Goal: Task Accomplishment & Management: Manage account settings

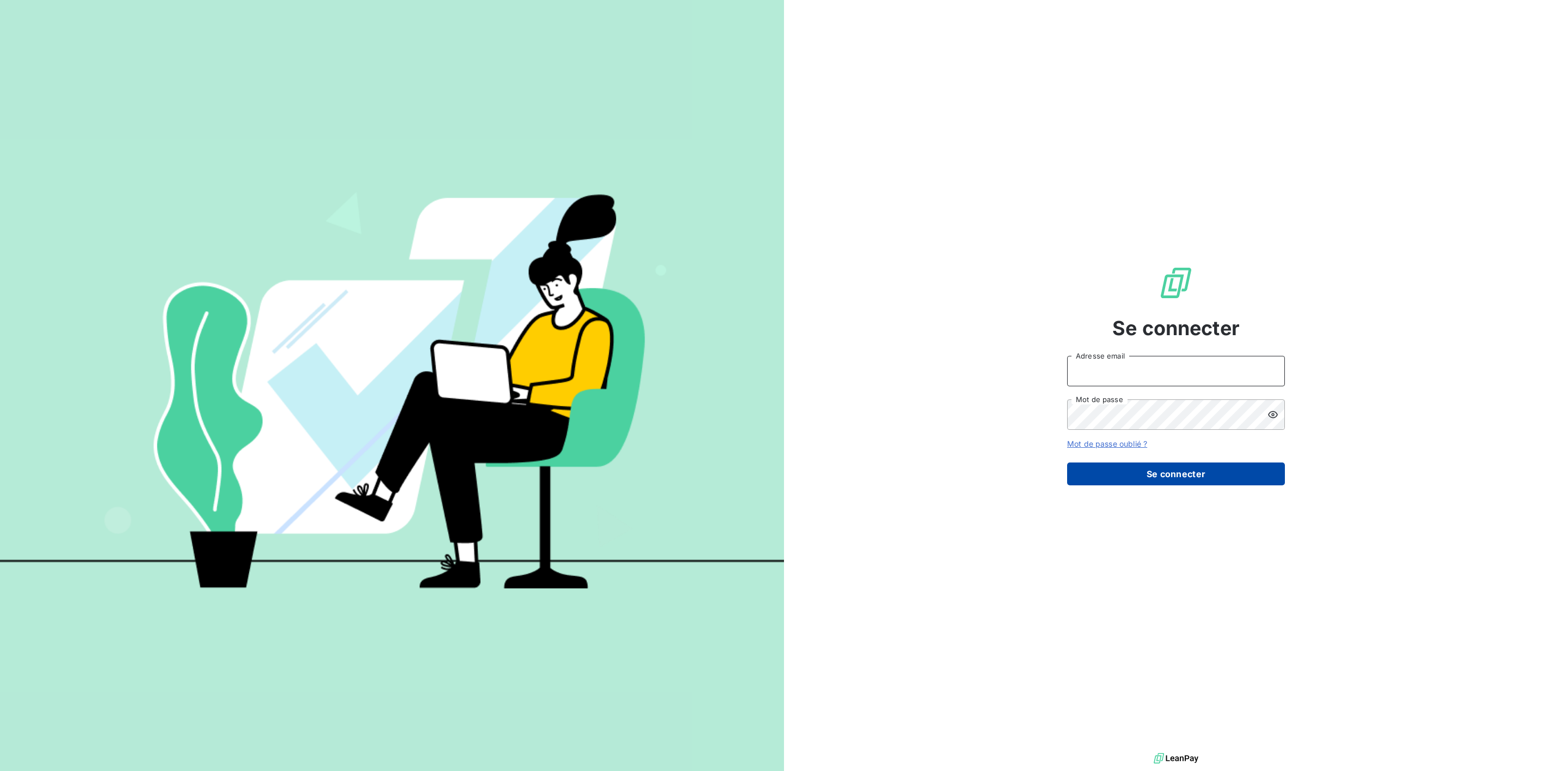
type input "[PERSON_NAME][EMAIL_ADDRESS][DOMAIN_NAME]"
click at [1128, 470] on button "Se connecter" at bounding box center [1176, 474] width 218 height 23
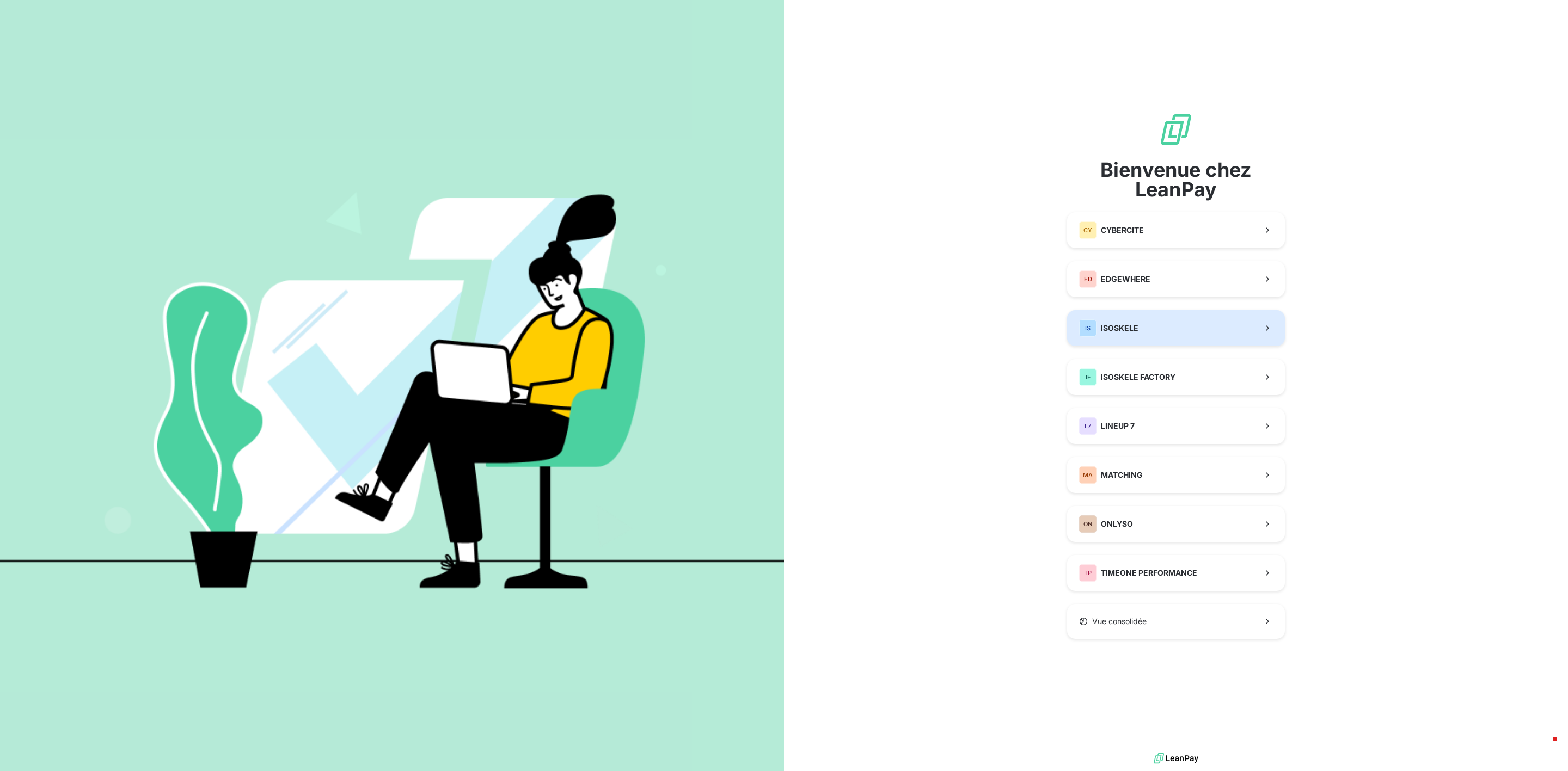
click at [1134, 337] on div "IS ISOSKELE" at bounding box center [1109, 327] width 59 height 18
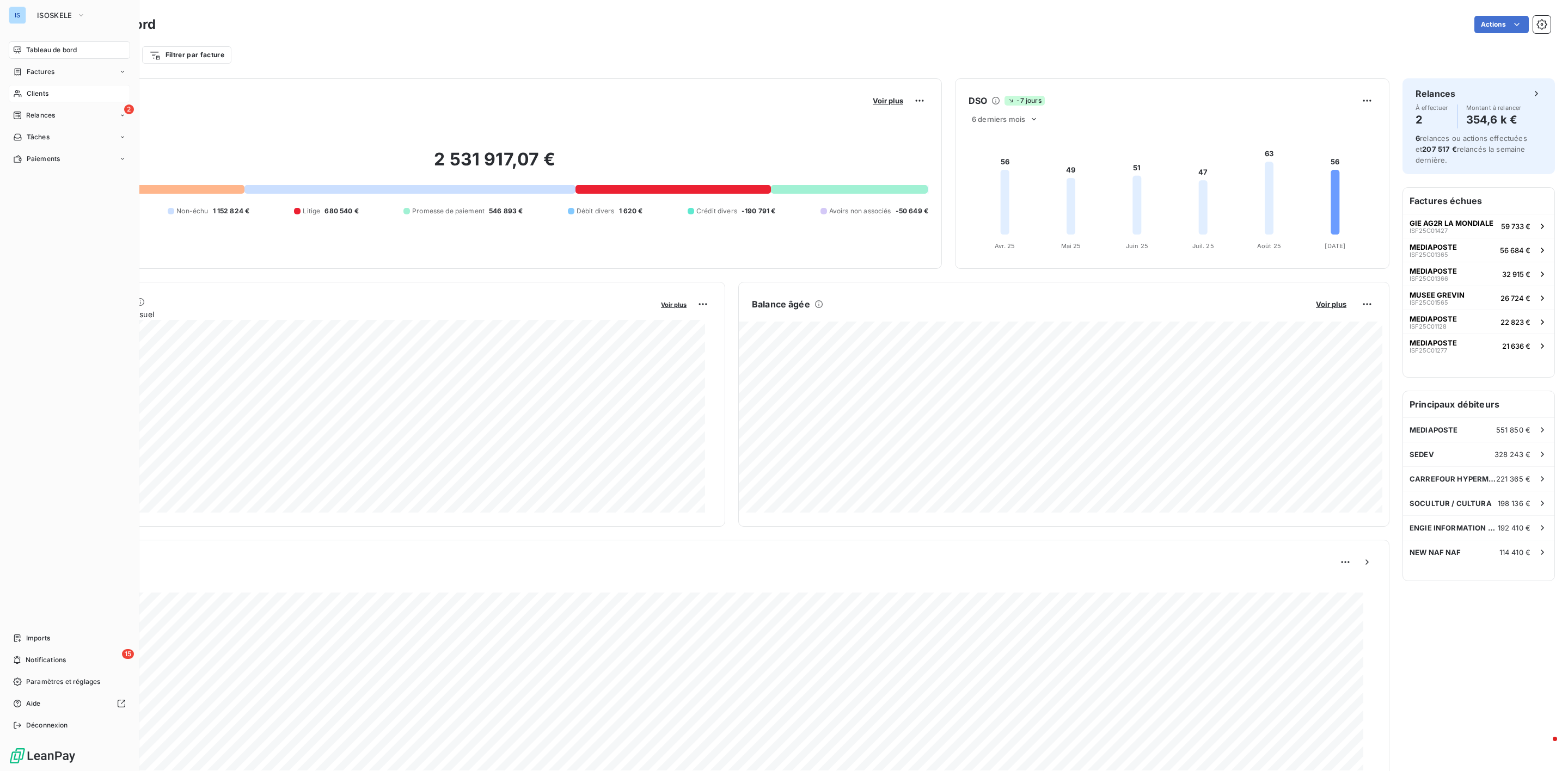
click at [49, 101] on div "Clients" at bounding box center [69, 93] width 122 height 18
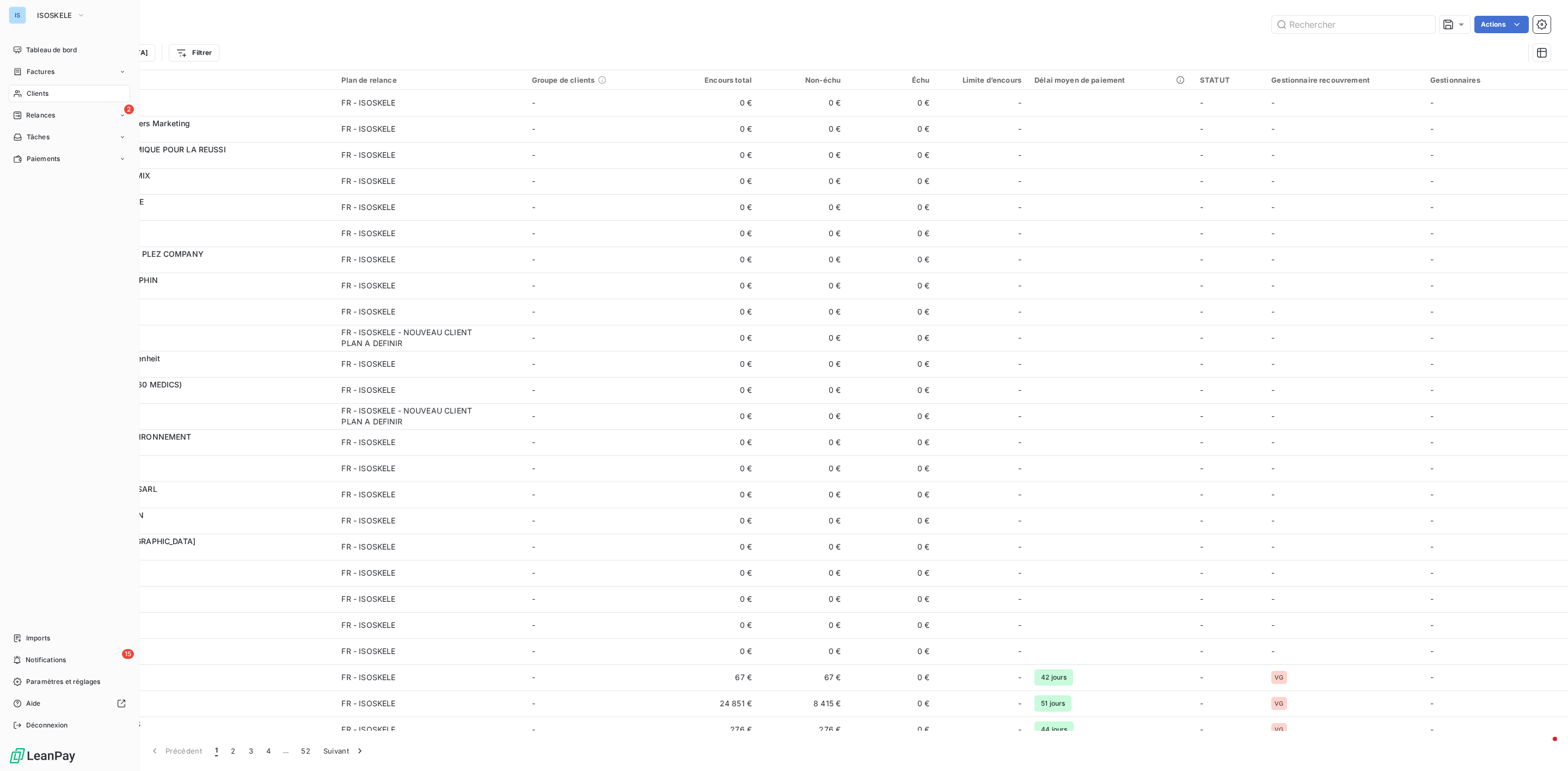
click at [48, 4] on div "IS ISOSKELE Tableau de bord Factures Clients 2 Relances Tâches Paiements Import…" at bounding box center [69, 386] width 139 height 771
click at [49, 21] on button "ISOSKELE" at bounding box center [61, 15] width 62 height 18
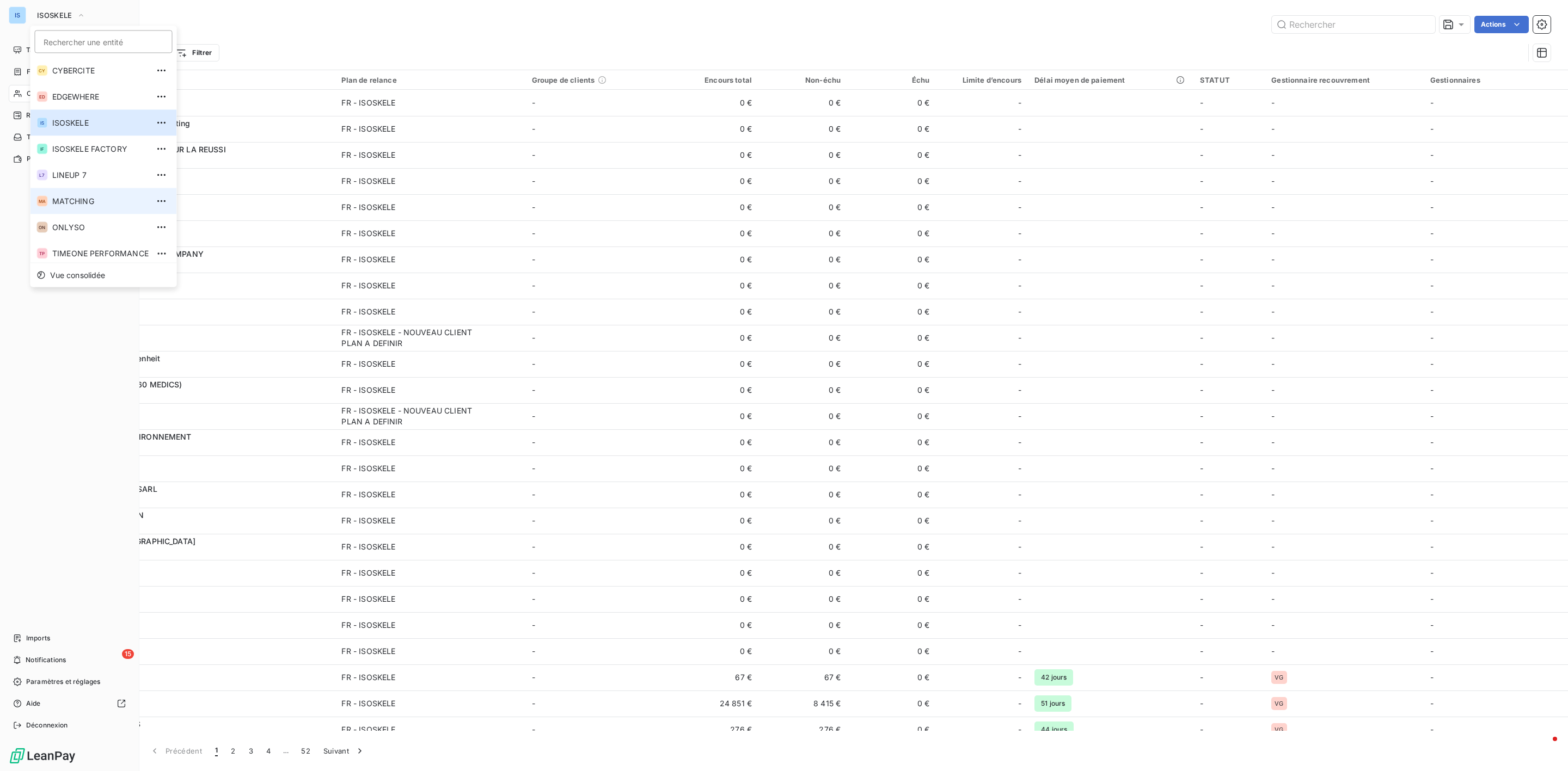
click at [61, 199] on span "MATCHING" at bounding box center [101, 201] width 96 height 11
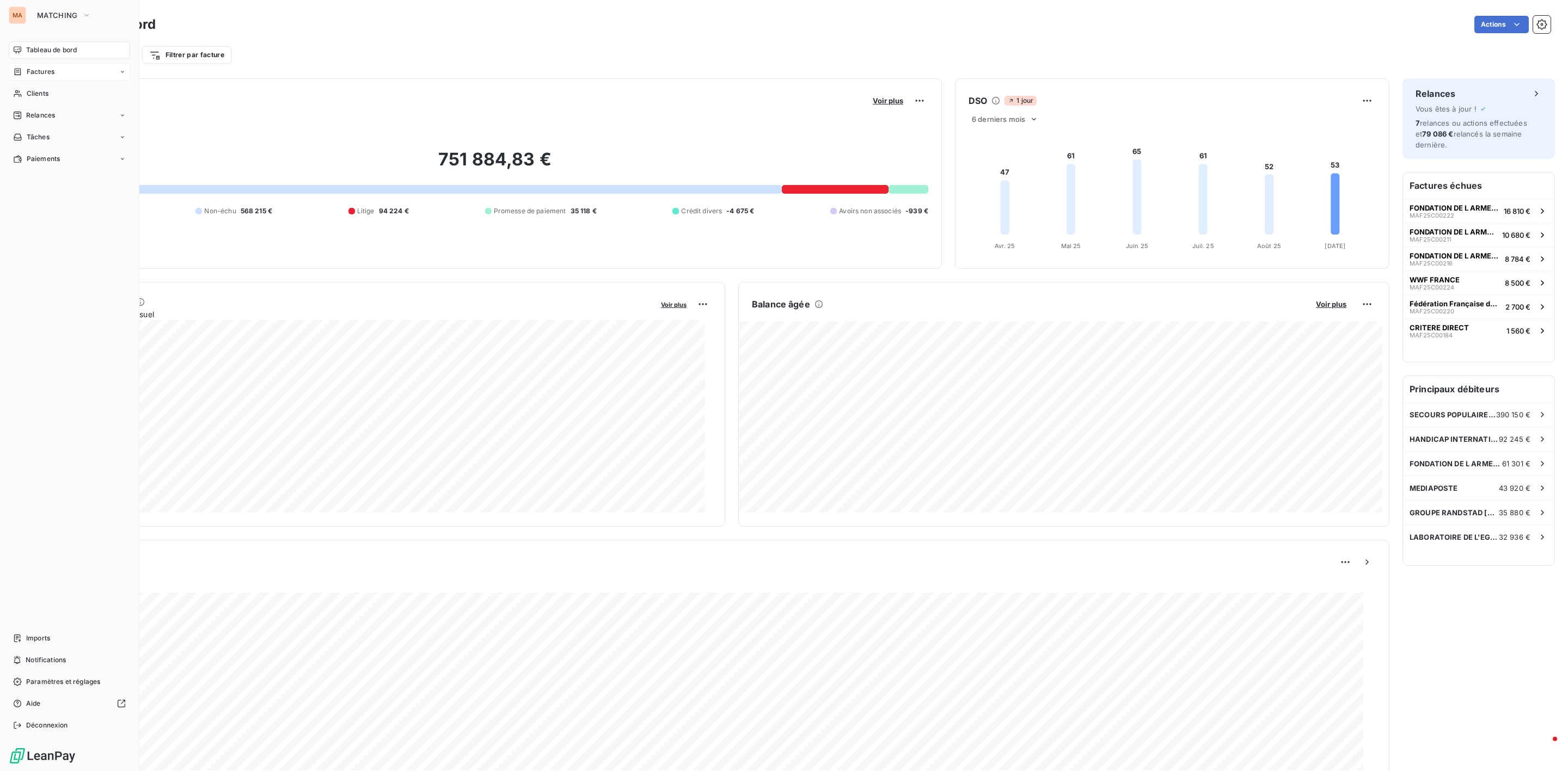
drag, startPoint x: 36, startPoint y: 90, endPoint x: 38, endPoint y: 76, distance: 14.1
click at [38, 76] on nav "Tableau de bord Factures Clients Relances Tâches Paiements" at bounding box center [69, 104] width 122 height 126
click at [38, 76] on span "Factures" at bounding box center [41, 72] width 28 height 10
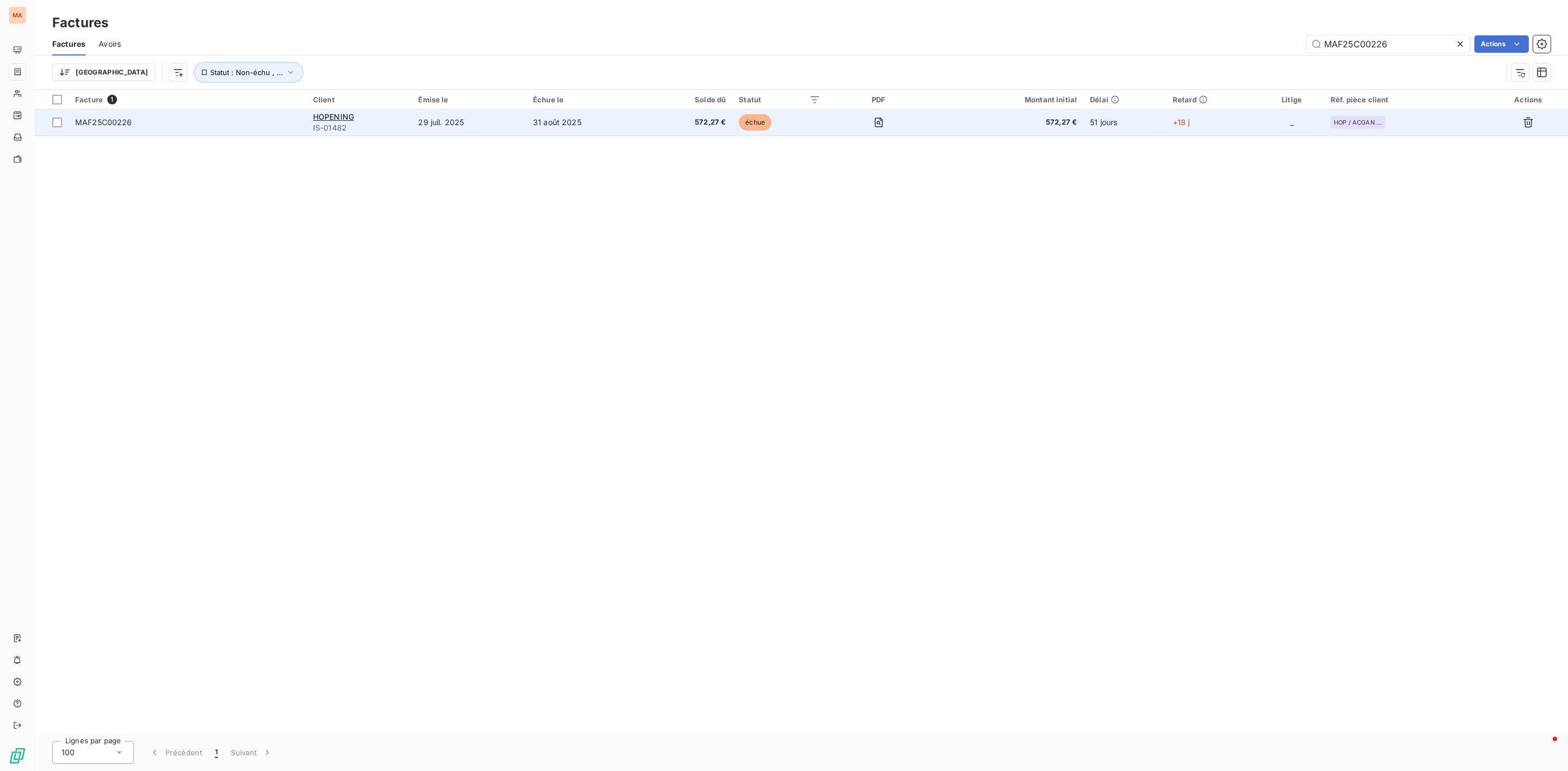
type input "MAF25C00226"
click at [89, 122] on span "MAF25C00226" at bounding box center [103, 122] width 57 height 9
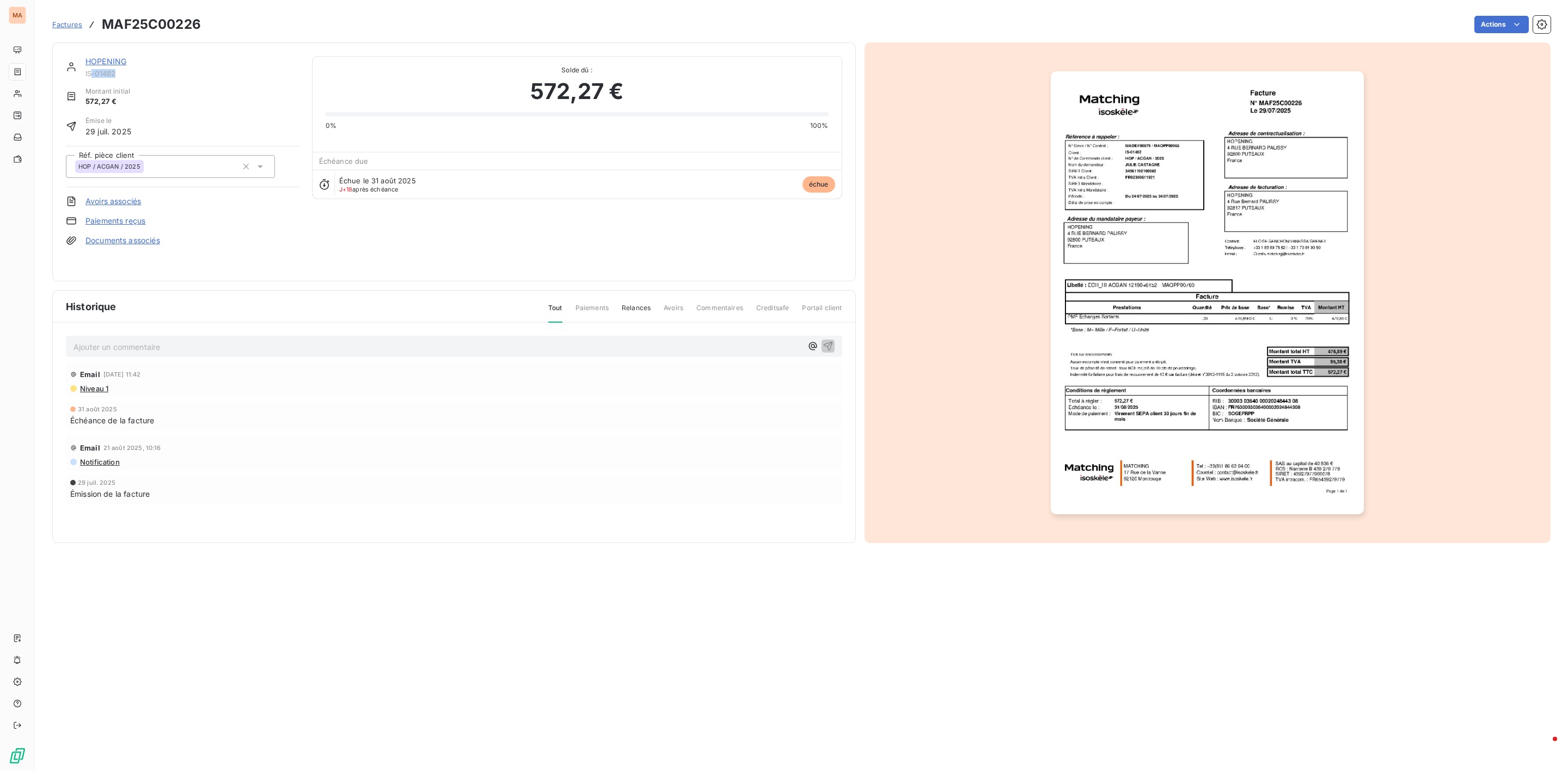
drag, startPoint x: 123, startPoint y: 77, endPoint x: 91, endPoint y: 75, distance: 32.1
click at [91, 75] on span "IS-01482" at bounding box center [192, 73] width 213 height 8
click at [121, 77] on span "IS-01482" at bounding box center [192, 73] width 213 height 8
drag, startPoint x: 123, startPoint y: 76, endPoint x: 84, endPoint y: 76, distance: 39.0
click at [84, 76] on div "HOPENING IS-01482" at bounding box center [182, 67] width 233 height 22
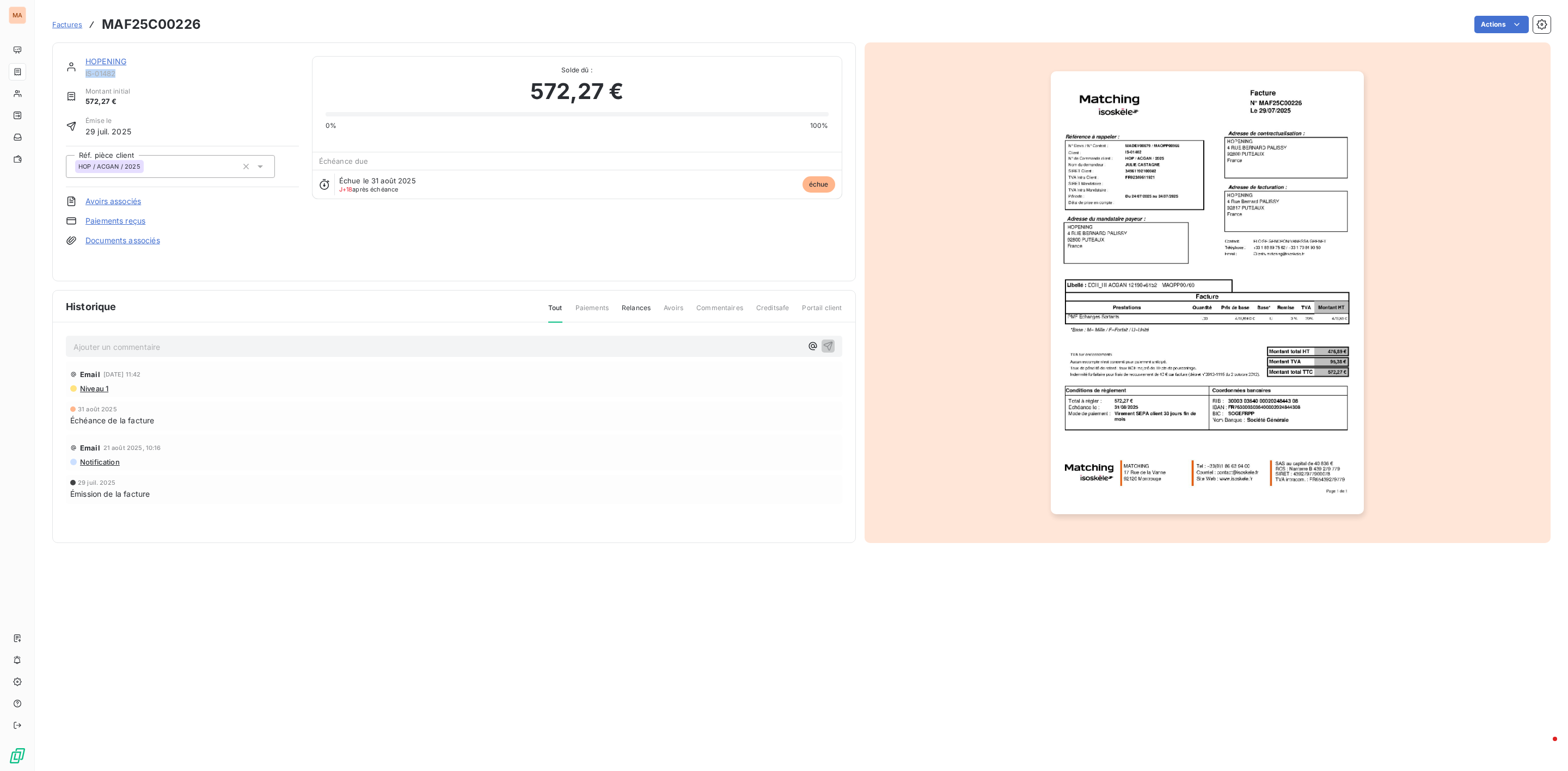
copy span "IS-01482"
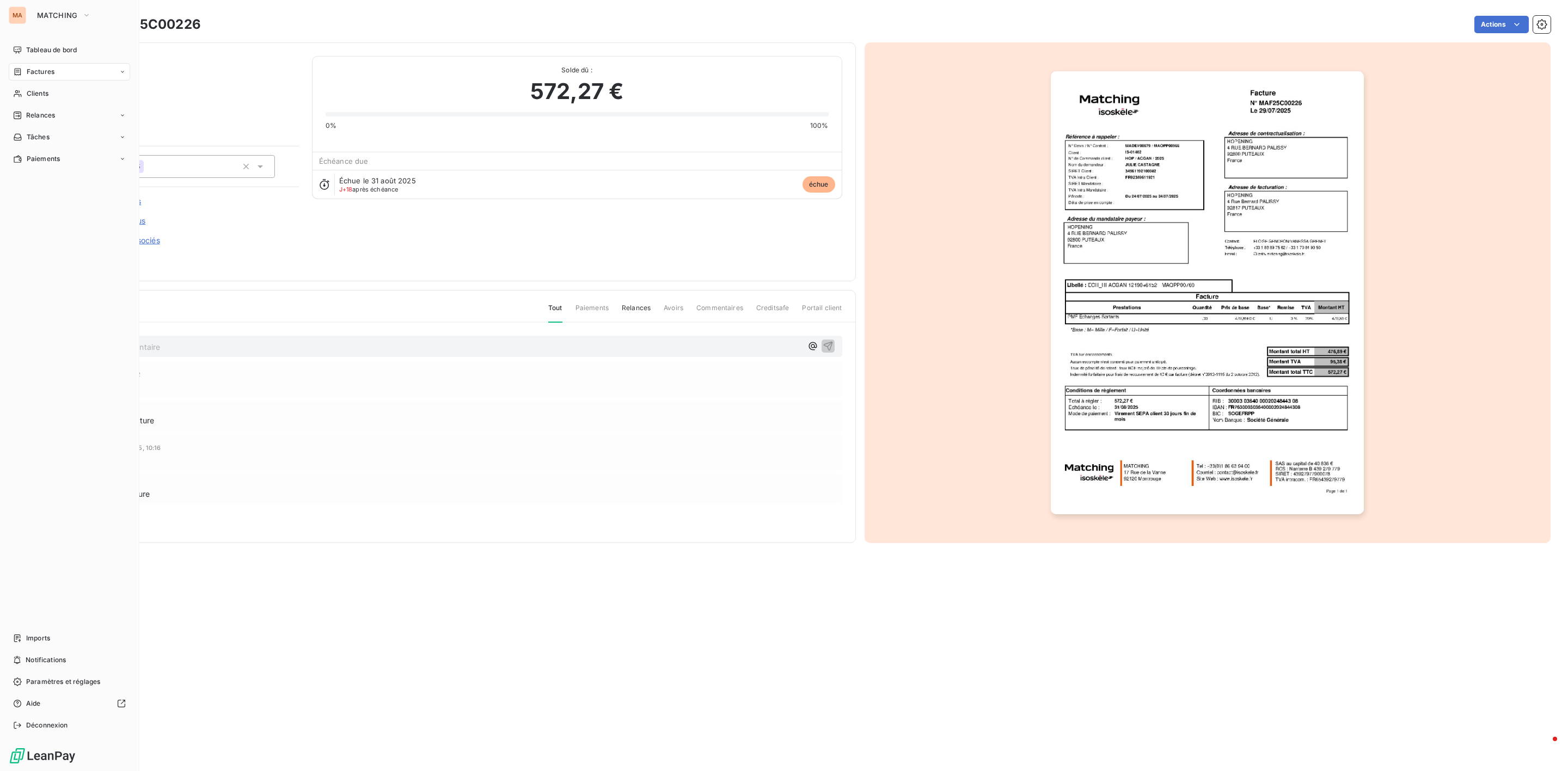
click at [56, 25] on div "MA MATCHING Tableau de bord Factures Clients Relances Tâches Paiements Imports …" at bounding box center [69, 386] width 139 height 771
click at [58, 20] on button "MATCHING" at bounding box center [64, 15] width 67 height 18
click at [65, 129] on li "IS ISOSKELE" at bounding box center [103, 123] width 147 height 26
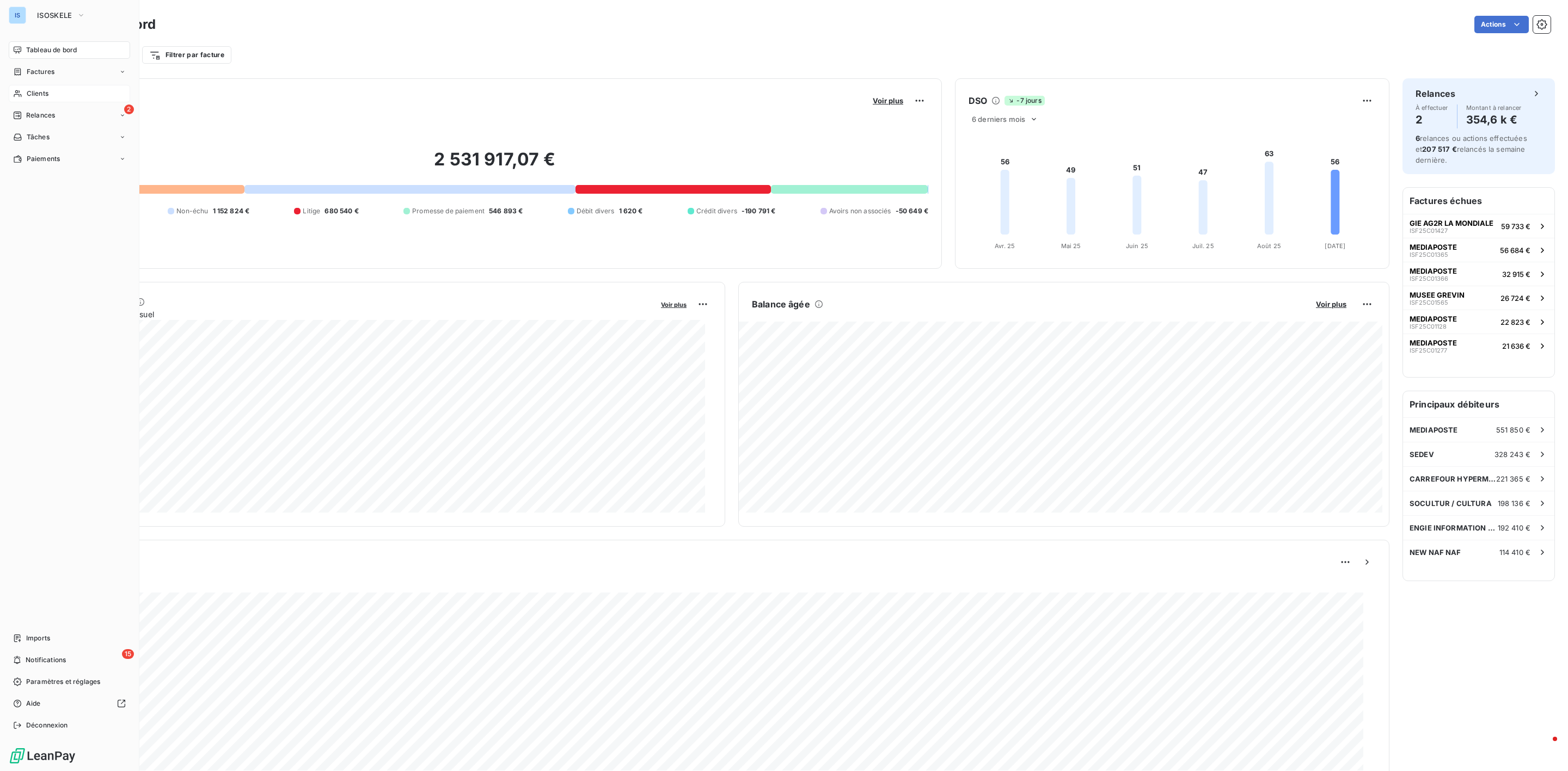
click at [43, 93] on span "Clients" at bounding box center [38, 93] width 22 height 10
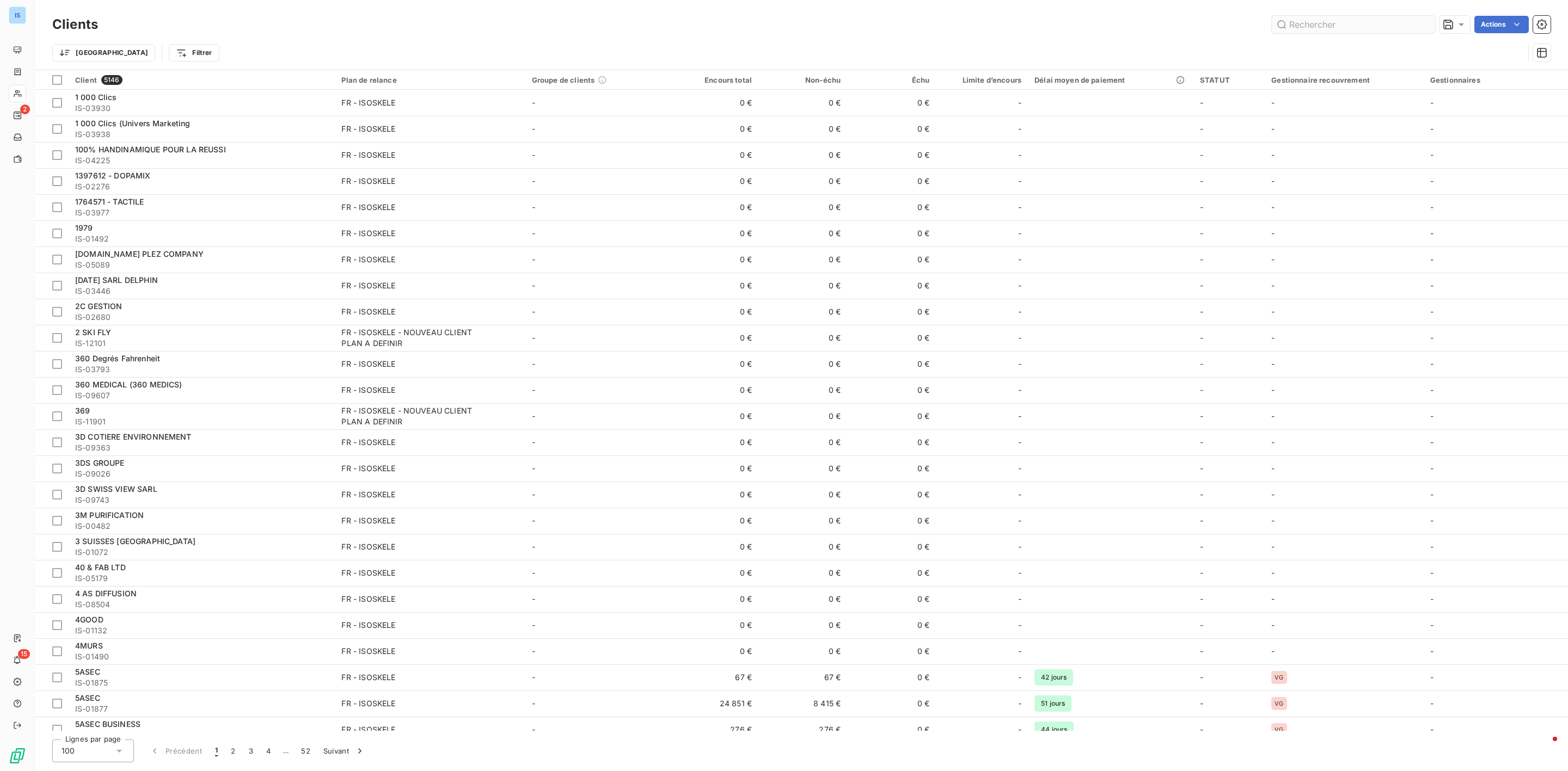
click at [1340, 23] on input "text" at bounding box center [1353, 24] width 163 height 18
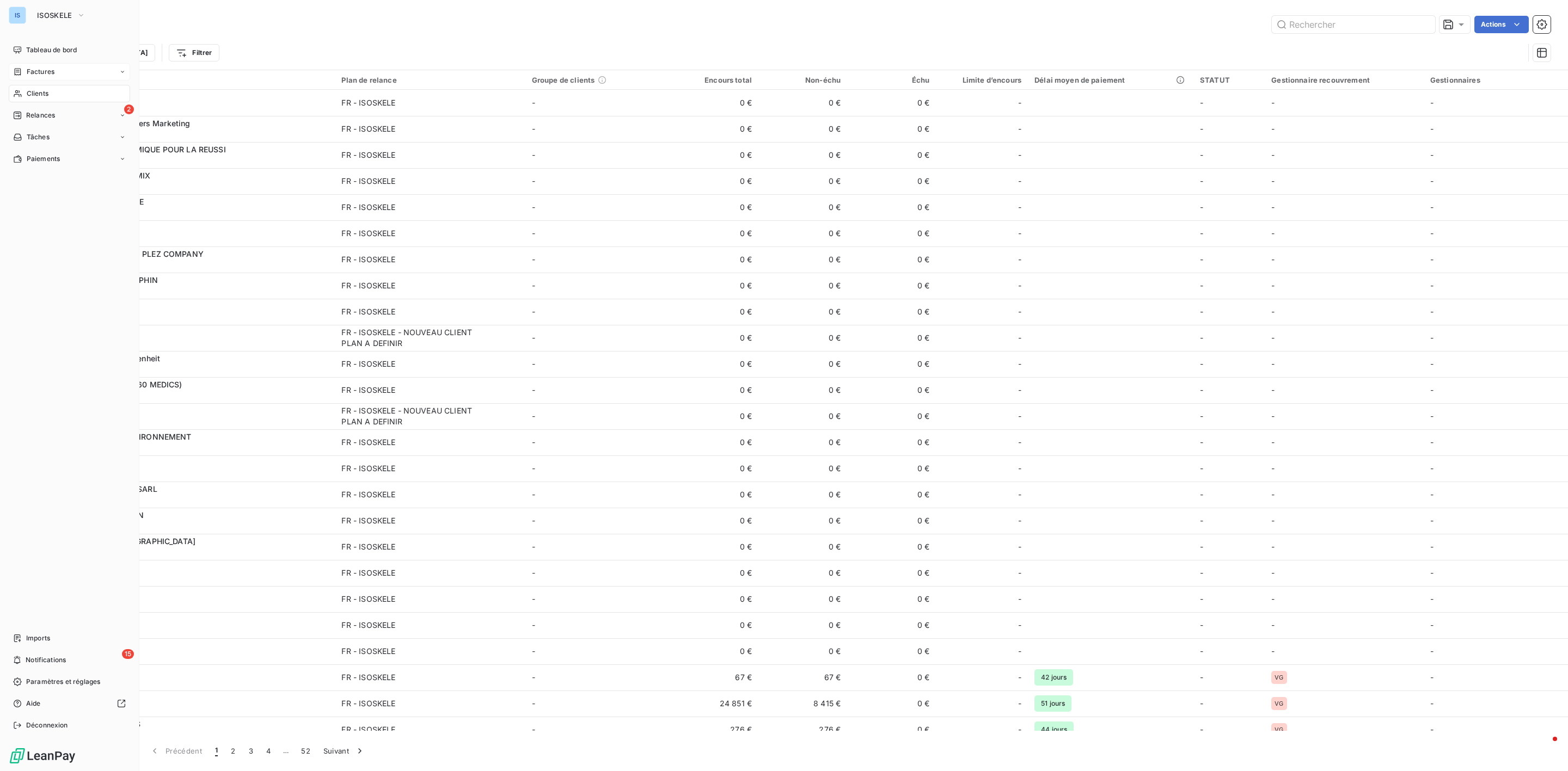
click at [40, 79] on div "Factures" at bounding box center [69, 71] width 122 height 18
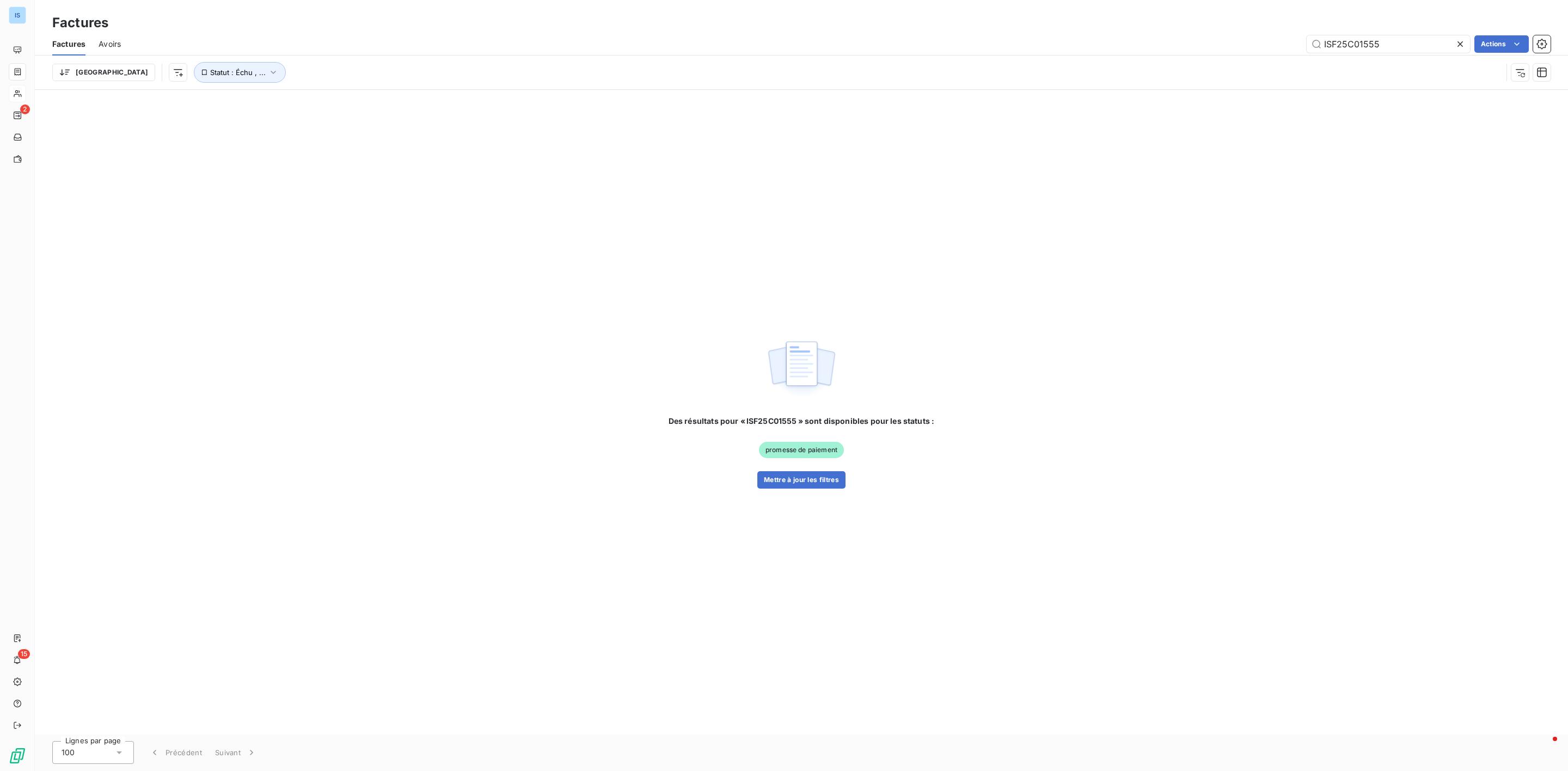
drag, startPoint x: 1406, startPoint y: 36, endPoint x: 1297, endPoint y: 33, distance: 109.0
click at [1298, 37] on div "ISF25C01555 Actions" at bounding box center [842, 43] width 1417 height 18
type input "ISF25C01658"
click at [822, 488] on button "Mettre à jour les filtres" at bounding box center [802, 480] width 89 height 18
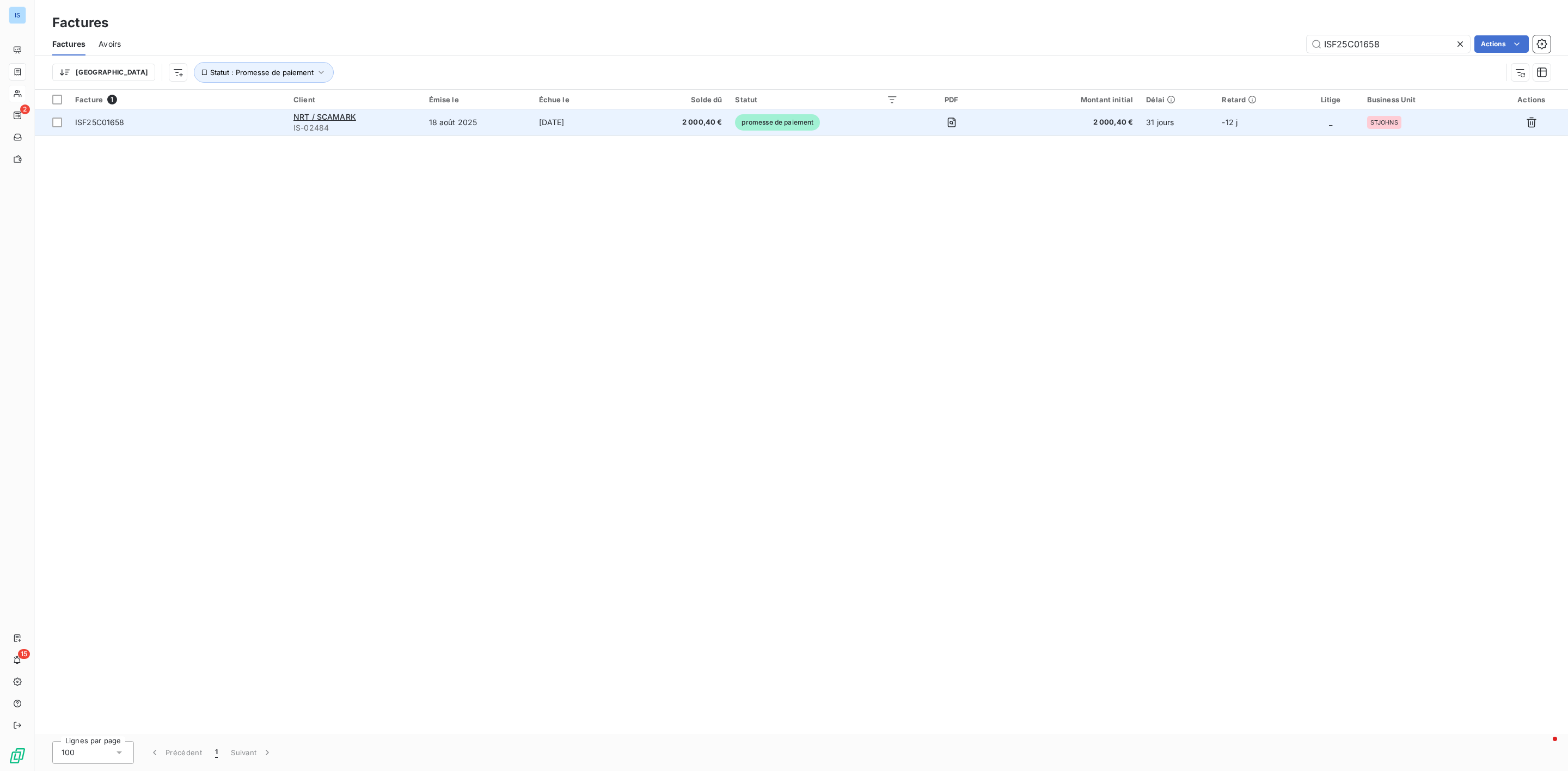
click at [113, 129] on td "ISF25C01658" at bounding box center [177, 123] width 219 height 26
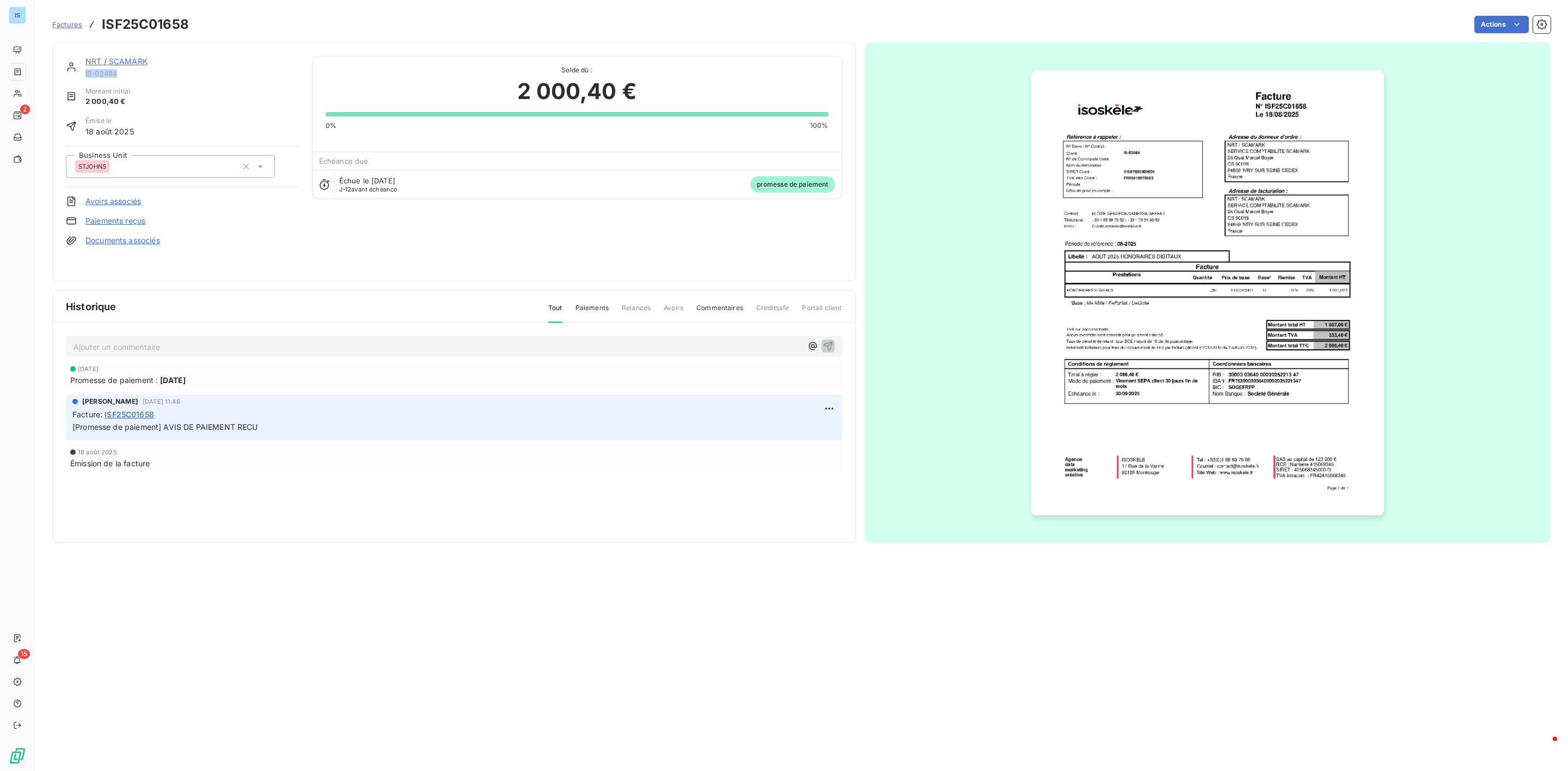
drag, startPoint x: 128, startPoint y: 72, endPoint x: 84, endPoint y: 72, distance: 44.0
click at [84, 72] on div "NRT / SCAMARK IS-02484" at bounding box center [182, 67] width 233 height 22
copy span "IS-02484"
drag, startPoint x: 72, startPoint y: 28, endPoint x: 100, endPoint y: 38, distance: 29.7
click at [72, 28] on span "Factures" at bounding box center [67, 24] width 30 height 8
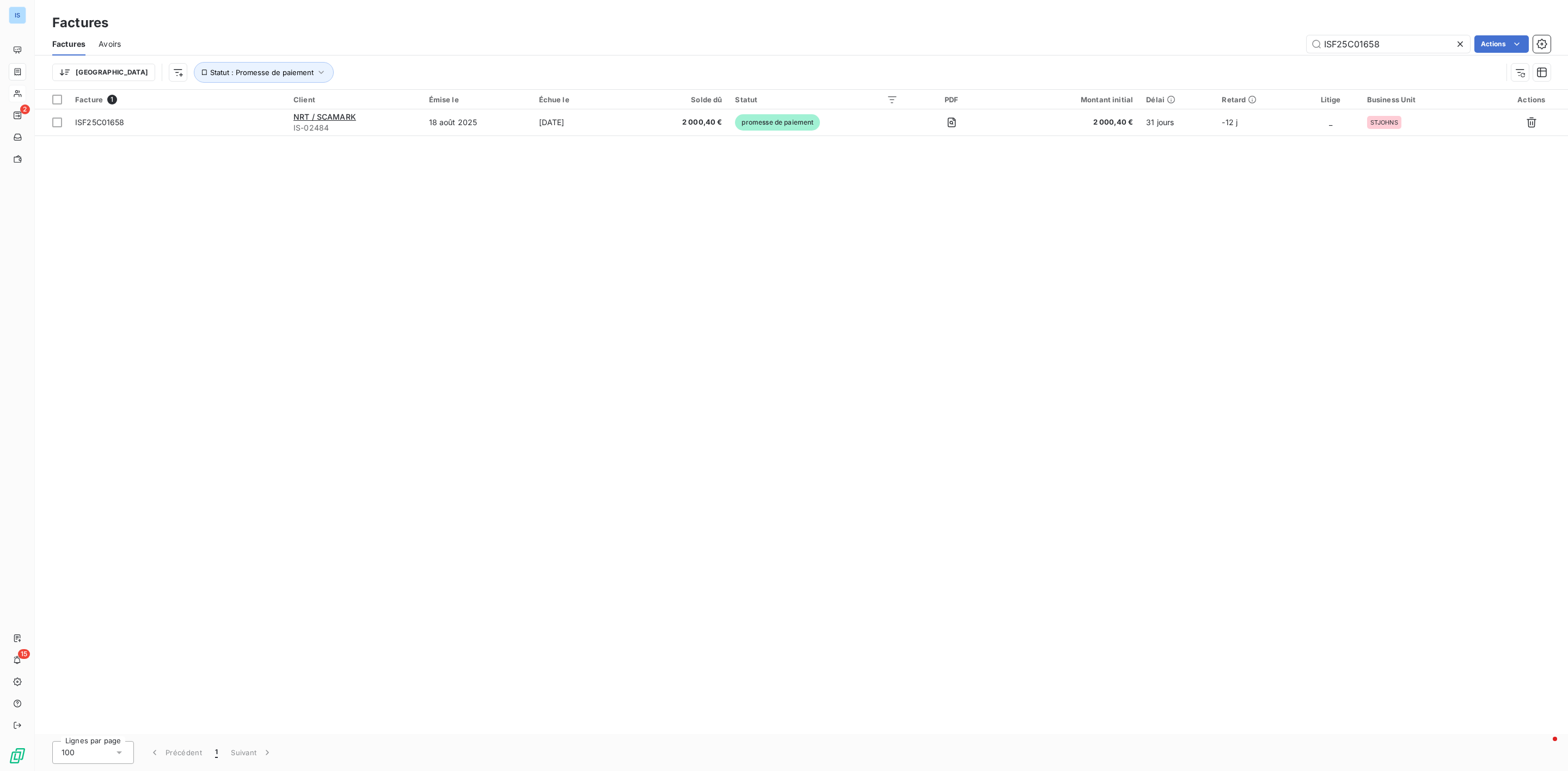
drag, startPoint x: 1370, startPoint y: 43, endPoint x: 1186, endPoint y: 30, distance: 184.5
click at [1186, 30] on div "Factures Factures Avoirs ISF25C01658 Actions Trier Statut : Promesse de paiement" at bounding box center [802, 44] width 1533 height 89
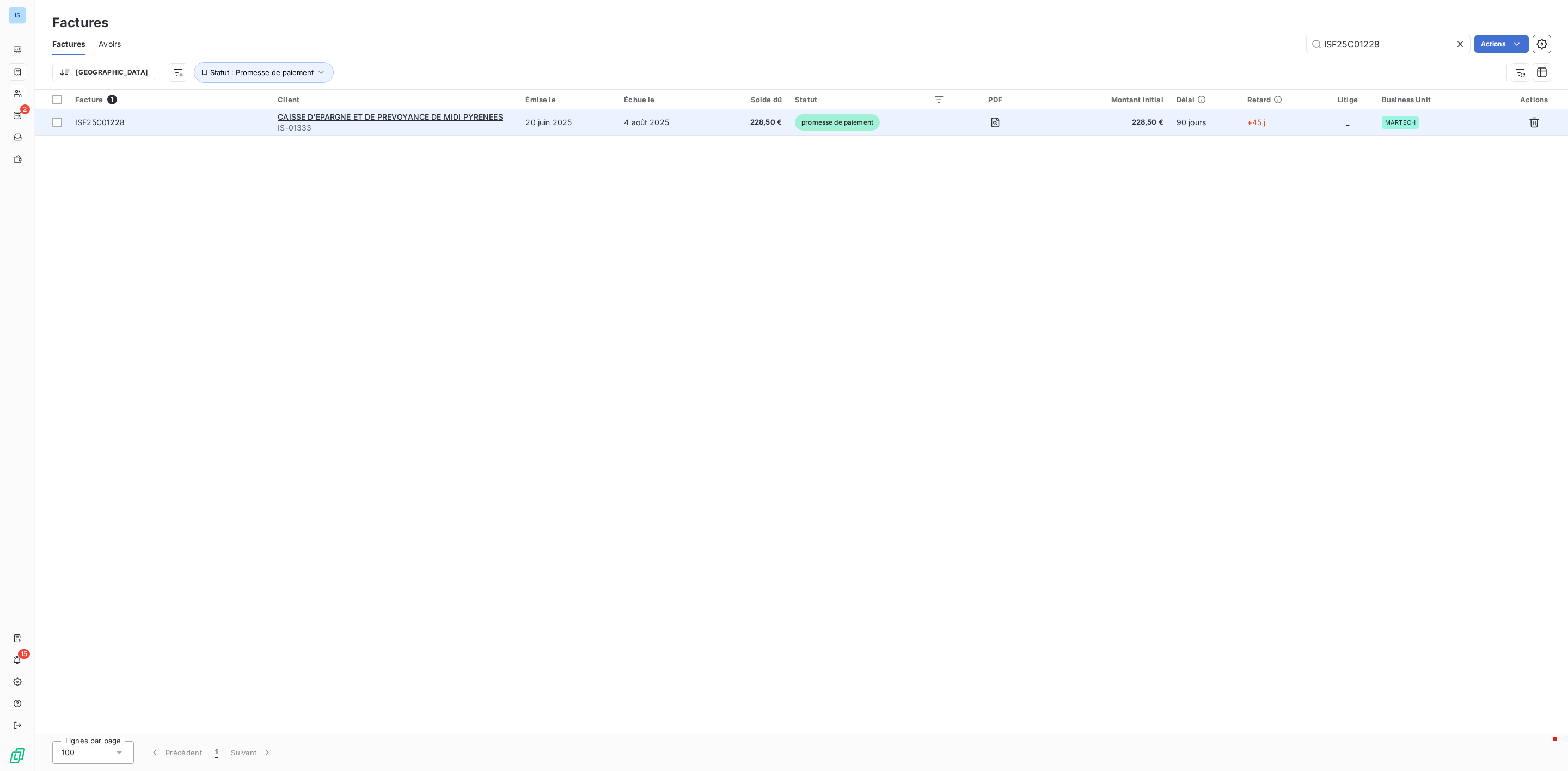
type input "ISF25C01228"
click at [138, 125] on span "ISF25C01228" at bounding box center [169, 123] width 189 height 11
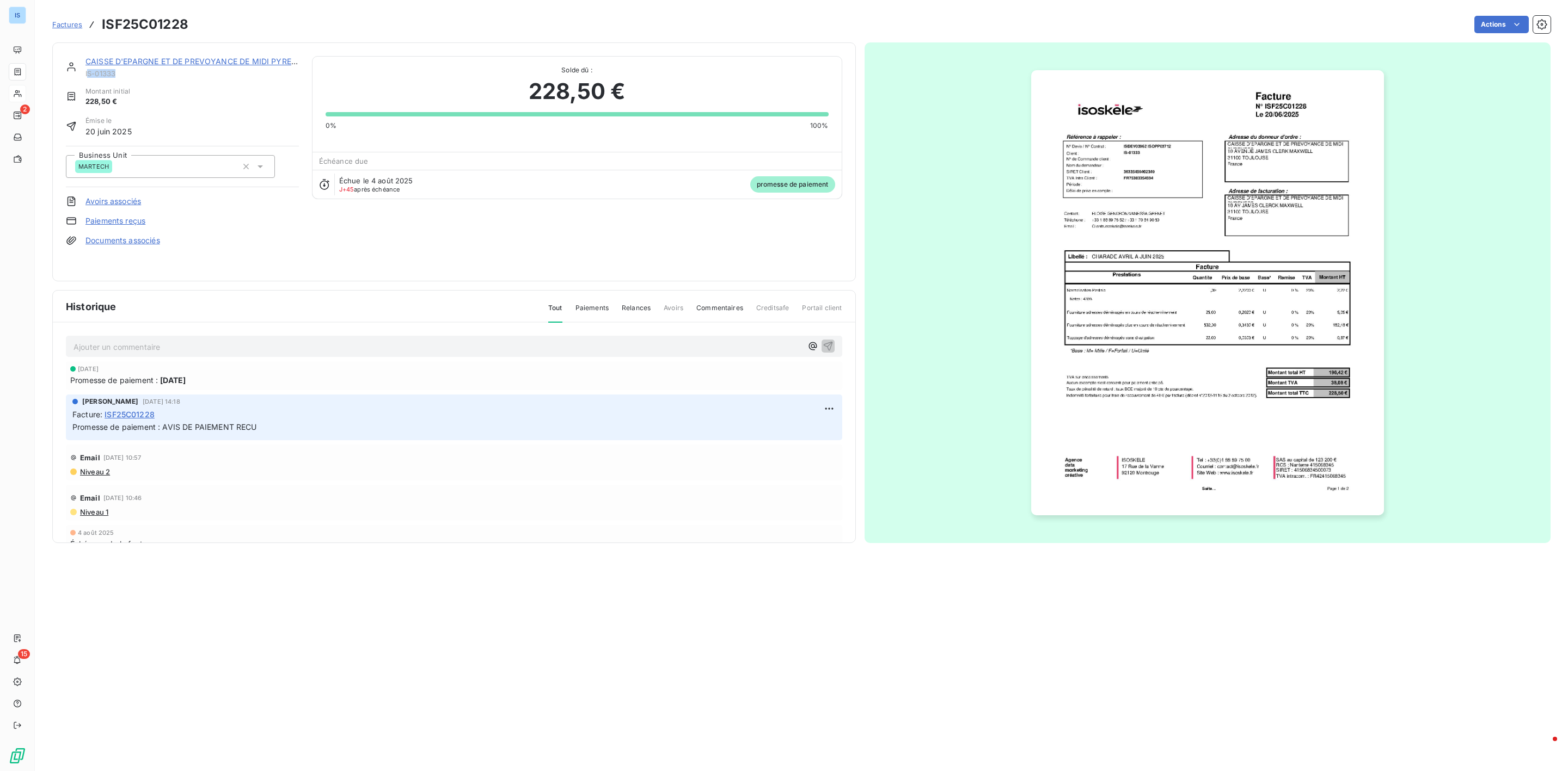
drag, startPoint x: 117, startPoint y: 77, endPoint x: 89, endPoint y: 77, distance: 28.0
click at [89, 77] on span "IS-01333" at bounding box center [192, 73] width 213 height 8
drag, startPoint x: 101, startPoint y: 77, endPoint x: 137, endPoint y: 74, distance: 36.1
click at [136, 74] on span "IS-01333" at bounding box center [192, 73] width 213 height 8
click at [110, 77] on span "IS-01333" at bounding box center [192, 73] width 213 height 8
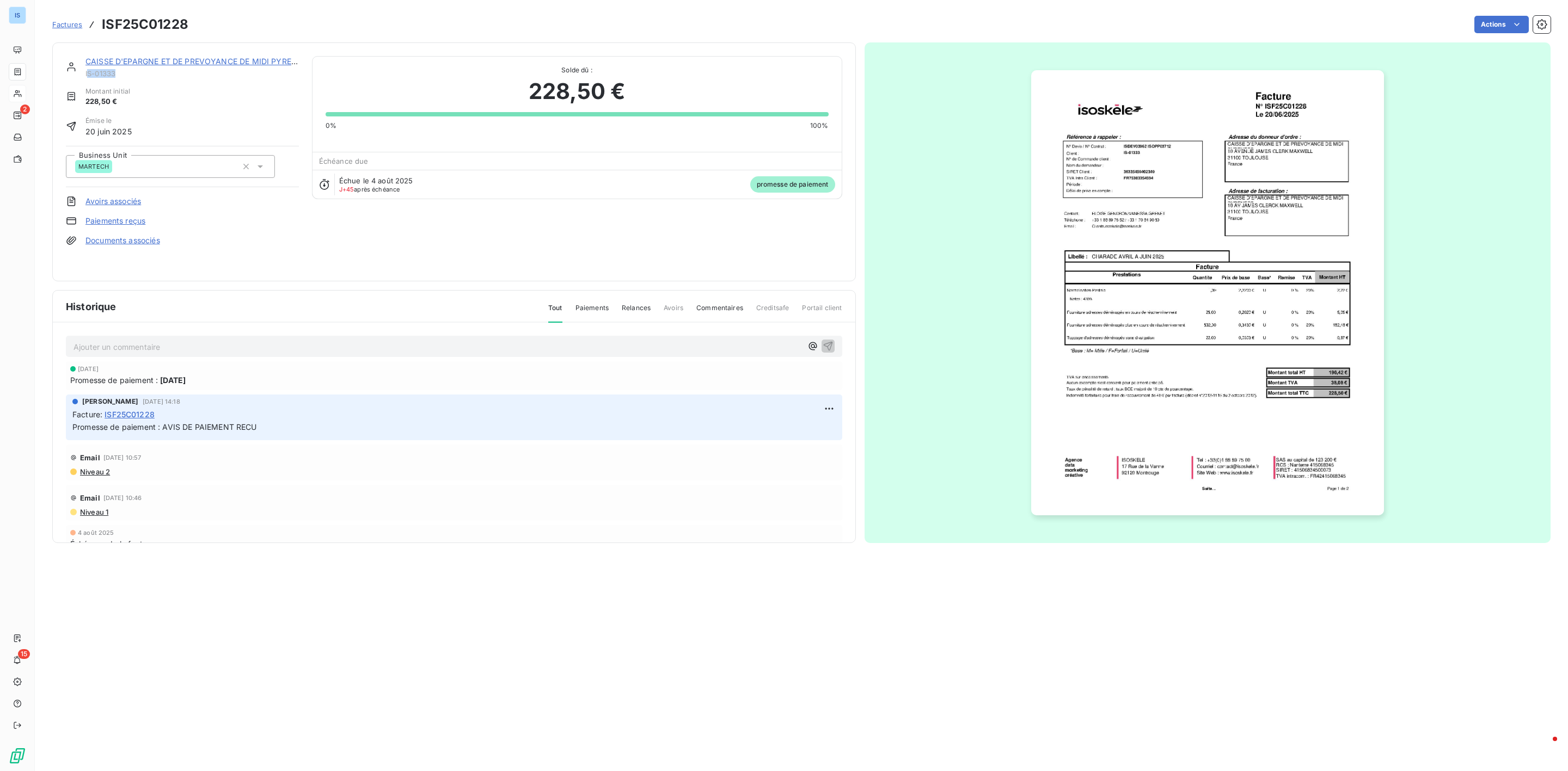
click at [95, 77] on span "IS-01333" at bounding box center [192, 73] width 213 height 8
drag, startPoint x: 84, startPoint y: 74, endPoint x: 119, endPoint y: 74, distance: 35.0
click at [119, 74] on div "CAISSE D'EPARGNE ET DE PREVOYANCE DE MIDI PYRENEES IS-01333" at bounding box center [182, 67] width 233 height 22
copy span "IS-01333"
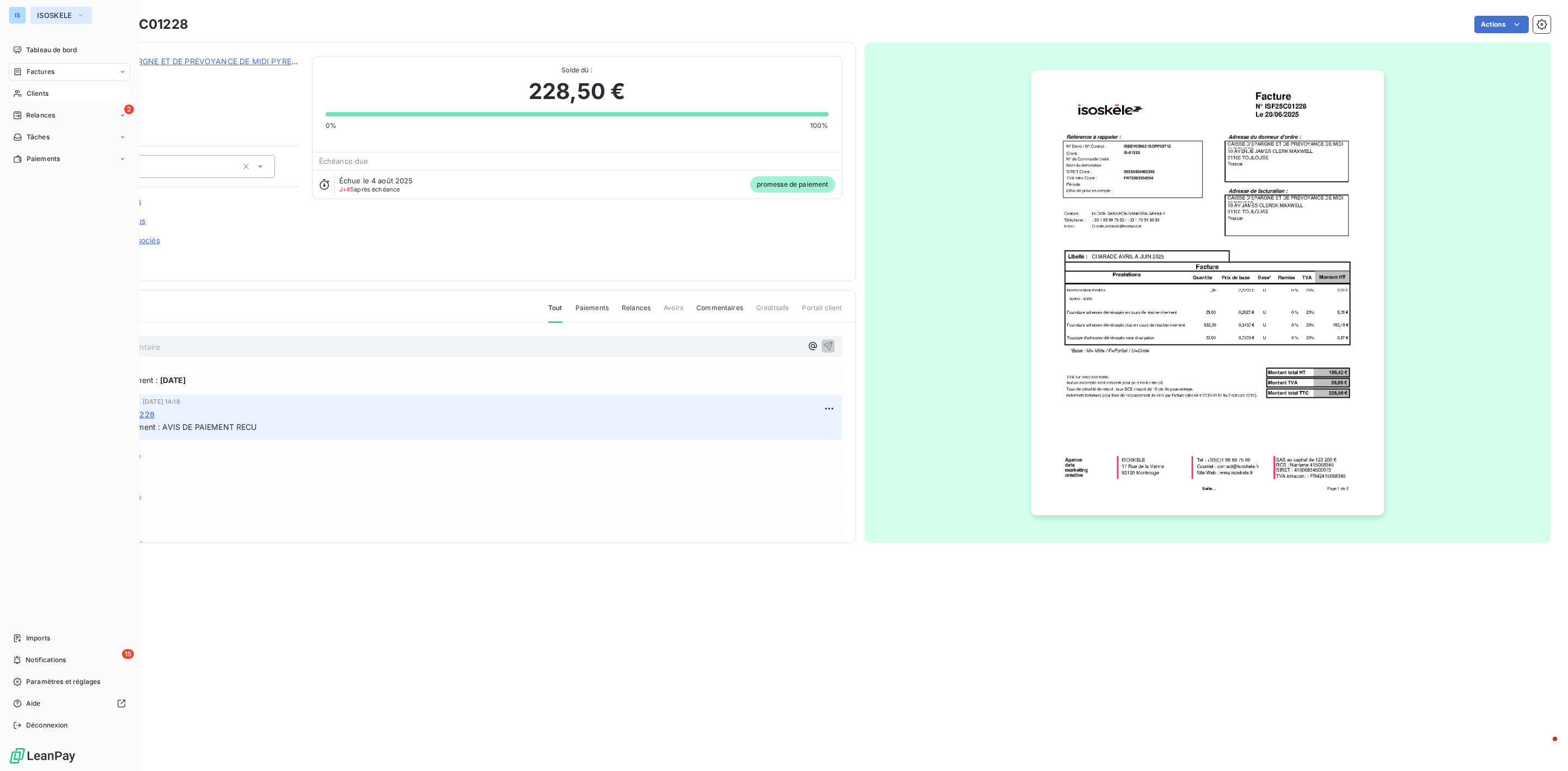
click at [40, 14] on span "ISOSKELE" at bounding box center [54, 15] width 35 height 8
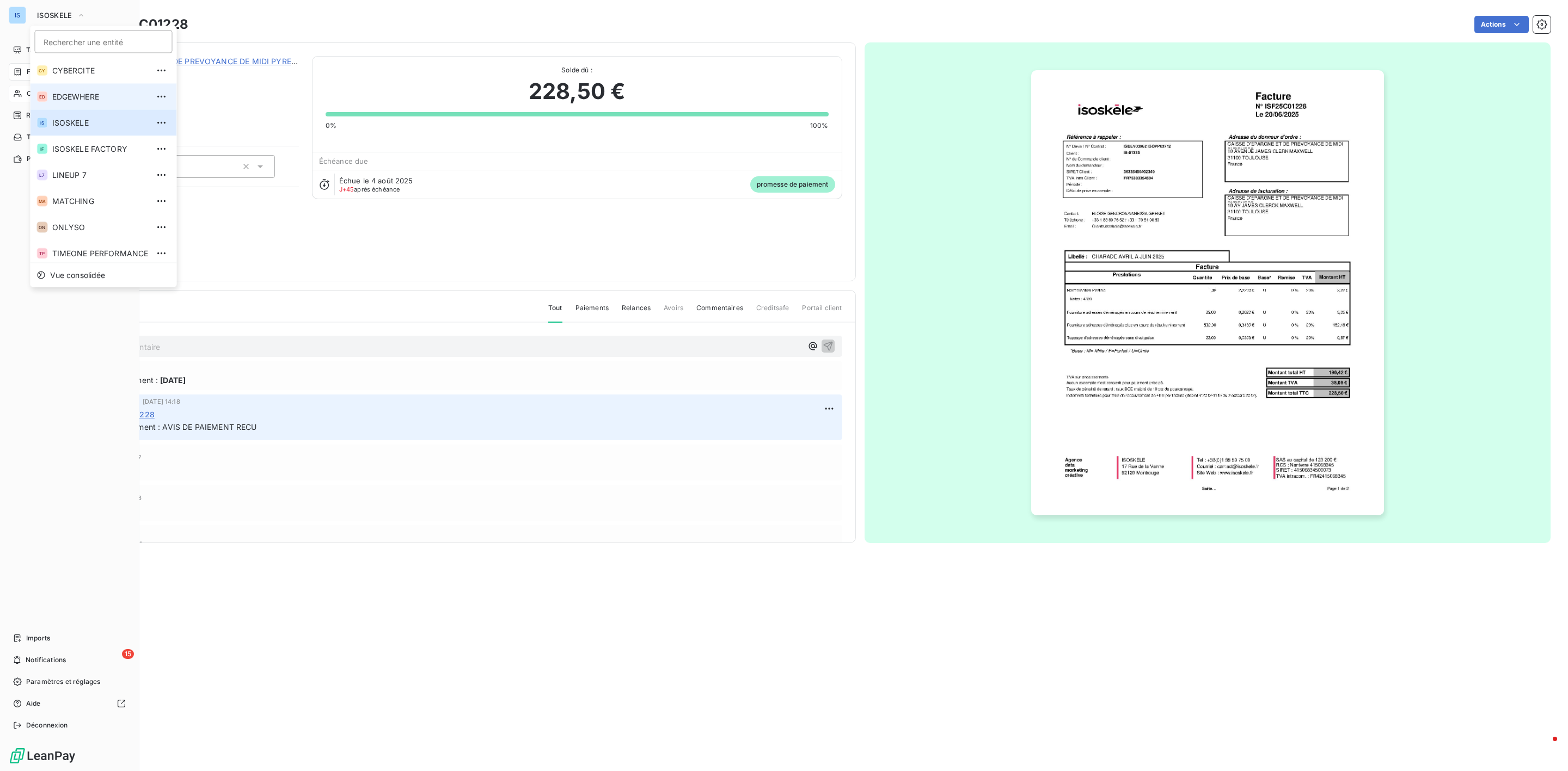
click at [91, 103] on li "ED EDGEWHERE" at bounding box center [103, 97] width 147 height 26
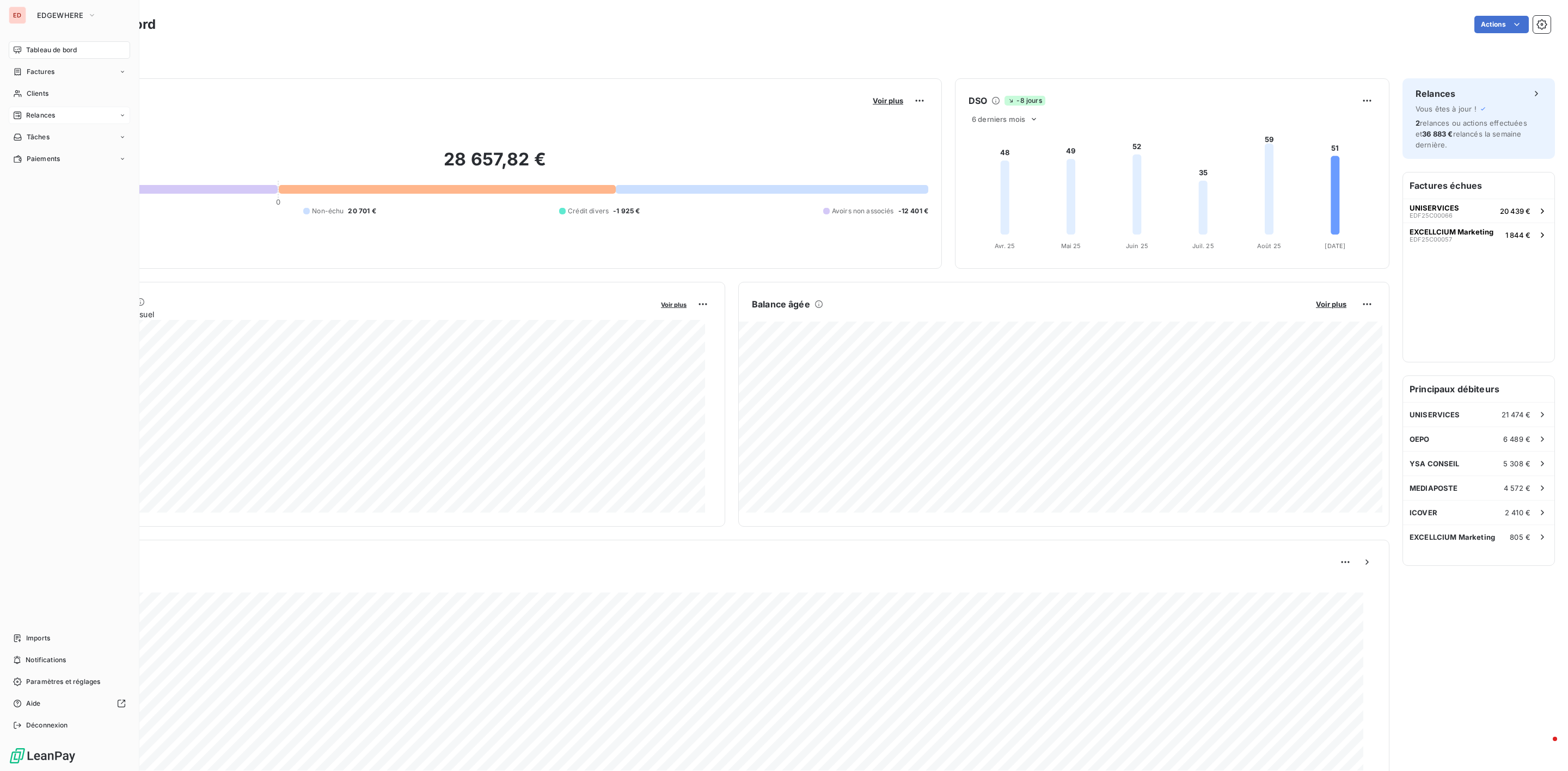
click at [41, 110] on div "Relances" at bounding box center [69, 115] width 122 height 18
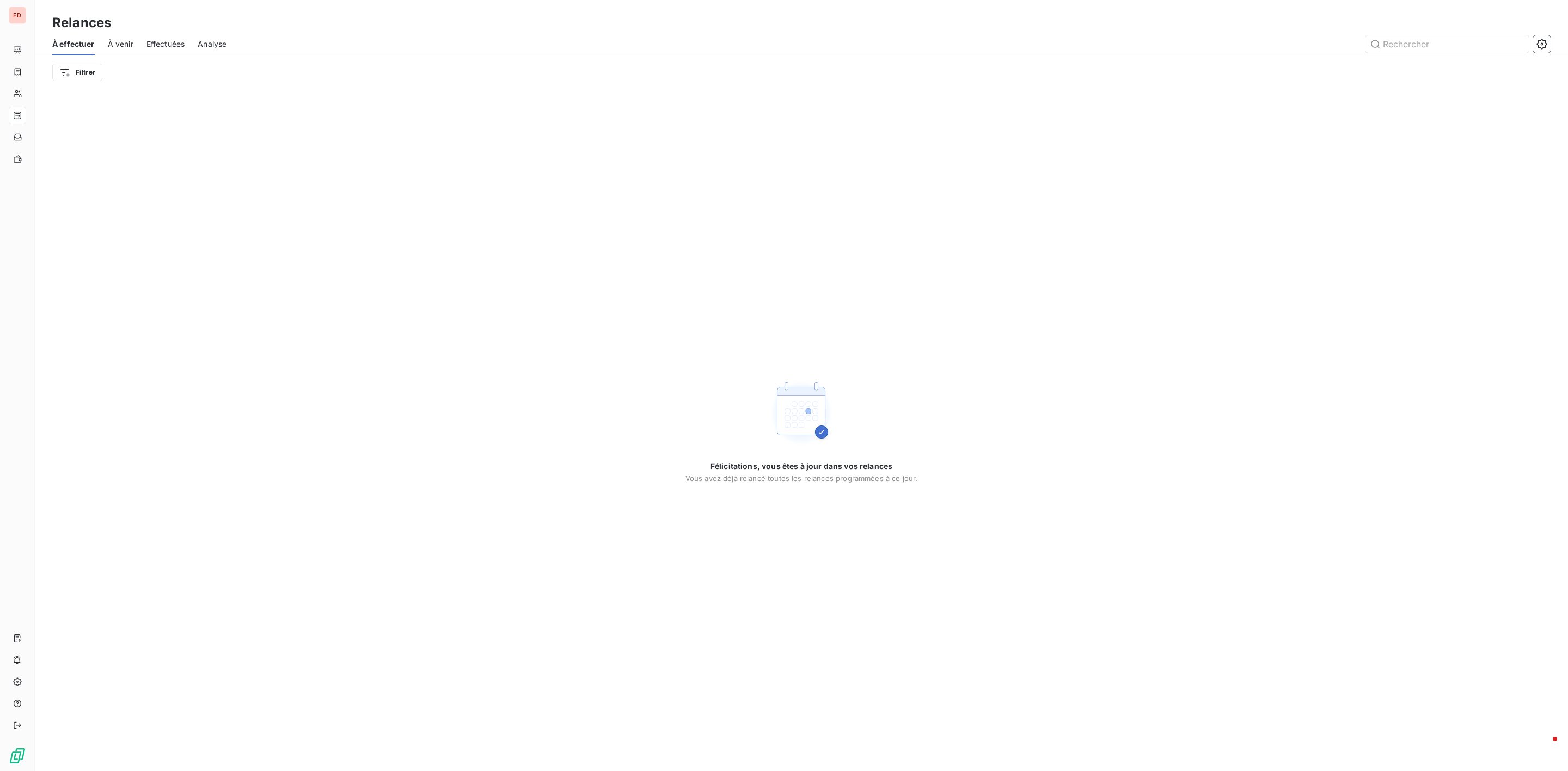
click at [177, 51] on div "Effectuées" at bounding box center [166, 43] width 39 height 23
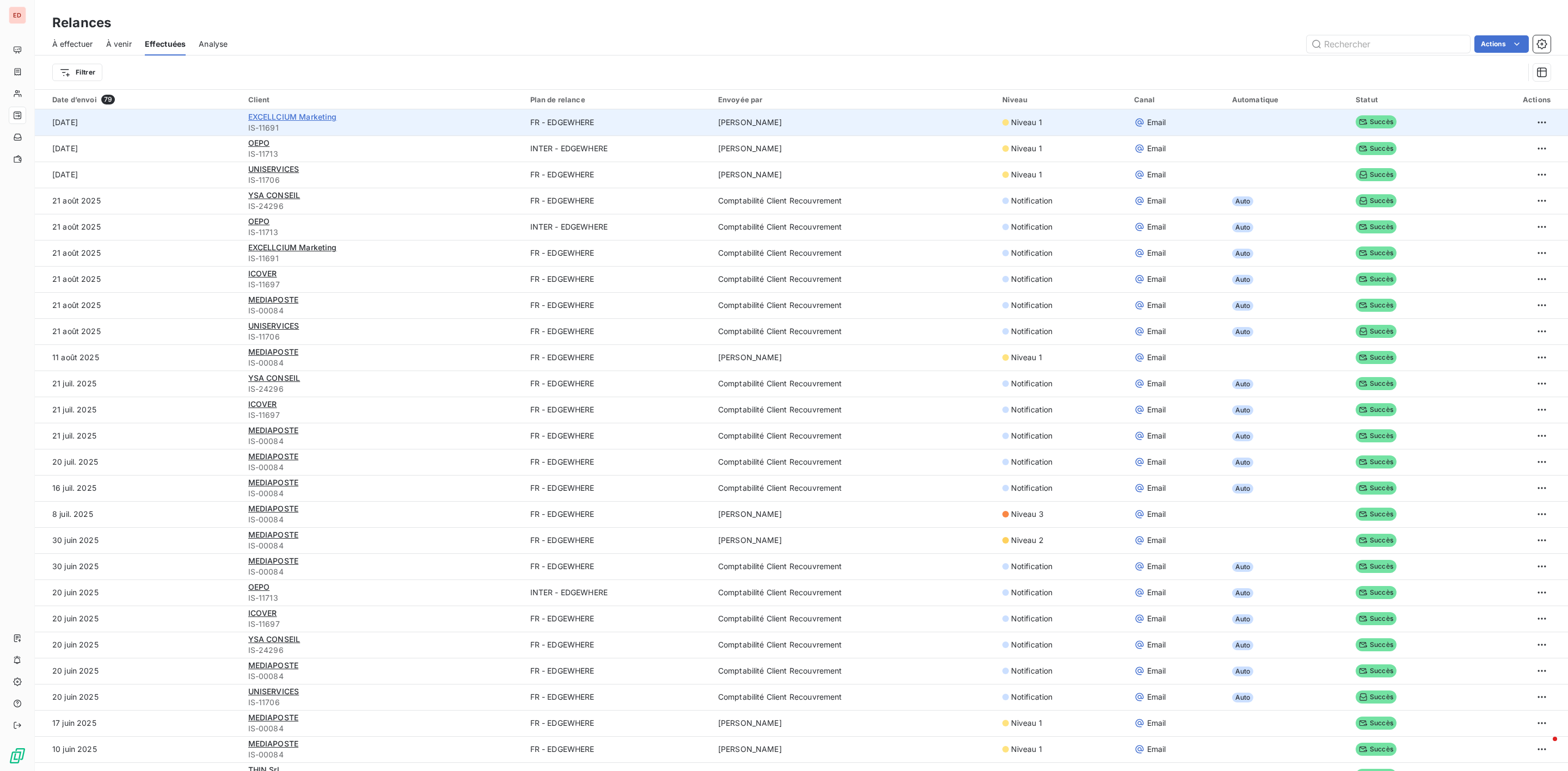
click at [301, 115] on span "EXCELLCIUM Marketing" at bounding box center [292, 117] width 89 height 9
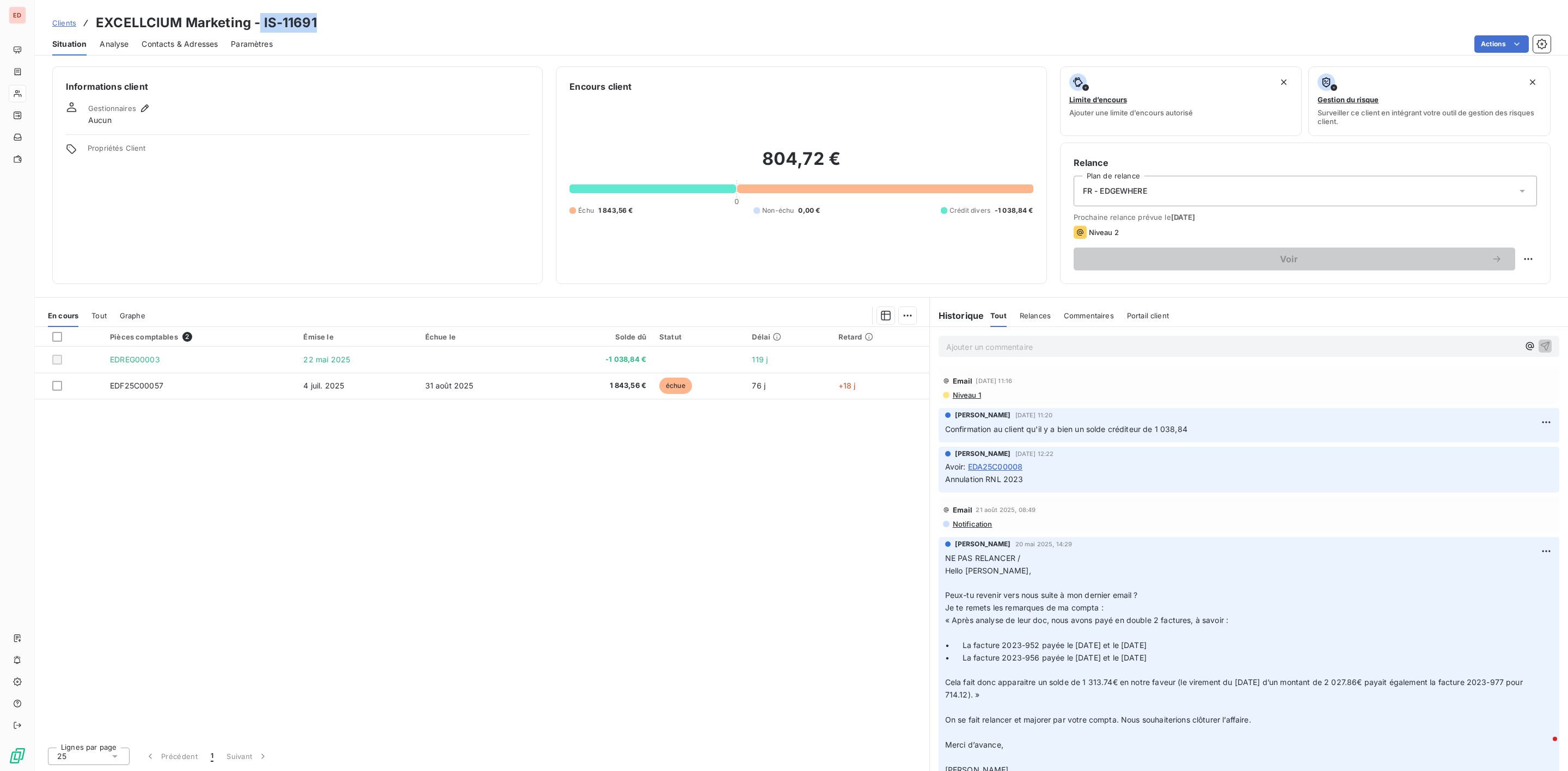
drag, startPoint x: 321, startPoint y: 25, endPoint x: 258, endPoint y: 22, distance: 63.1
click at [258, 22] on div "Clients EXCELLCIUM Marketing - IS-11691" at bounding box center [802, 22] width 1533 height 19
copy h3 "IS-11691"
drag, startPoint x: 173, startPoint y: 392, endPoint x: 108, endPoint y: 390, distance: 65.0
click at [108, 390] on td "EDF25C00057" at bounding box center [199, 386] width 193 height 26
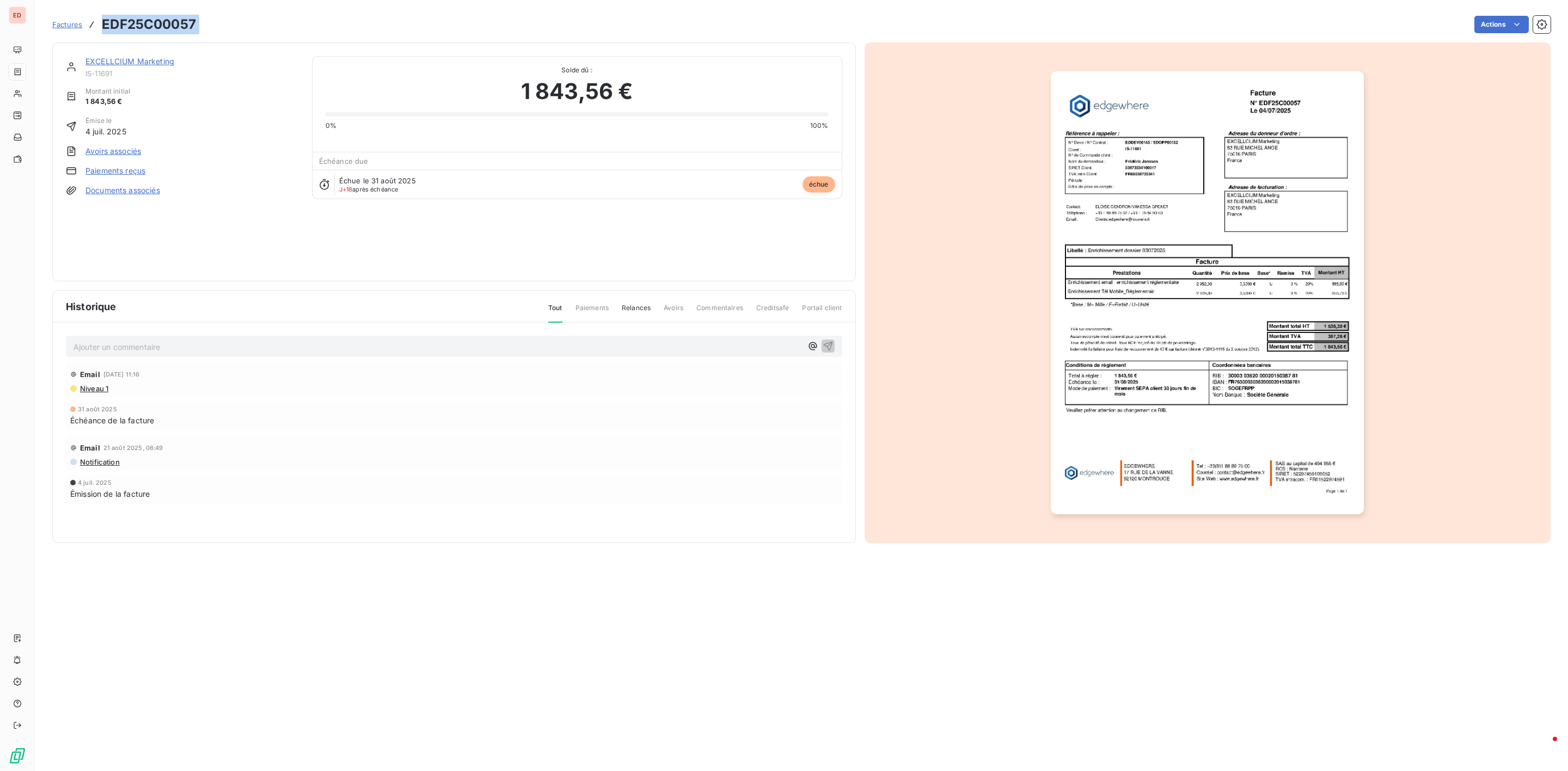
drag, startPoint x: 211, startPoint y: 31, endPoint x: 96, endPoint y: 30, distance: 115.0
click at [96, 30] on div "Factures EDF25C00057 Actions" at bounding box center [802, 24] width 1498 height 23
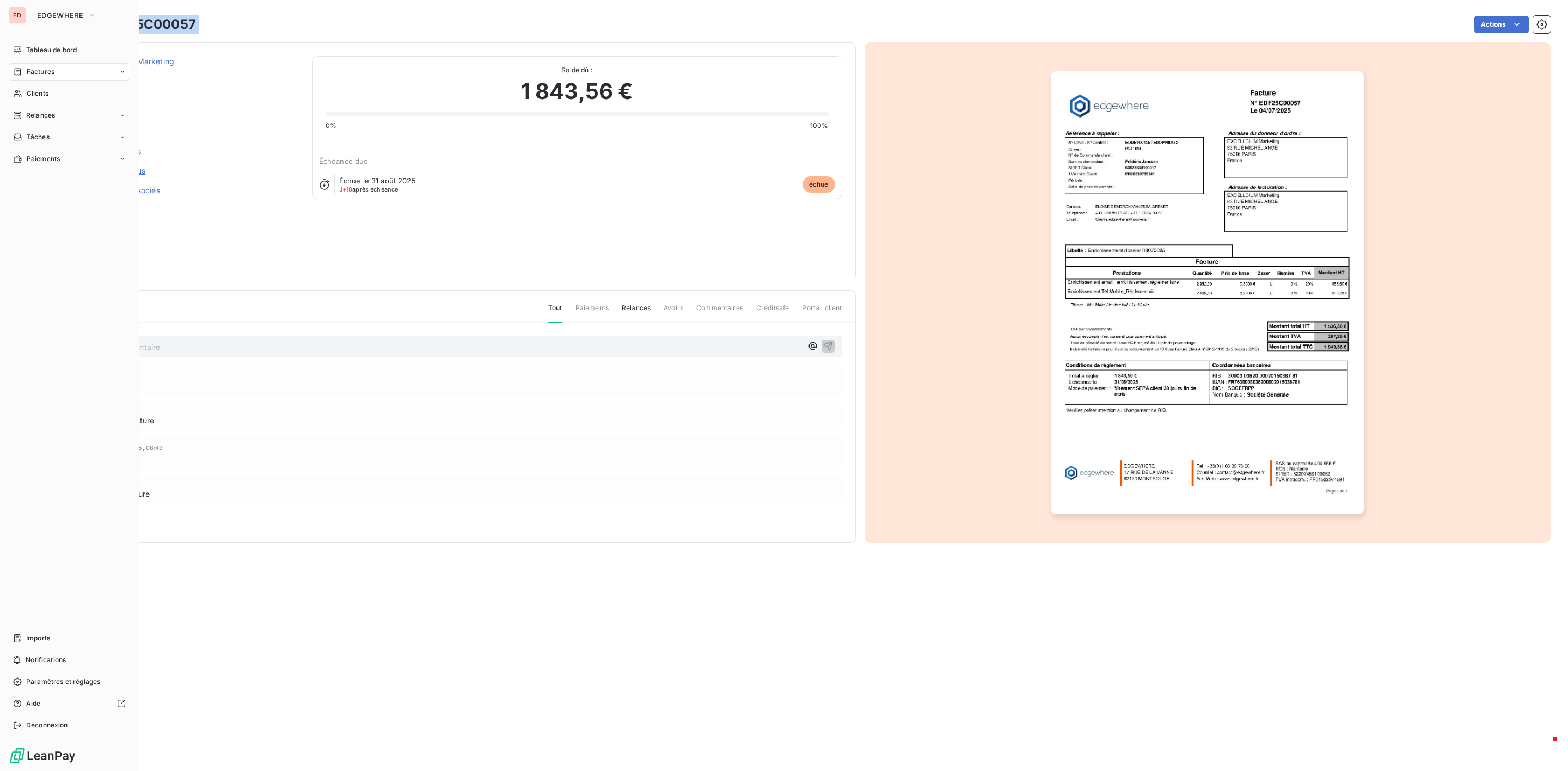
copy section "EDF25C00057 Actions"
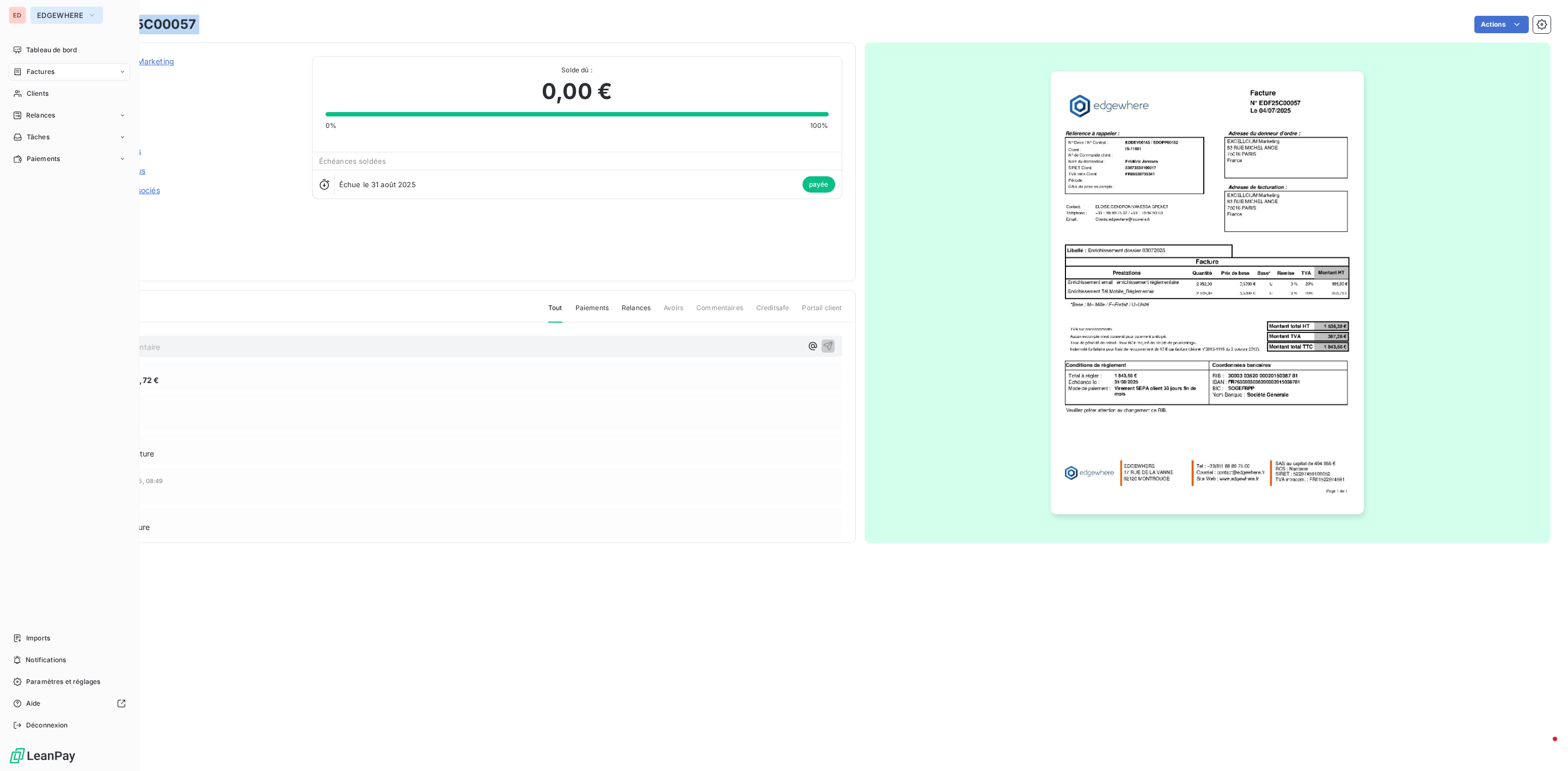
click at [54, 13] on span "EDGEWHERE" at bounding box center [60, 15] width 46 height 8
click at [28, 11] on div "ED EDGEWHERE" at bounding box center [69, 15] width 122 height 18
click at [54, 18] on span "EDGEWHERE" at bounding box center [60, 15] width 46 height 8
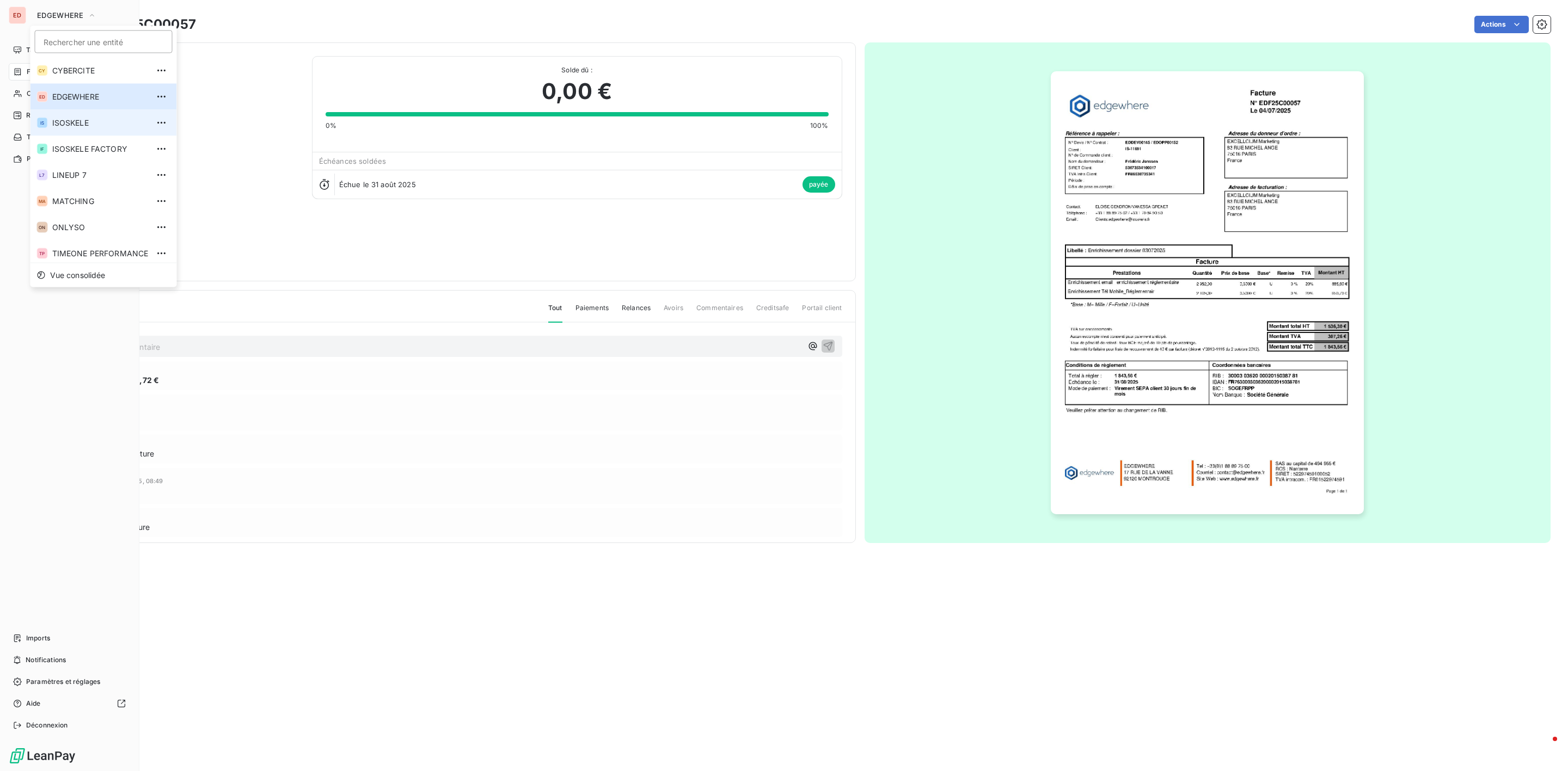
click at [67, 123] on span "ISOSKELE" at bounding box center [101, 123] width 96 height 11
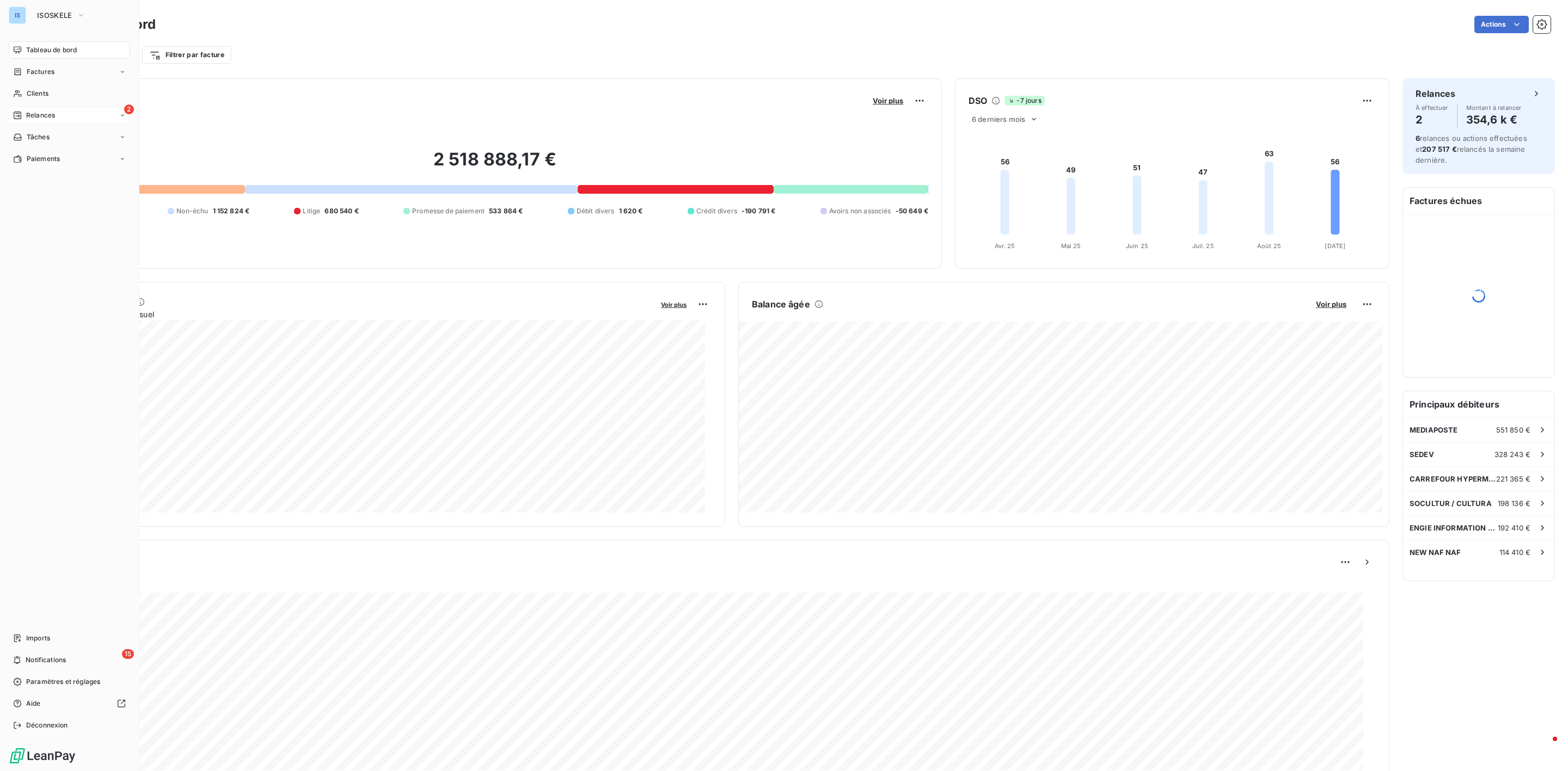
click at [28, 108] on div "2 Relances" at bounding box center [69, 115] width 122 height 18
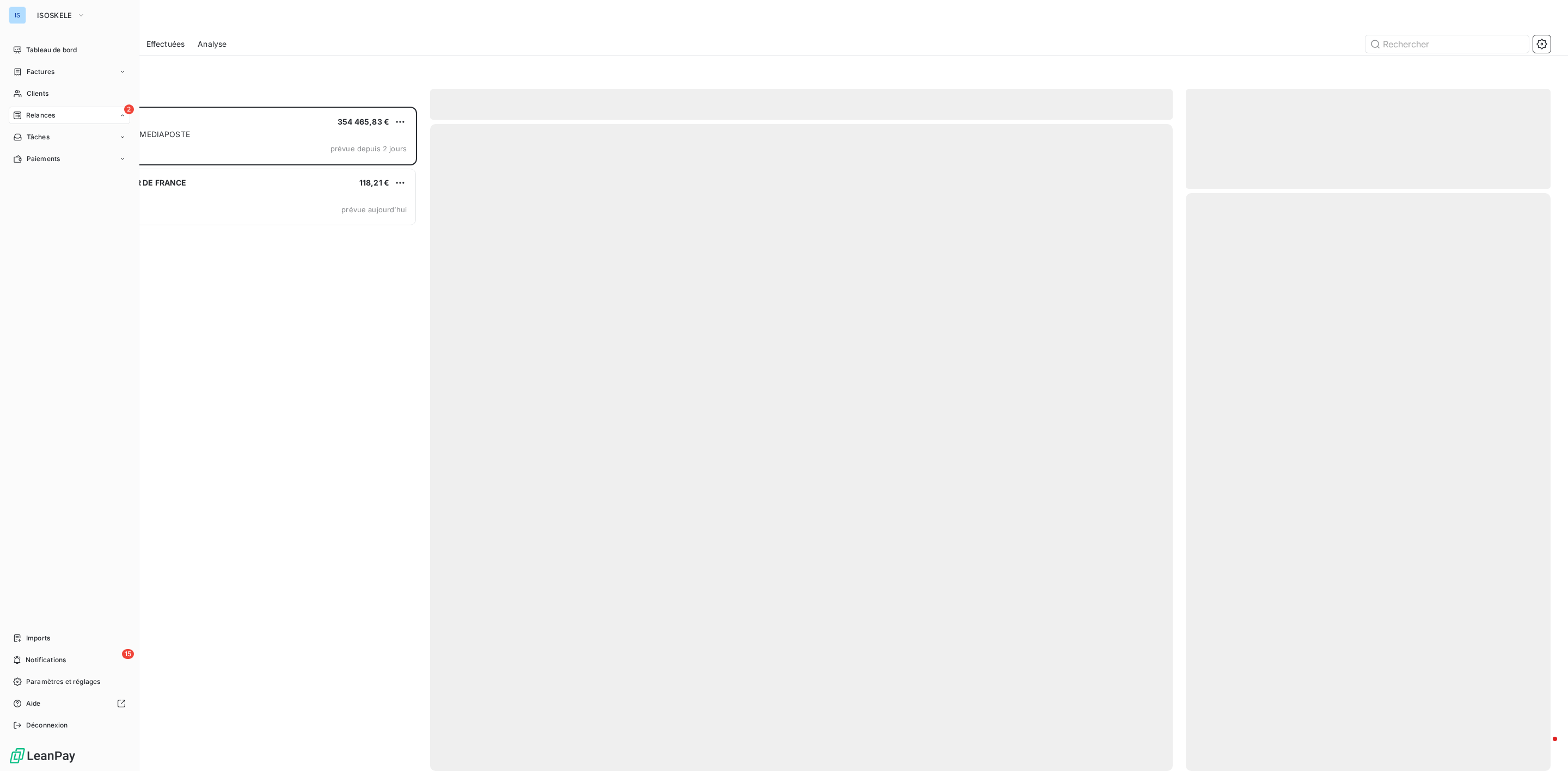
scroll to position [653, 351]
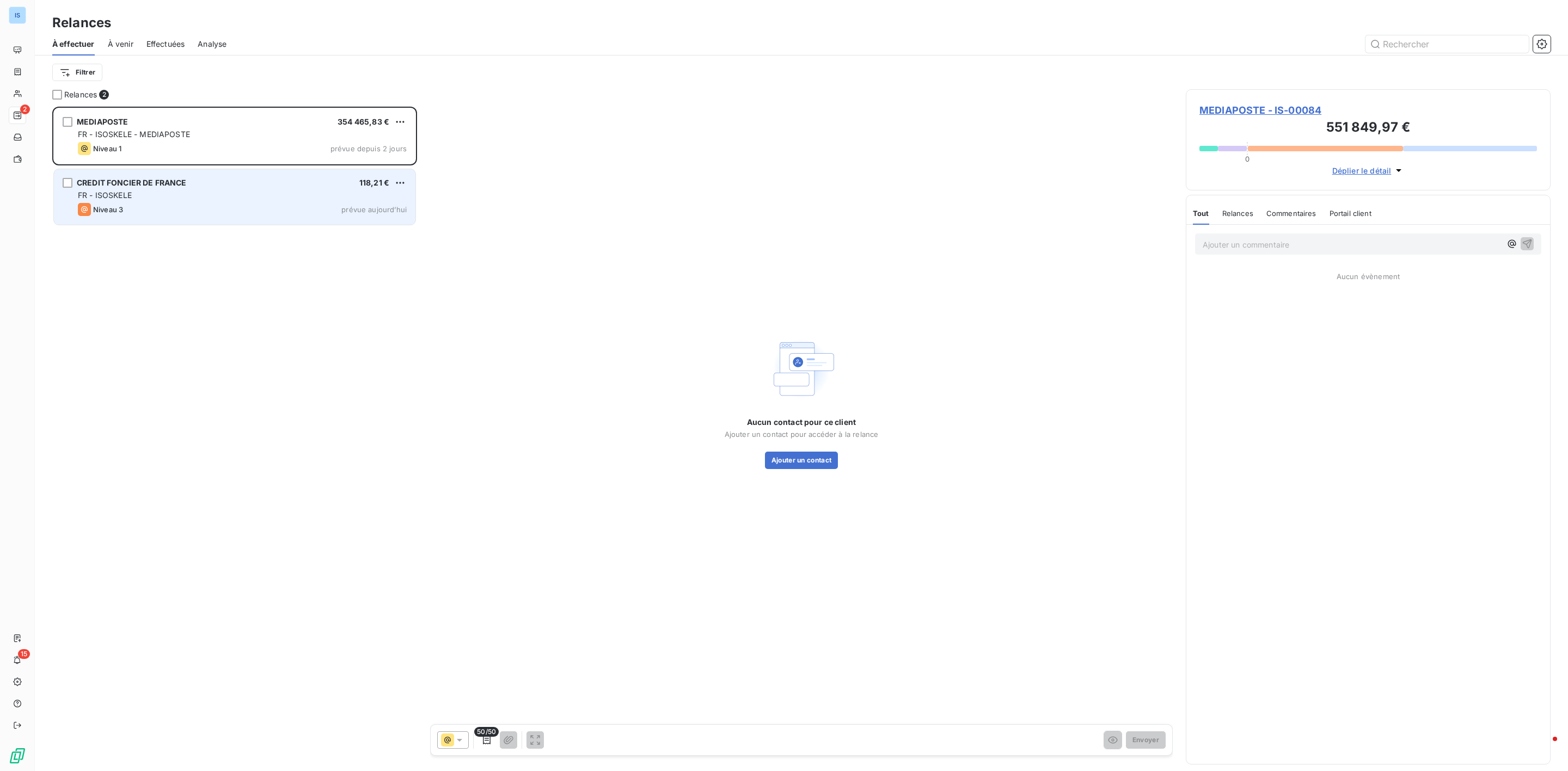
click at [210, 197] on div "FR - ISOSKELE" at bounding box center [242, 196] width 328 height 11
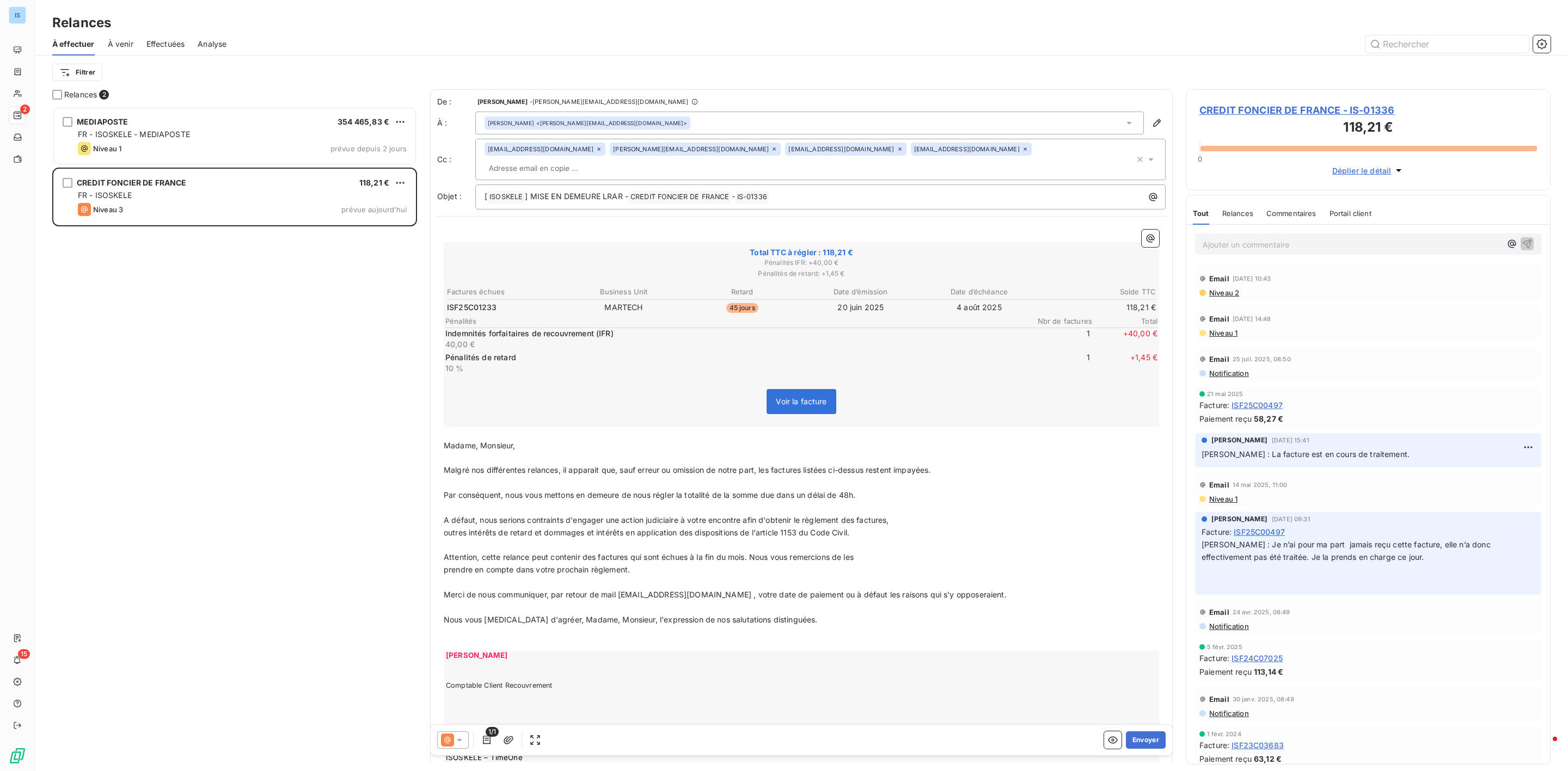
scroll to position [653, 351]
click at [1106, 123] on div "[PERSON_NAME] <[EMAIL_ADDRESS][DOMAIN_NAME]>" at bounding box center [809, 123] width 669 height 23
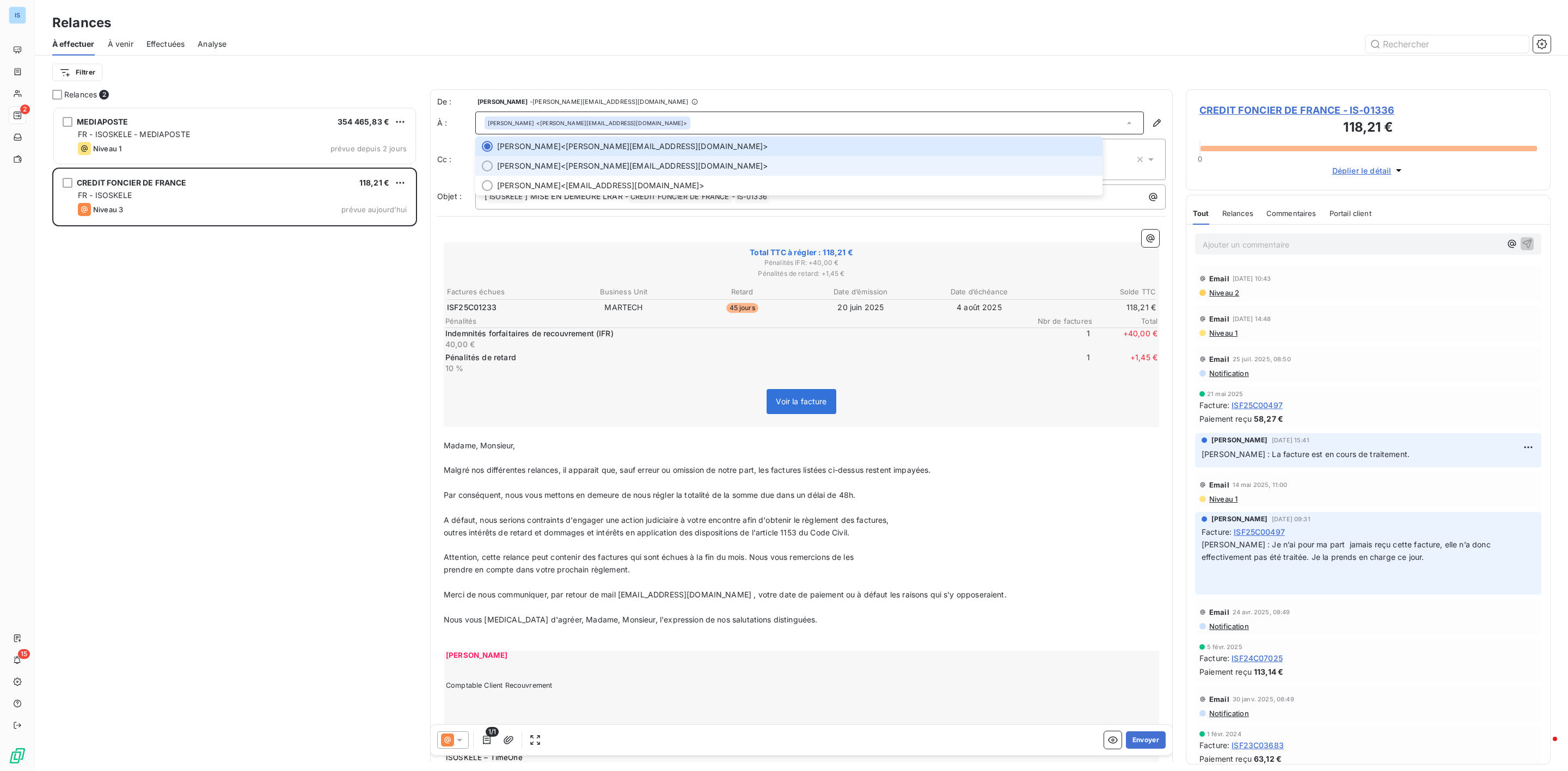
click at [624, 167] on span "[PERSON_NAME] <[PERSON_NAME][EMAIL_ADDRESS][DOMAIN_NAME]>" at bounding box center [796, 166] width 599 height 11
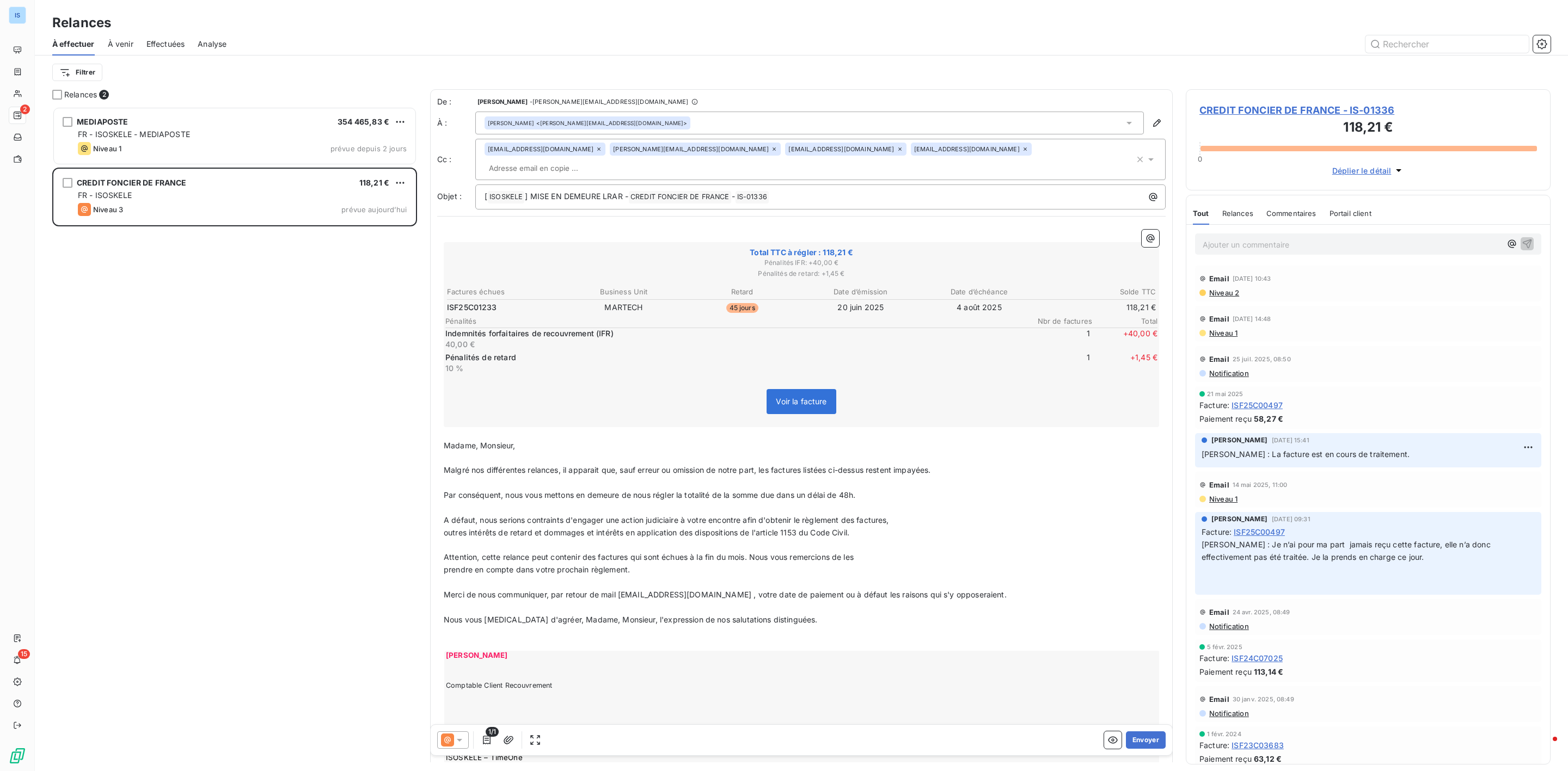
click at [688, 155] on div "[PERSON_NAME][EMAIL_ADDRESS][DOMAIN_NAME]" at bounding box center [695, 149] width 171 height 13
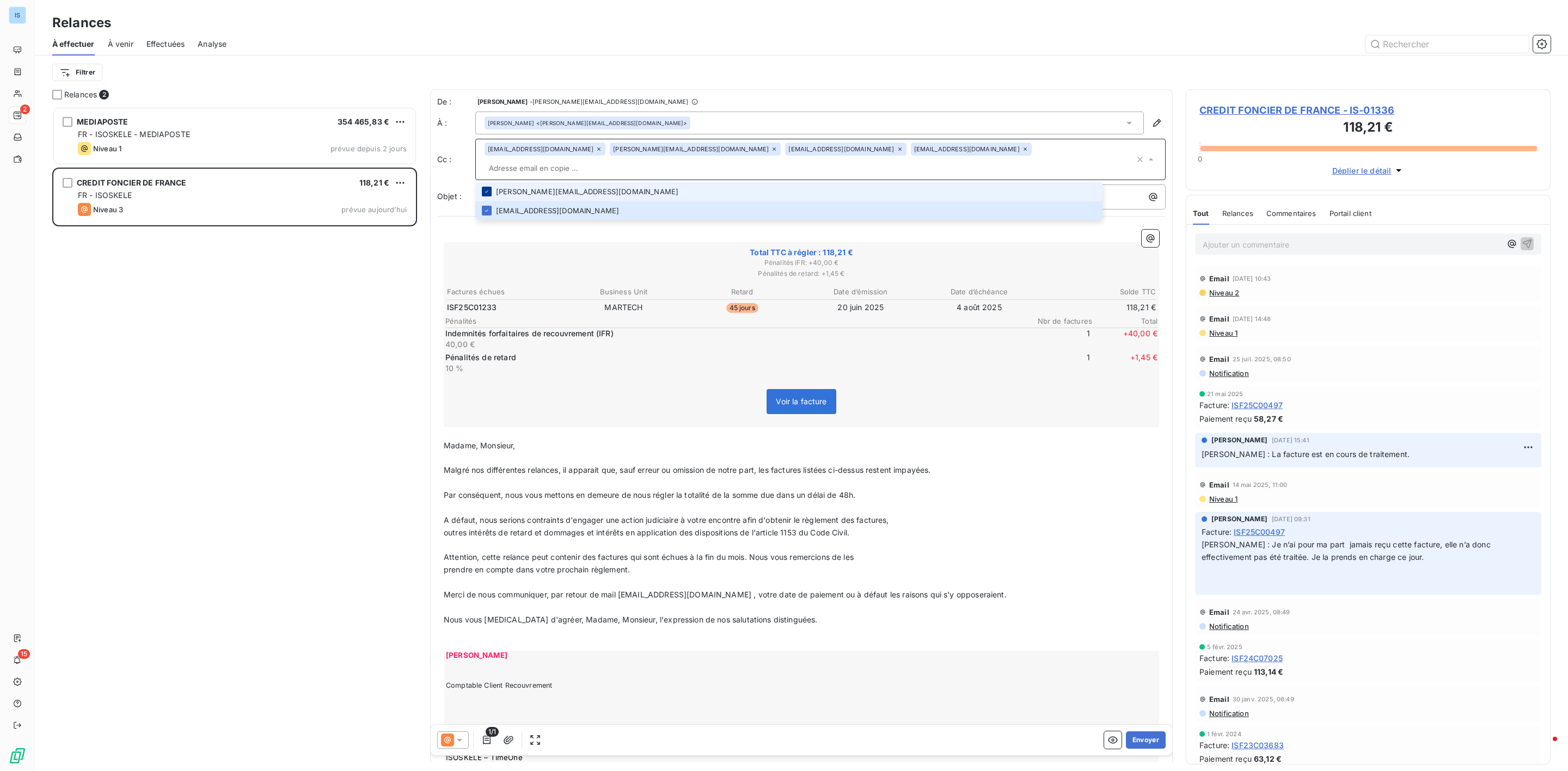
click at [485, 188] on icon at bounding box center [486, 191] width 6 height 6
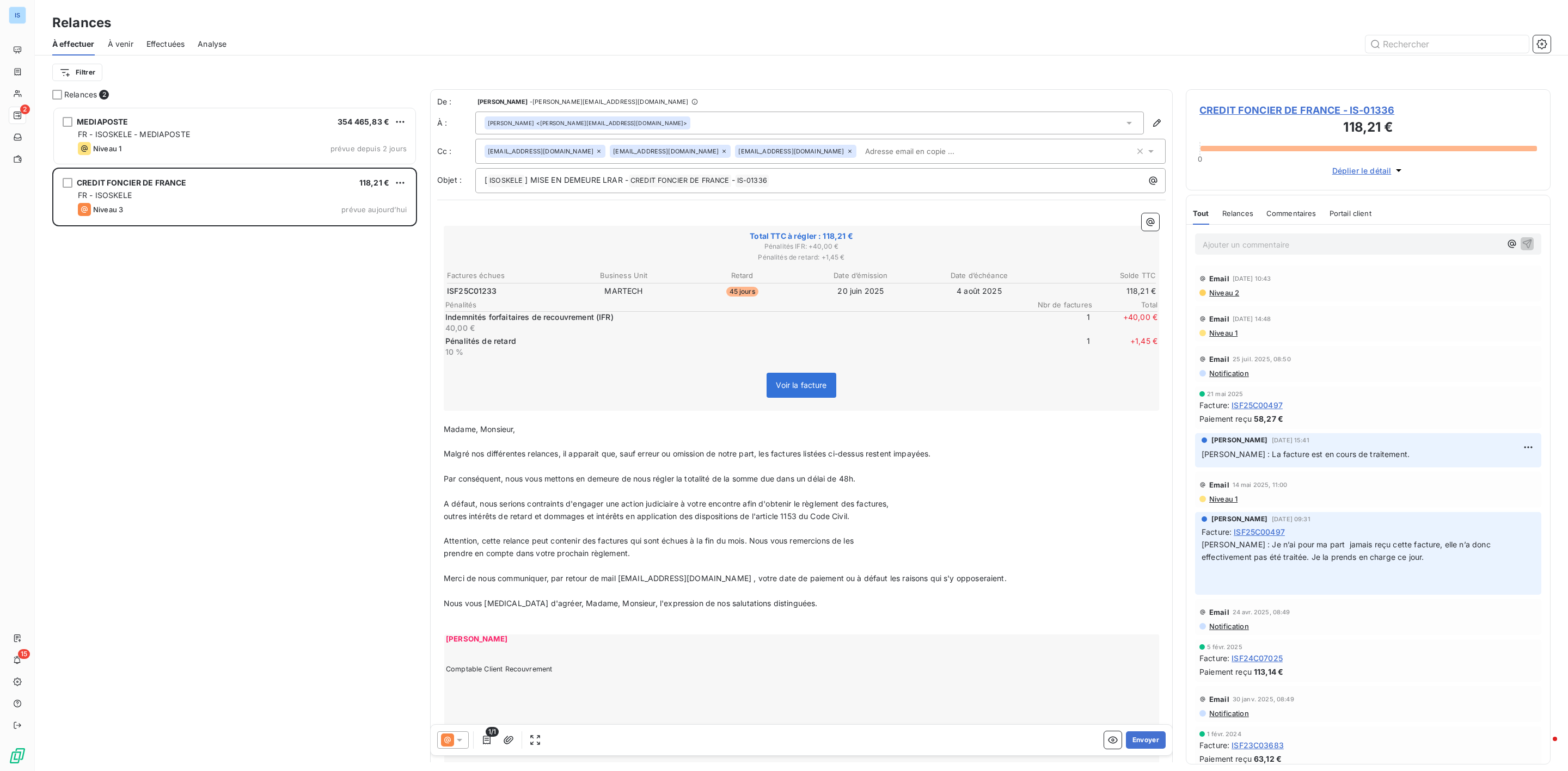
click at [926, 419] on p "﻿" at bounding box center [801, 418] width 715 height 13
click at [1125, 737] on button "Envoyer" at bounding box center [1145, 740] width 40 height 18
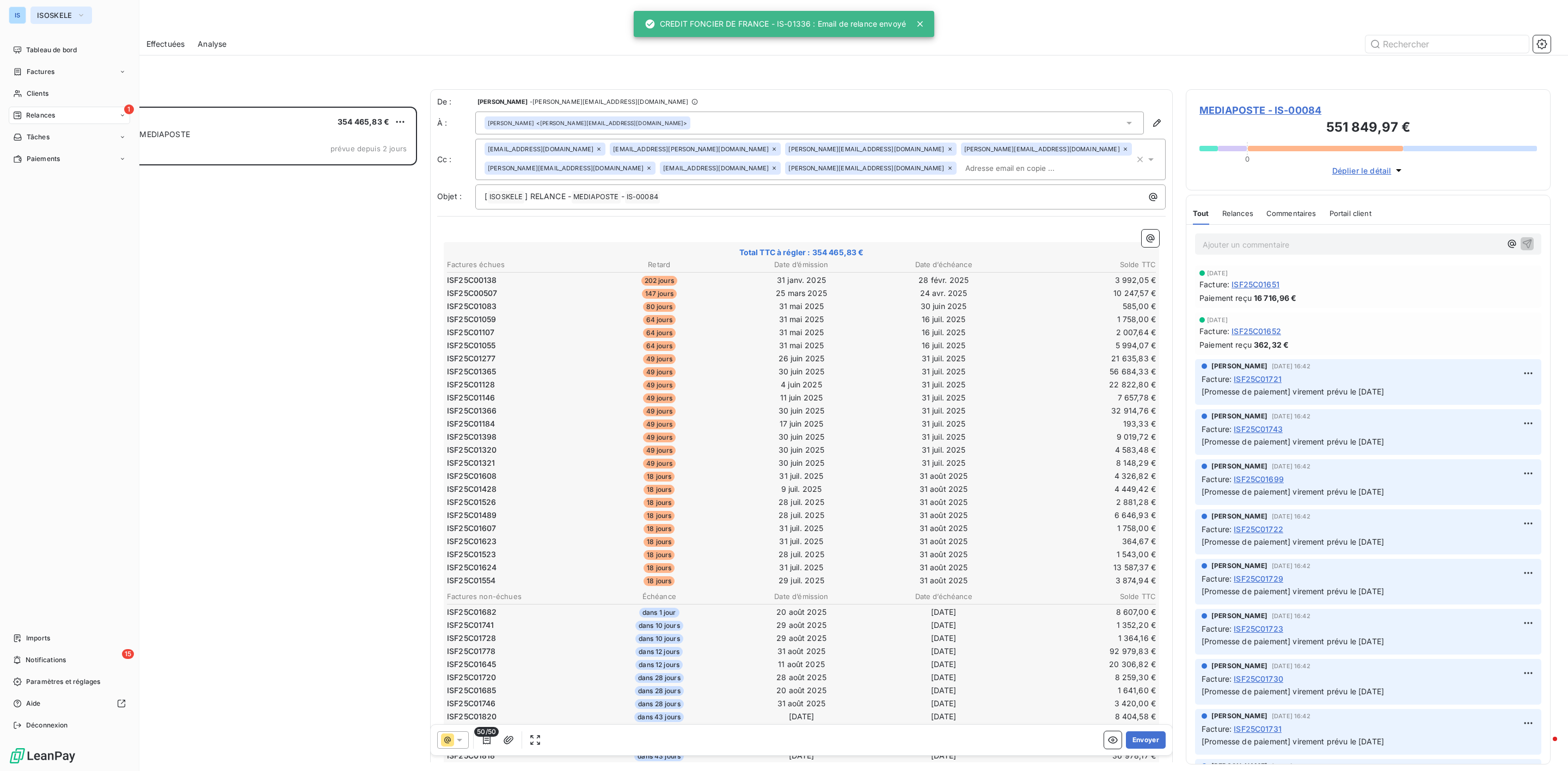
click at [30, 19] on button "ISOSKELE" at bounding box center [61, 15] width 62 height 18
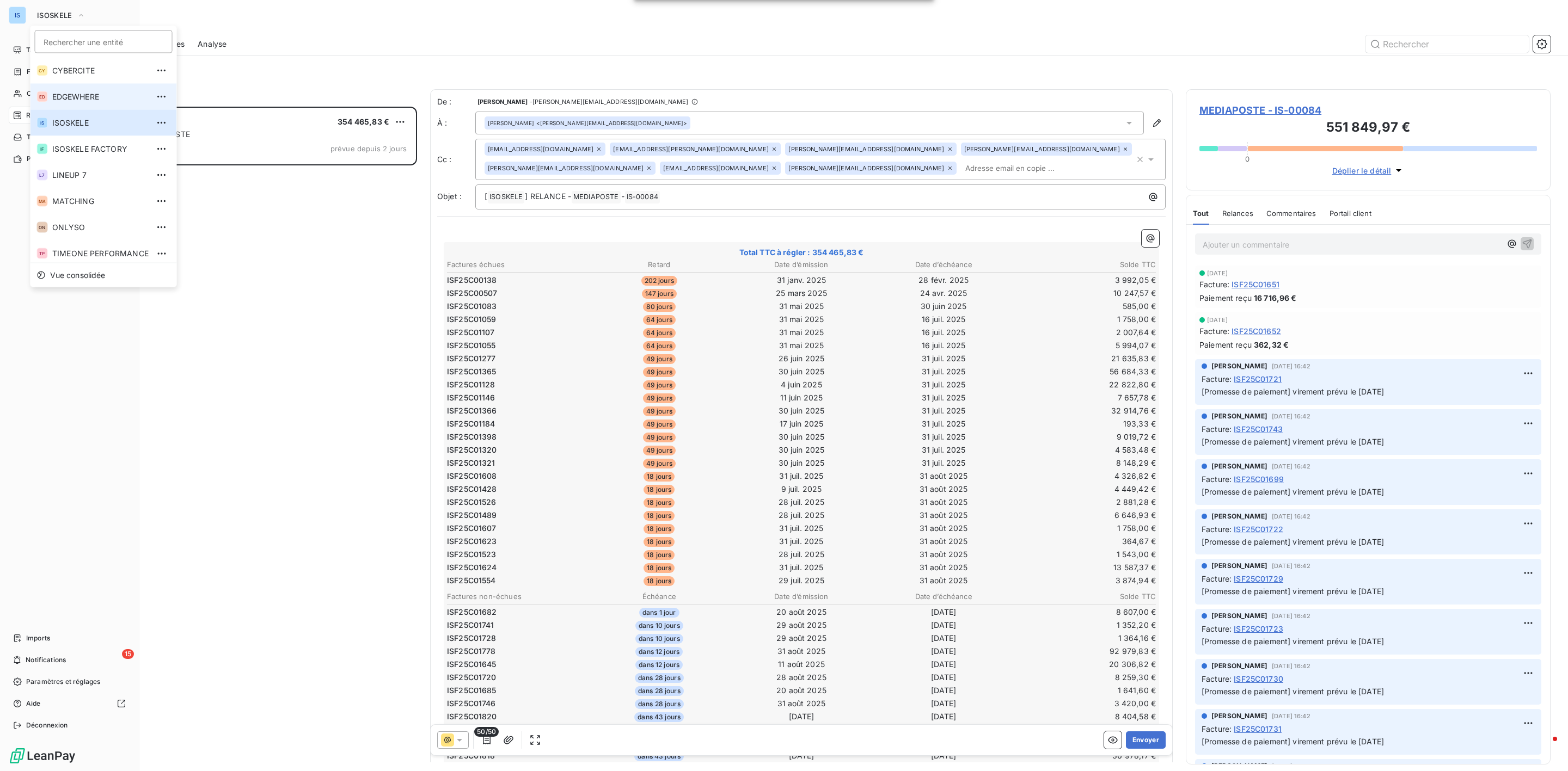
click at [77, 104] on li "ED EDGEWHERE" at bounding box center [103, 97] width 147 height 26
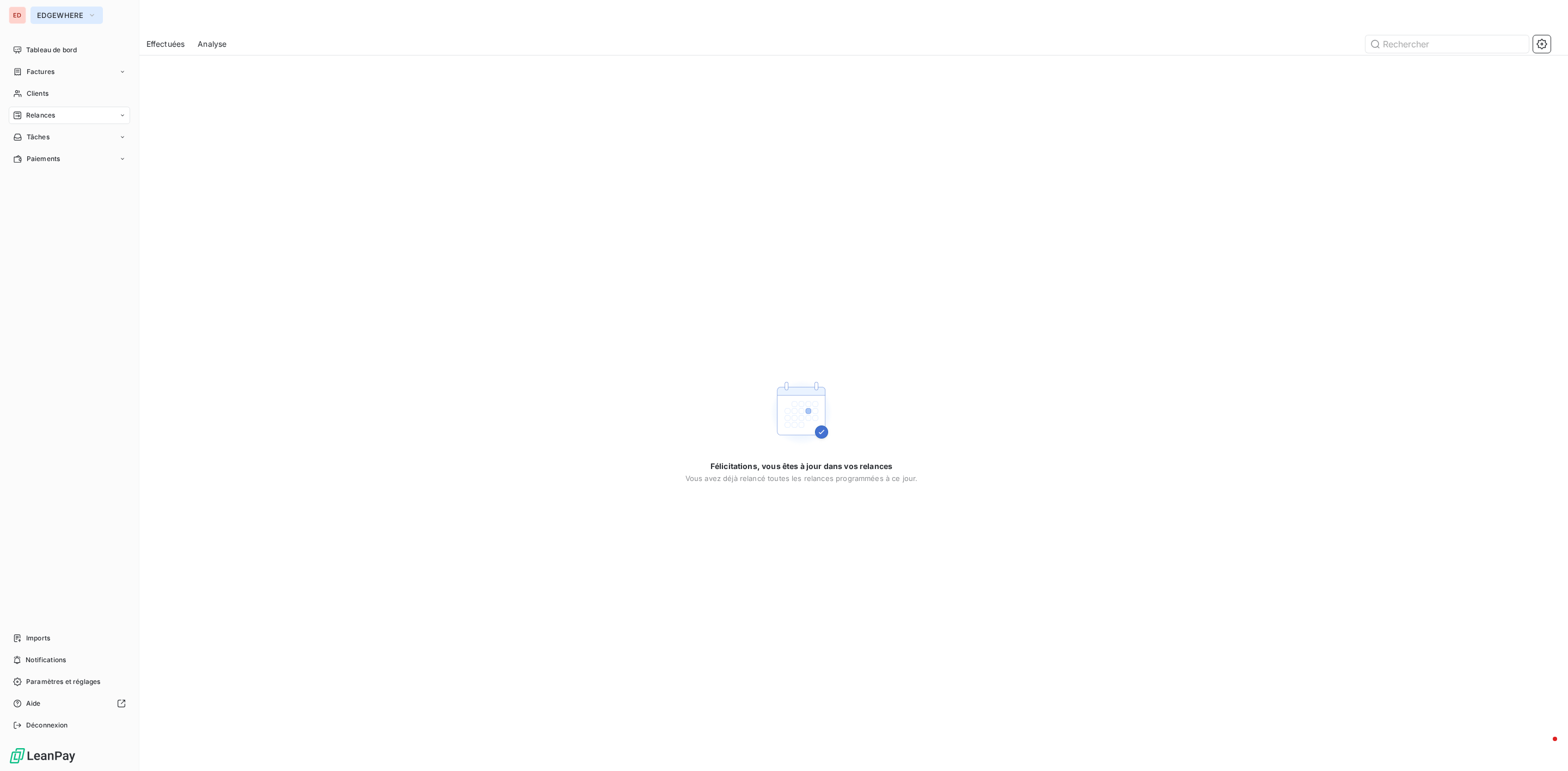
click at [53, 19] on button "EDGEWHERE" at bounding box center [66, 15] width 72 height 18
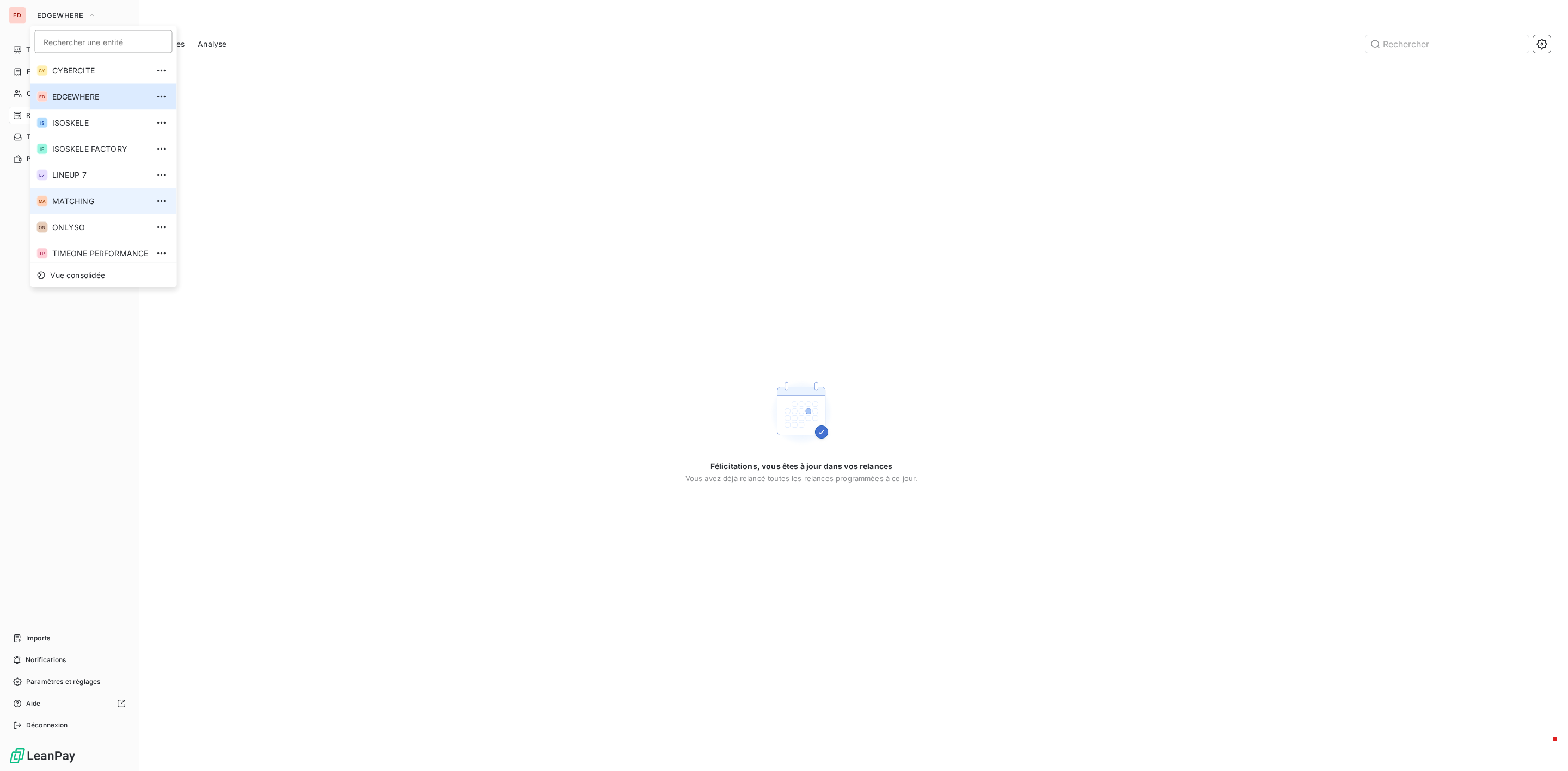
click at [86, 196] on span "MATCHING" at bounding box center [101, 201] width 96 height 11
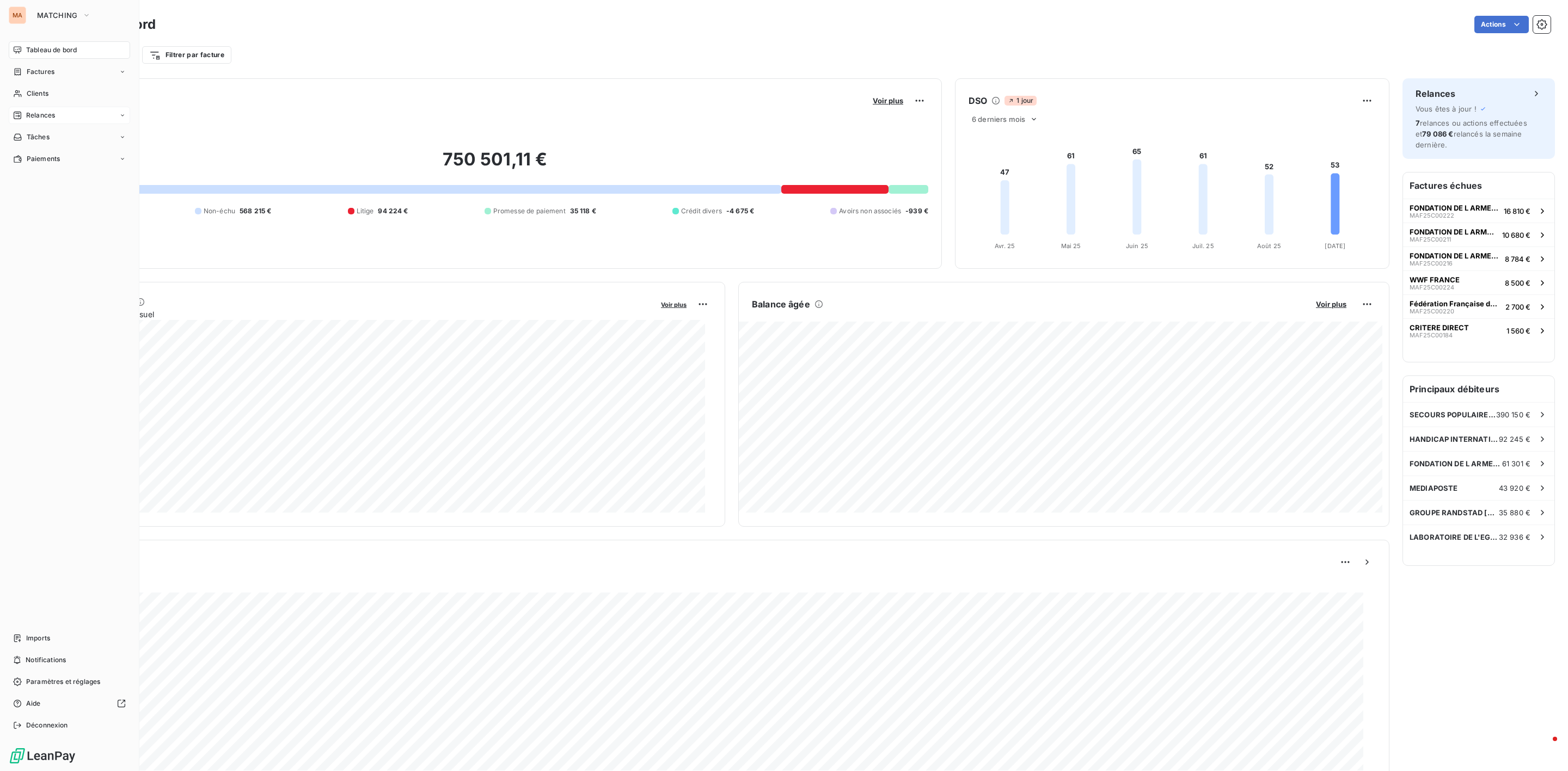
click at [53, 116] on span "Relances" at bounding box center [40, 115] width 29 height 10
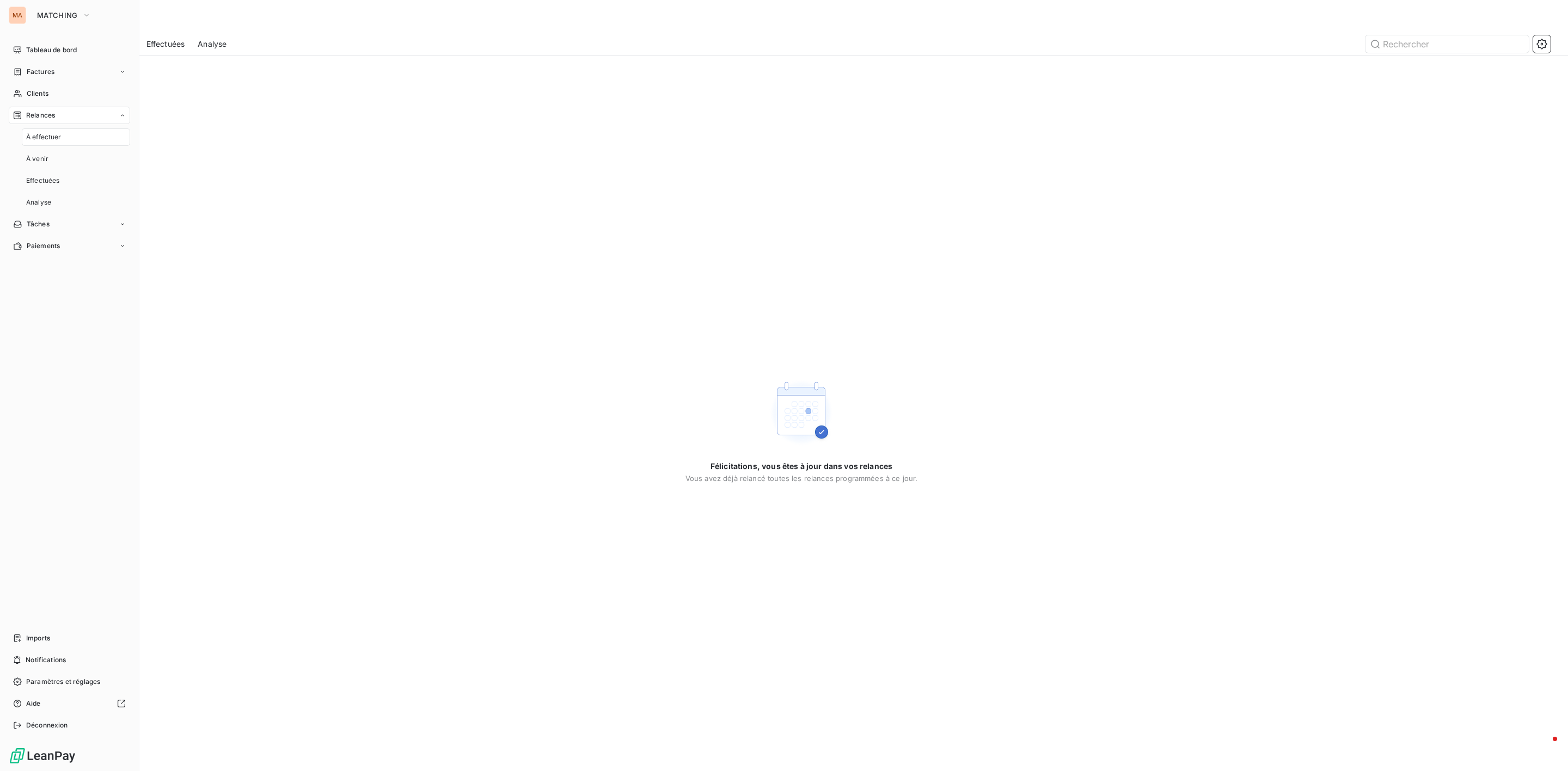
click at [80, 5] on div "MA MATCHING Tableau de bord Factures Clients Relances À effectuer À venir Effec…" at bounding box center [69, 386] width 139 height 771
click at [67, 13] on span "MATCHING" at bounding box center [57, 15] width 41 height 8
click at [72, 125] on span "ISOSKELE" at bounding box center [101, 123] width 96 height 11
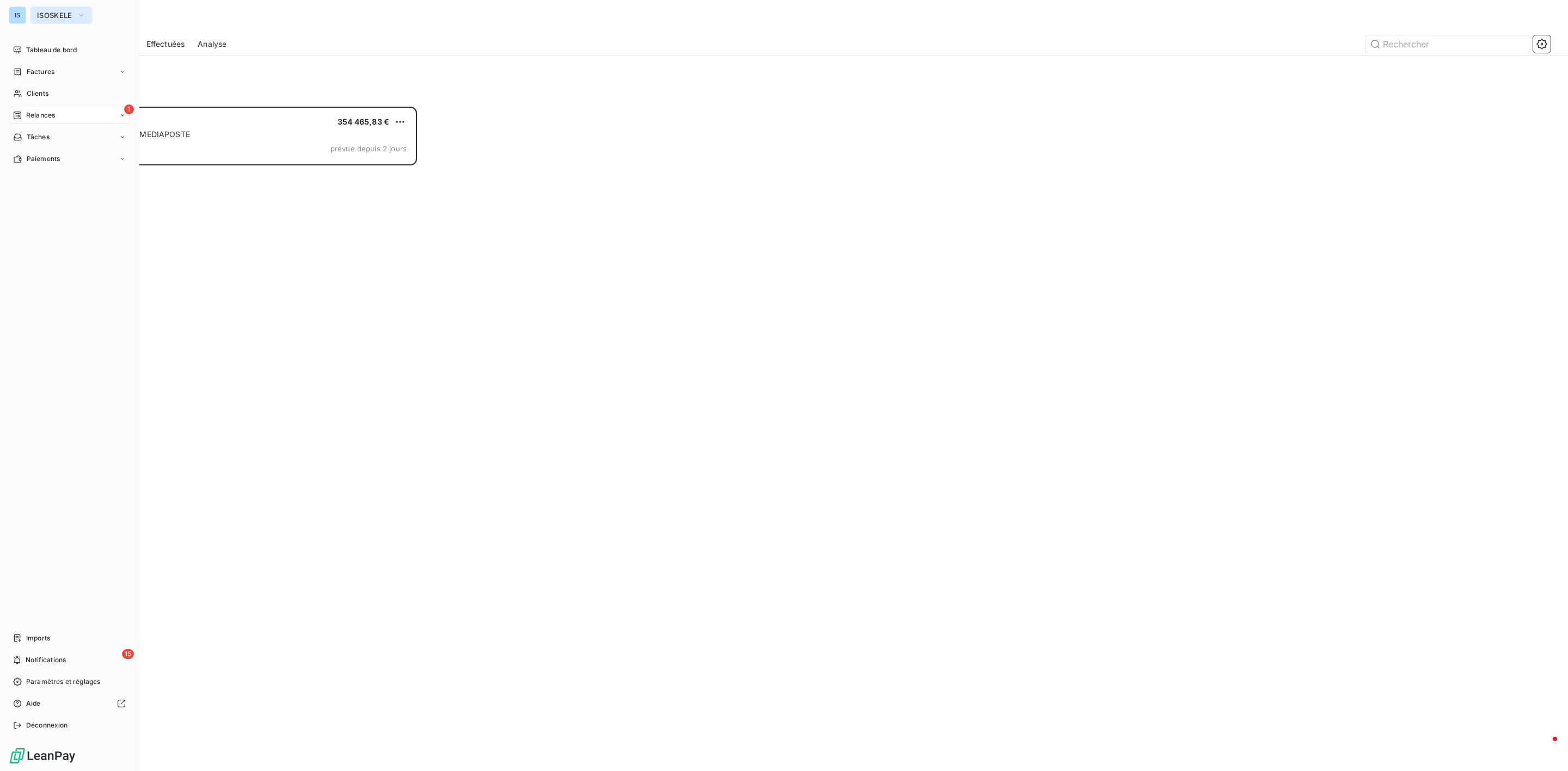
click at [39, 18] on span "ISOSKELE" at bounding box center [54, 15] width 35 height 8
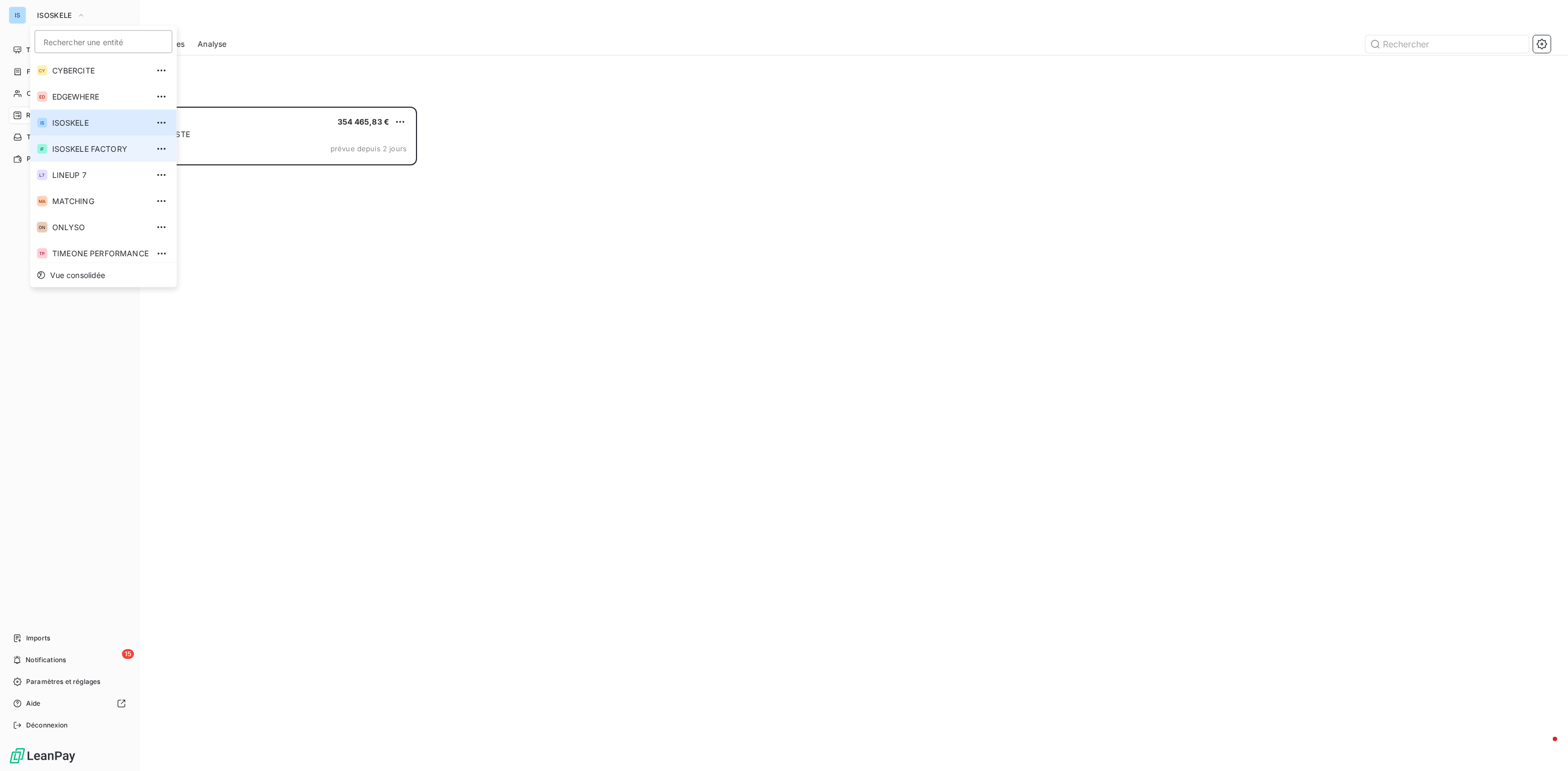
click at [79, 156] on li "IF ISOSKELE FACTORY" at bounding box center [103, 149] width 147 height 26
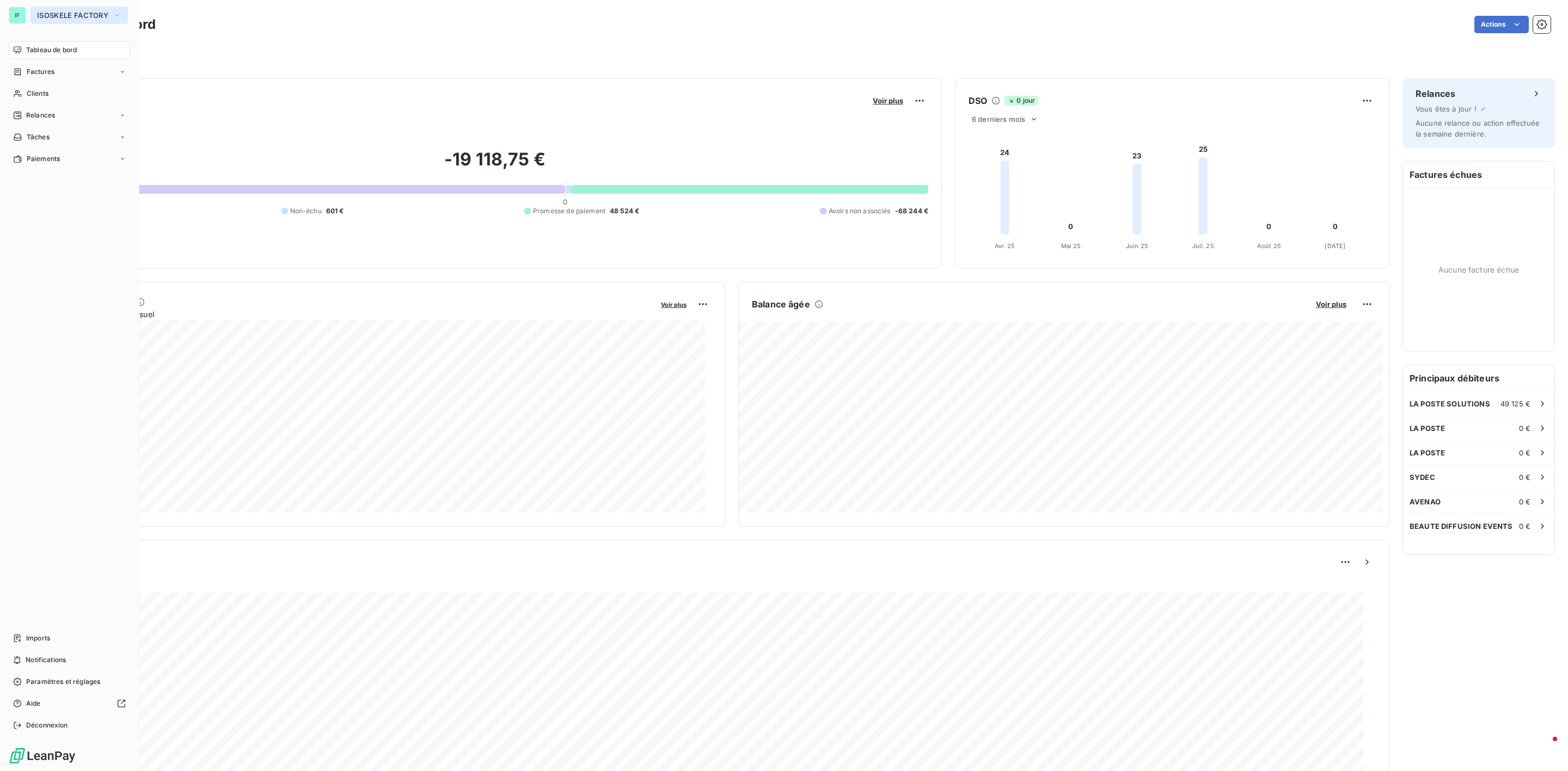
click at [50, 12] on span "ISOSKELE FACTORY" at bounding box center [72, 15] width 71 height 8
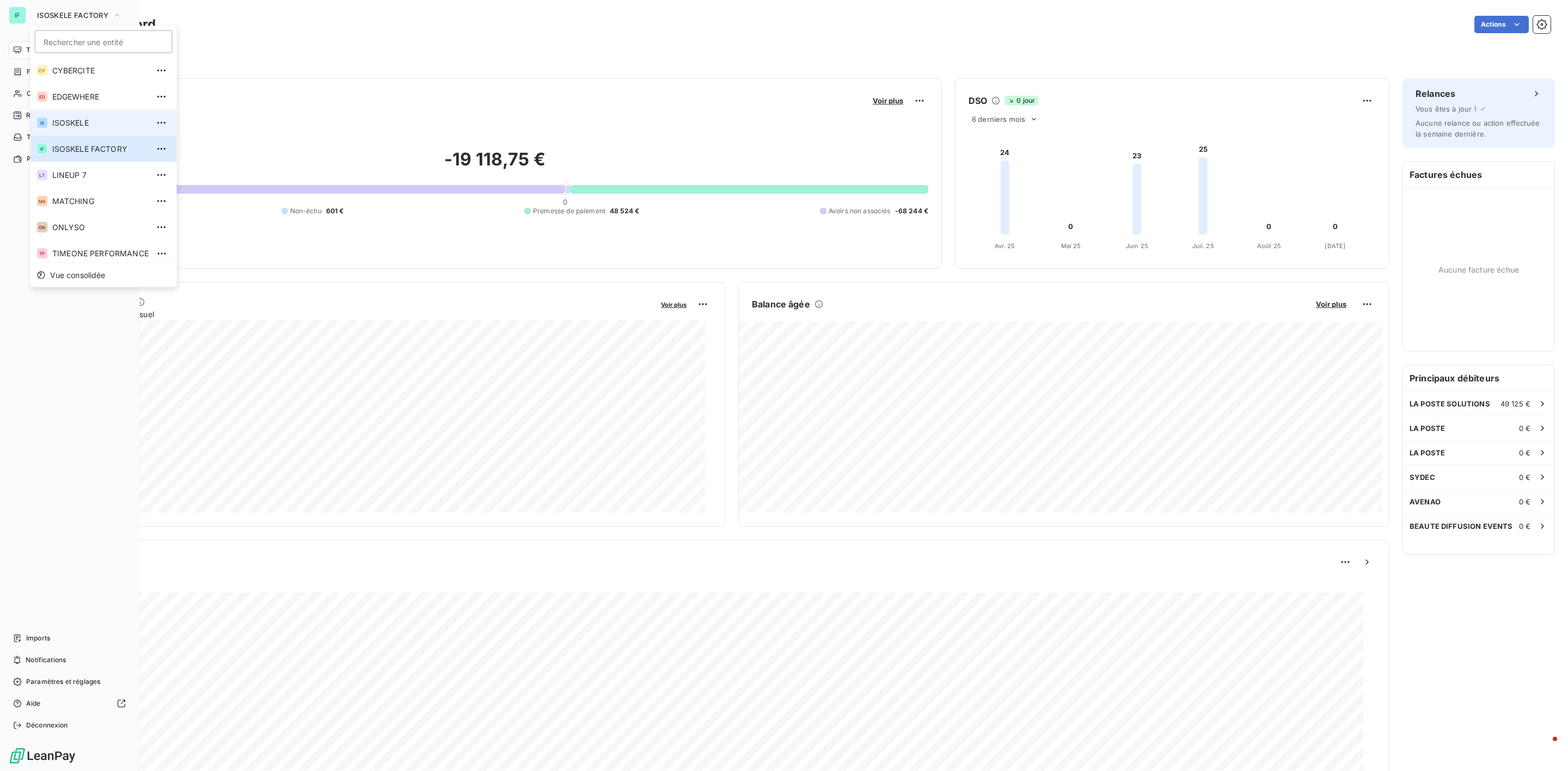
click at [77, 119] on span "ISOSKELE" at bounding box center [101, 123] width 96 height 11
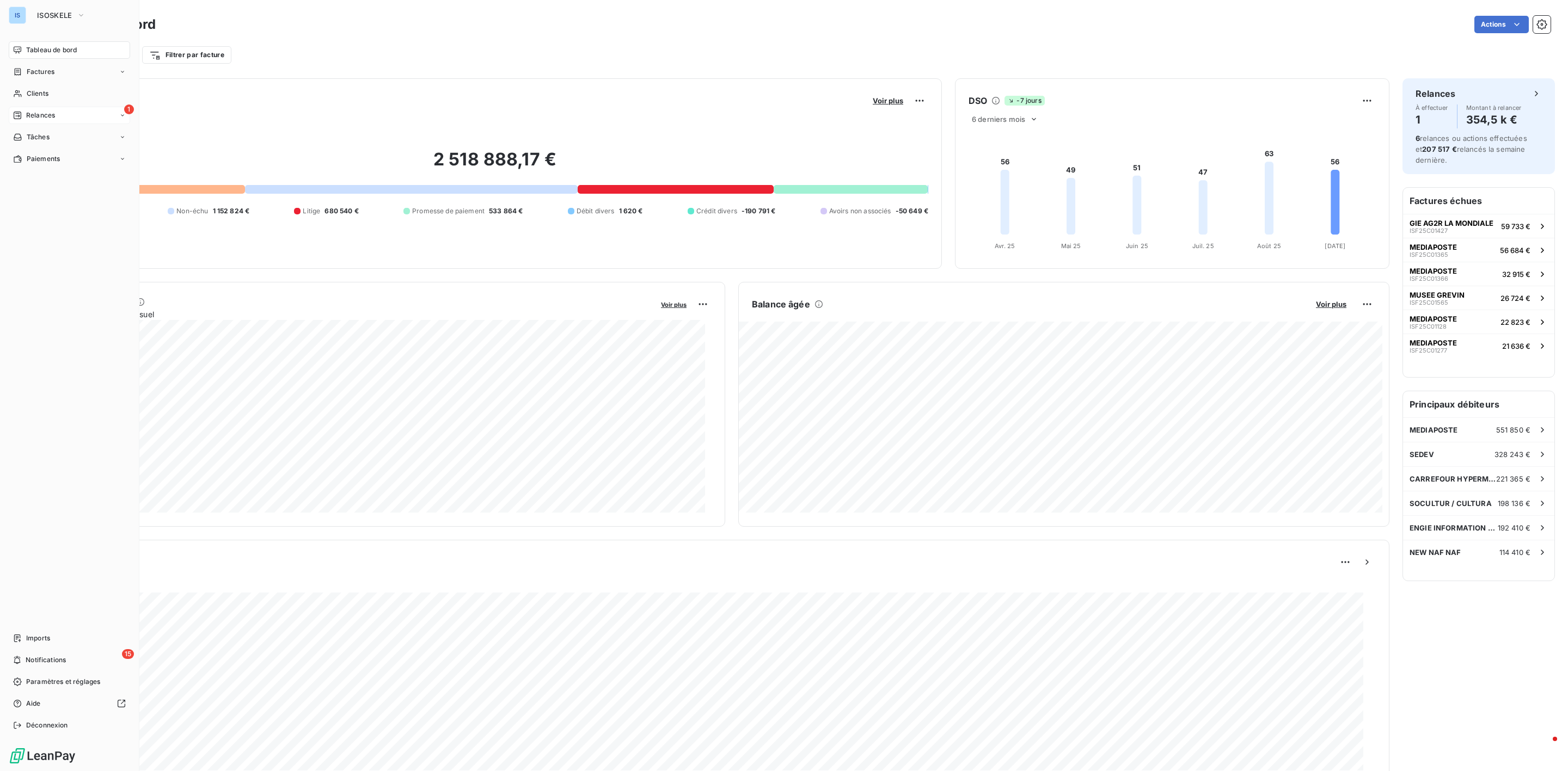
click at [41, 119] on span "Relances" at bounding box center [40, 115] width 29 height 10
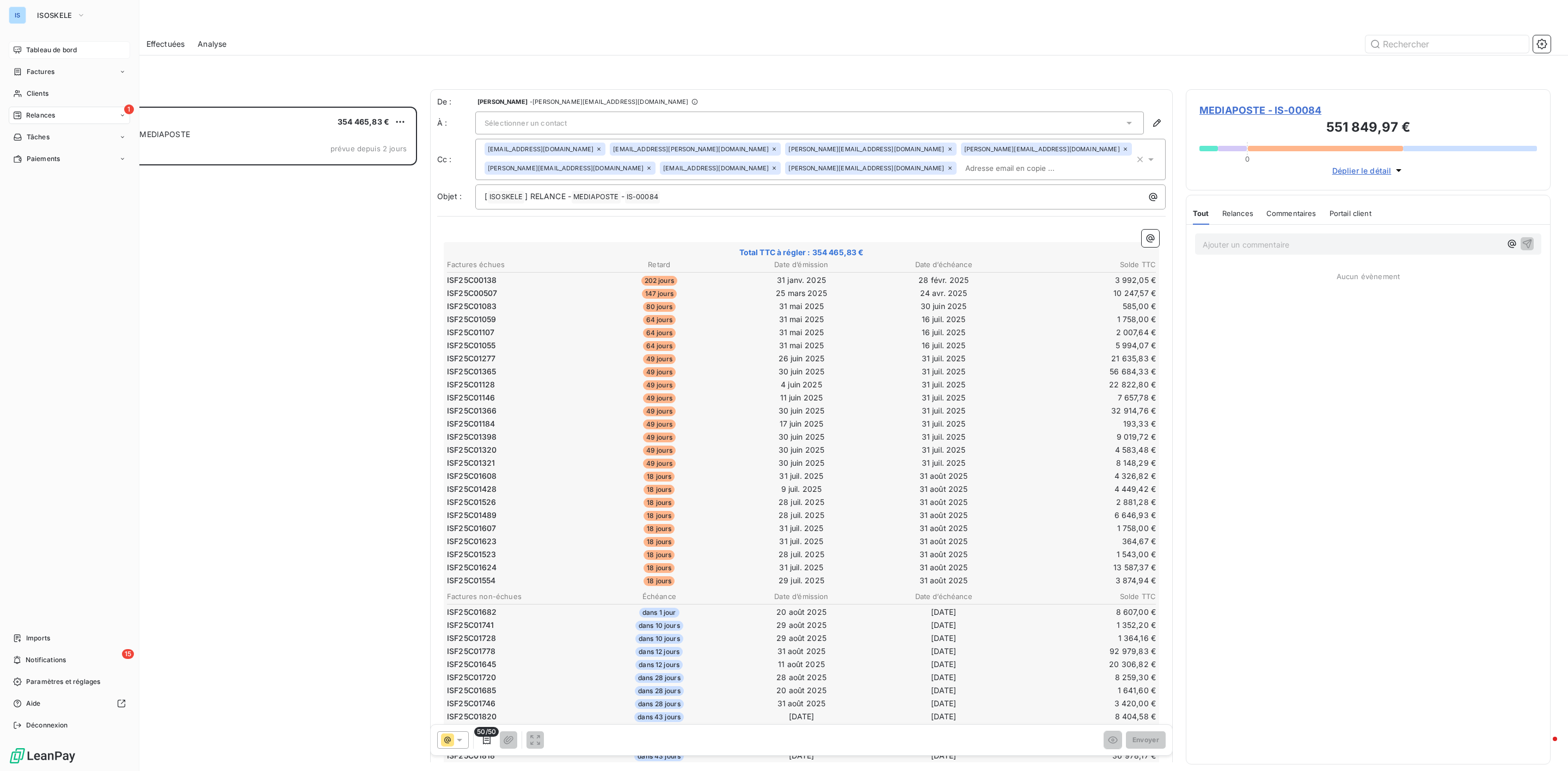
scroll to position [653, 351]
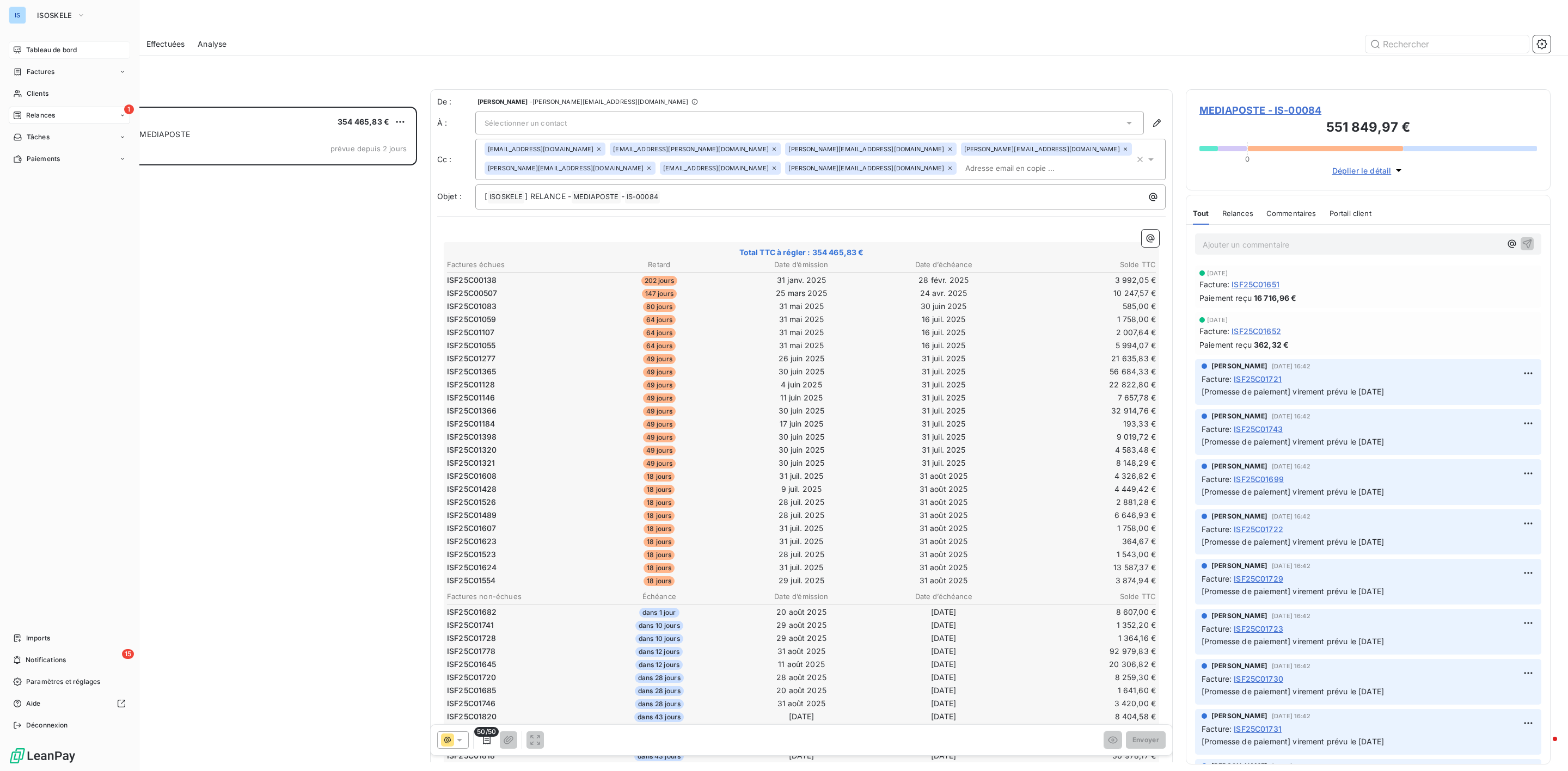
click at [41, 53] on span "Tableau de bord" at bounding box center [51, 50] width 51 height 10
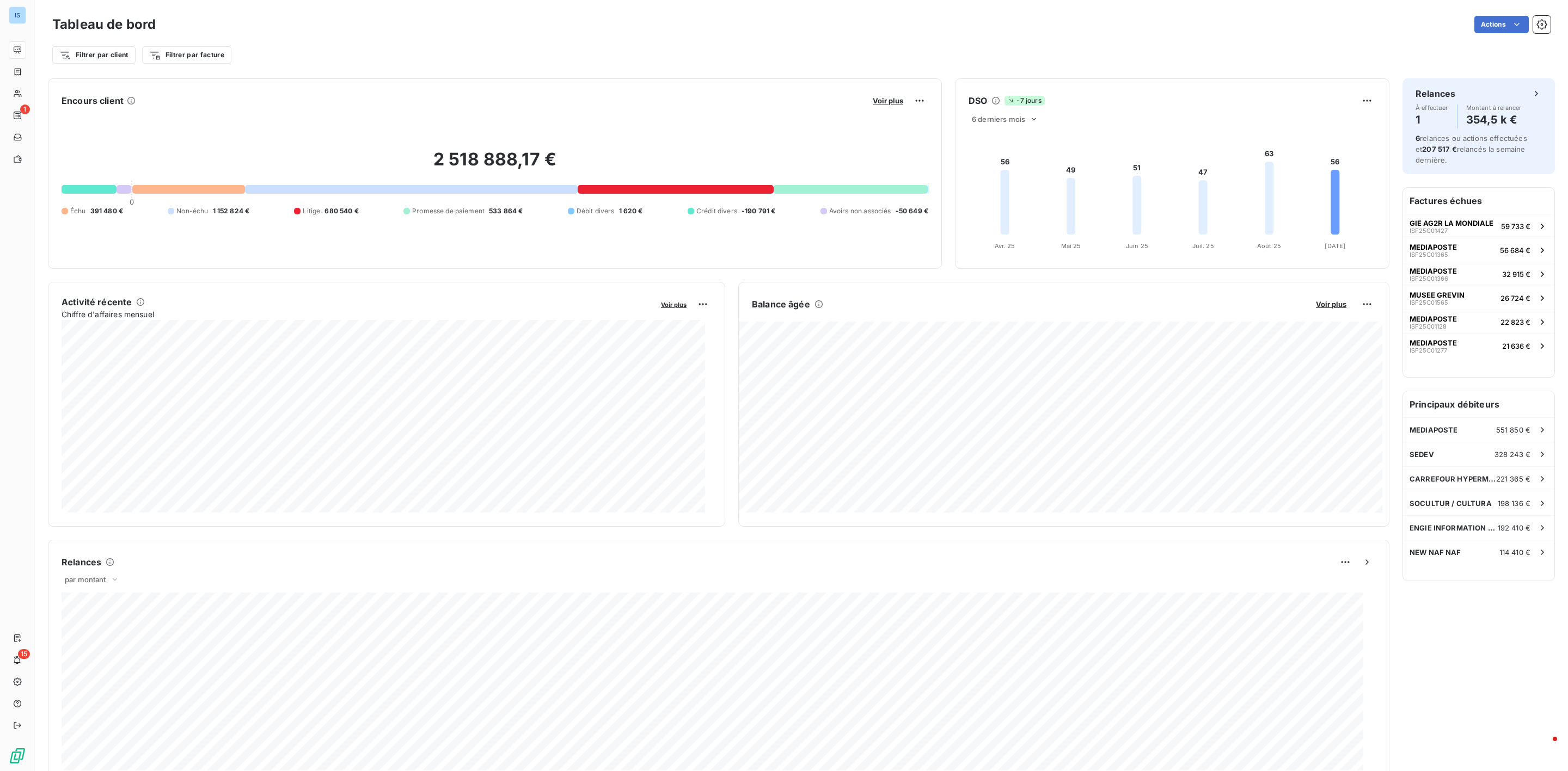
click at [177, 195] on div "2 518 888,17 € 0 Échu 391 480 € Non-échu 1 152 824 € Litige 680 540 € Promesse …" at bounding box center [494, 183] width 866 height 146
click at [1442, 222] on span "GIE AG2R LA MONDIALE" at bounding box center [1451, 222] width 84 height 8
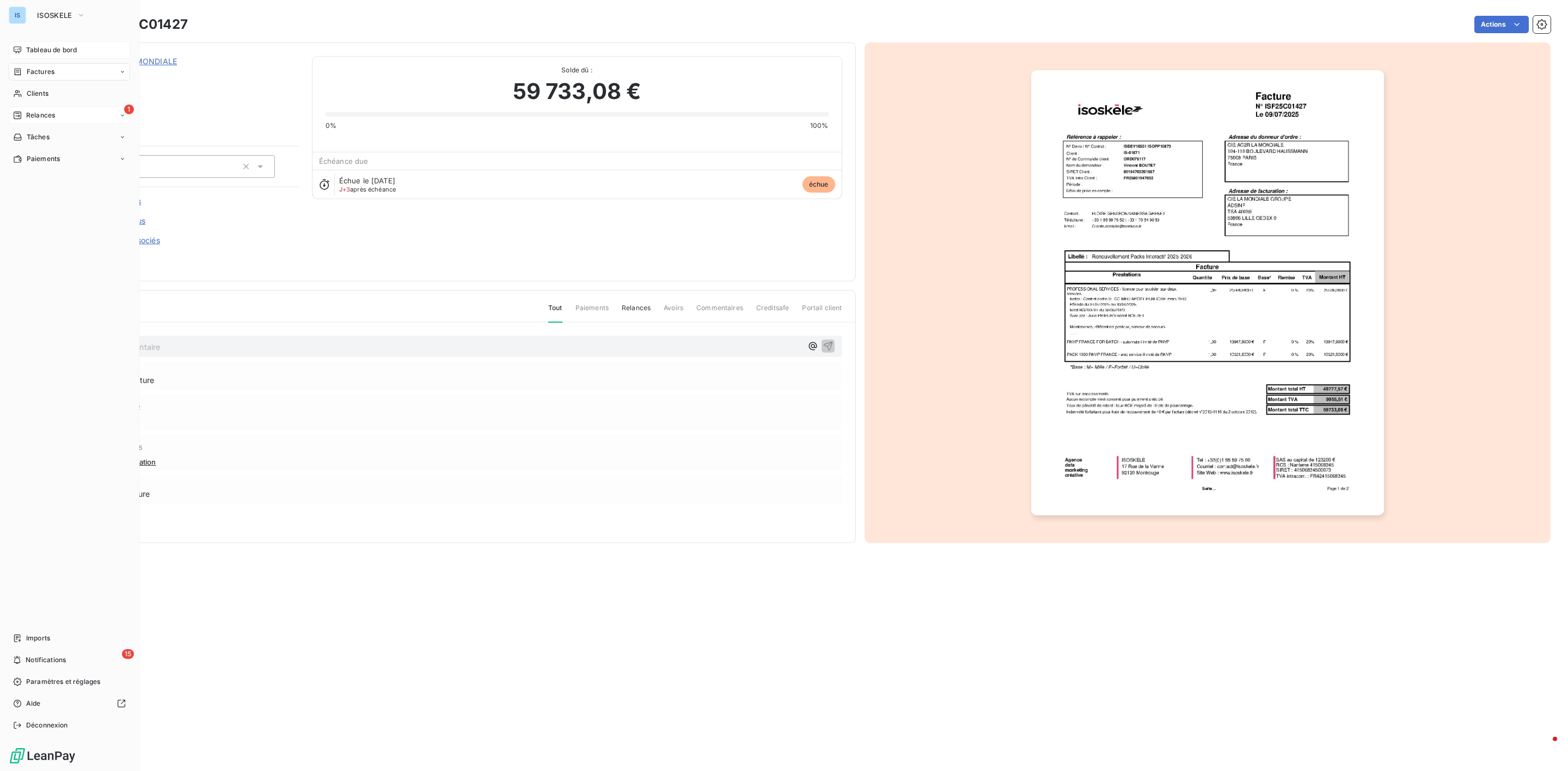
click at [35, 112] on span "Relances" at bounding box center [40, 115] width 29 height 10
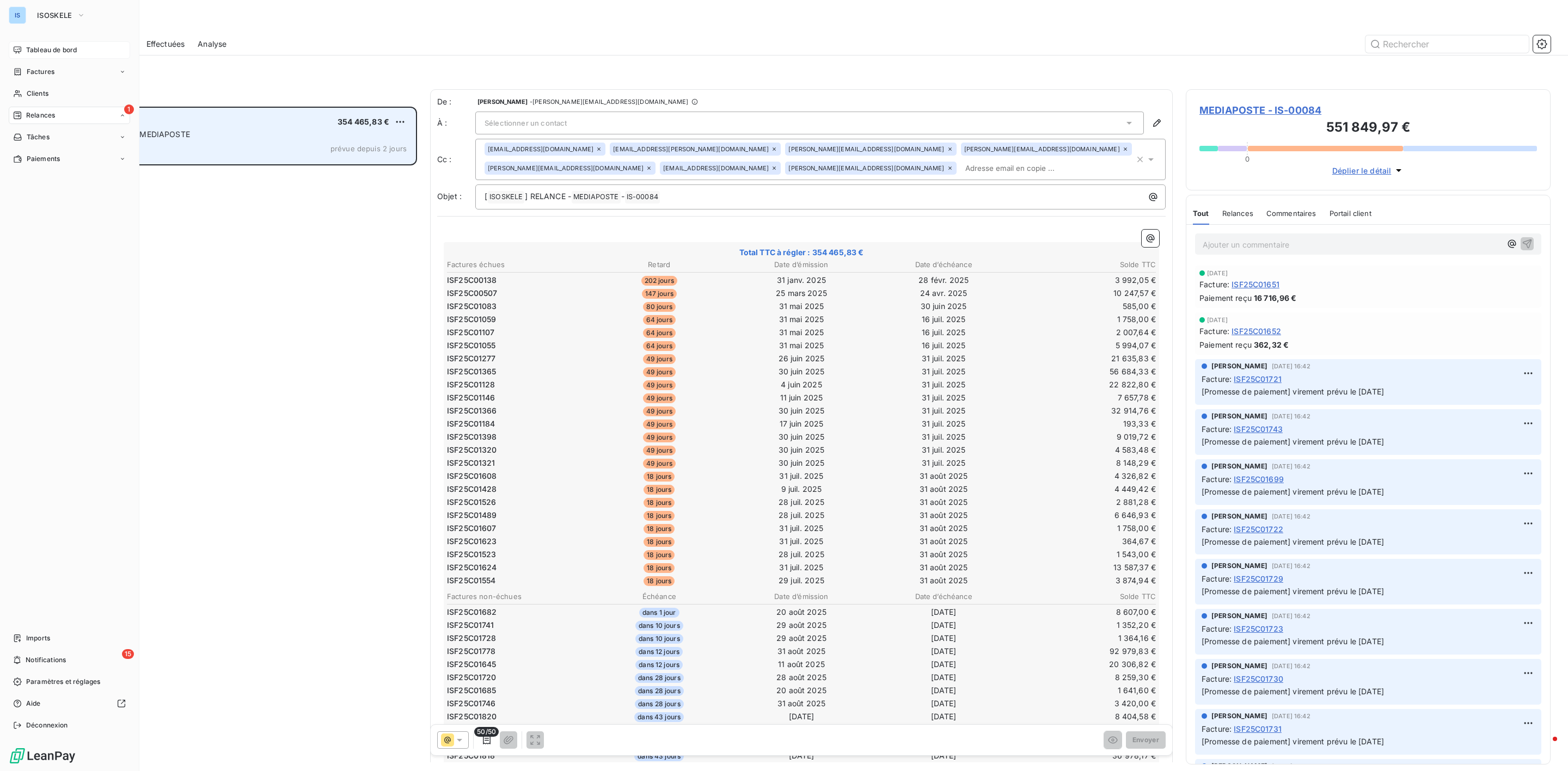
scroll to position [653, 351]
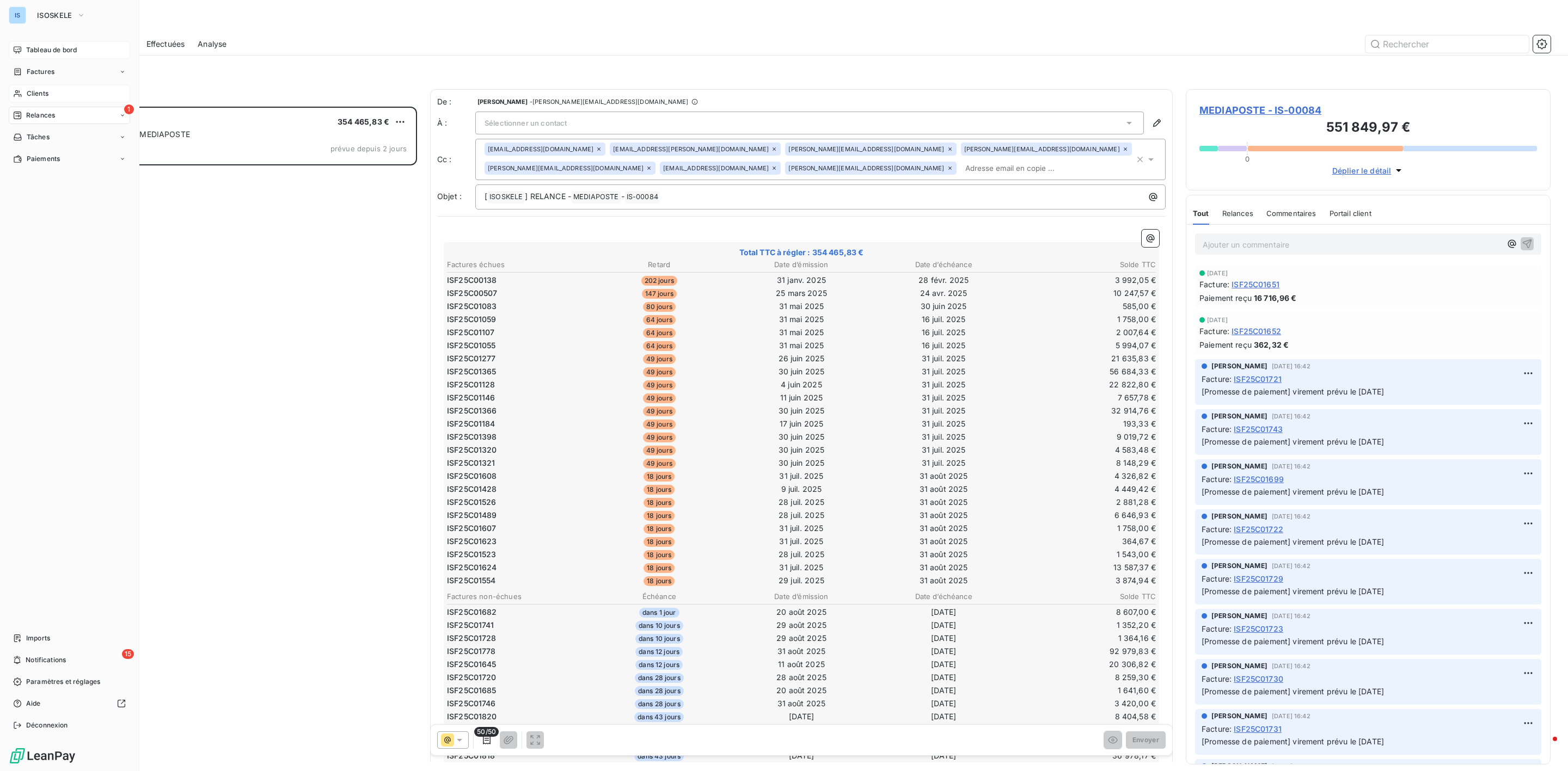
click at [50, 94] on div "Clients" at bounding box center [69, 93] width 122 height 18
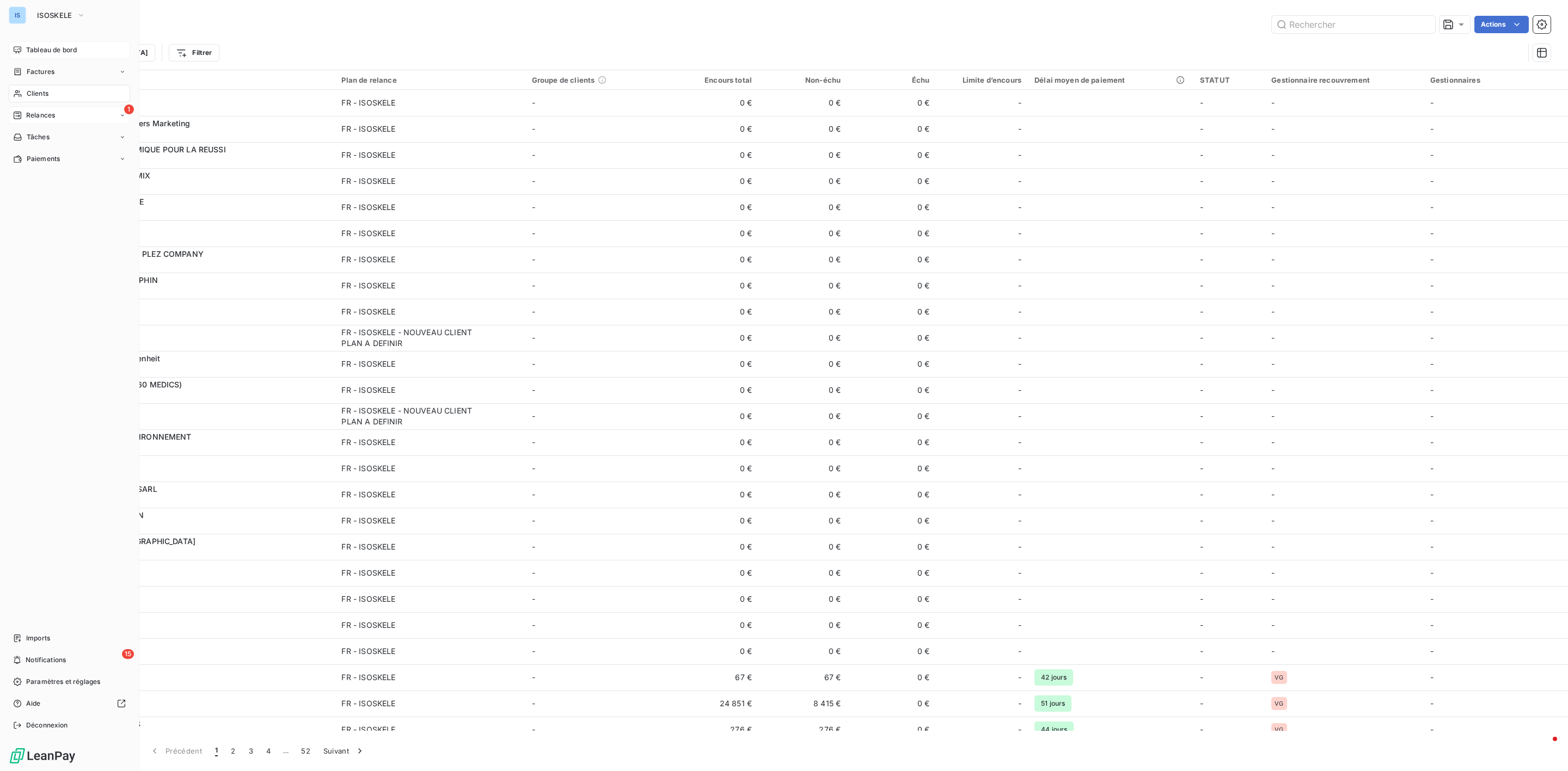
click at [23, 120] on div "Relances" at bounding box center [33, 115] width 42 height 10
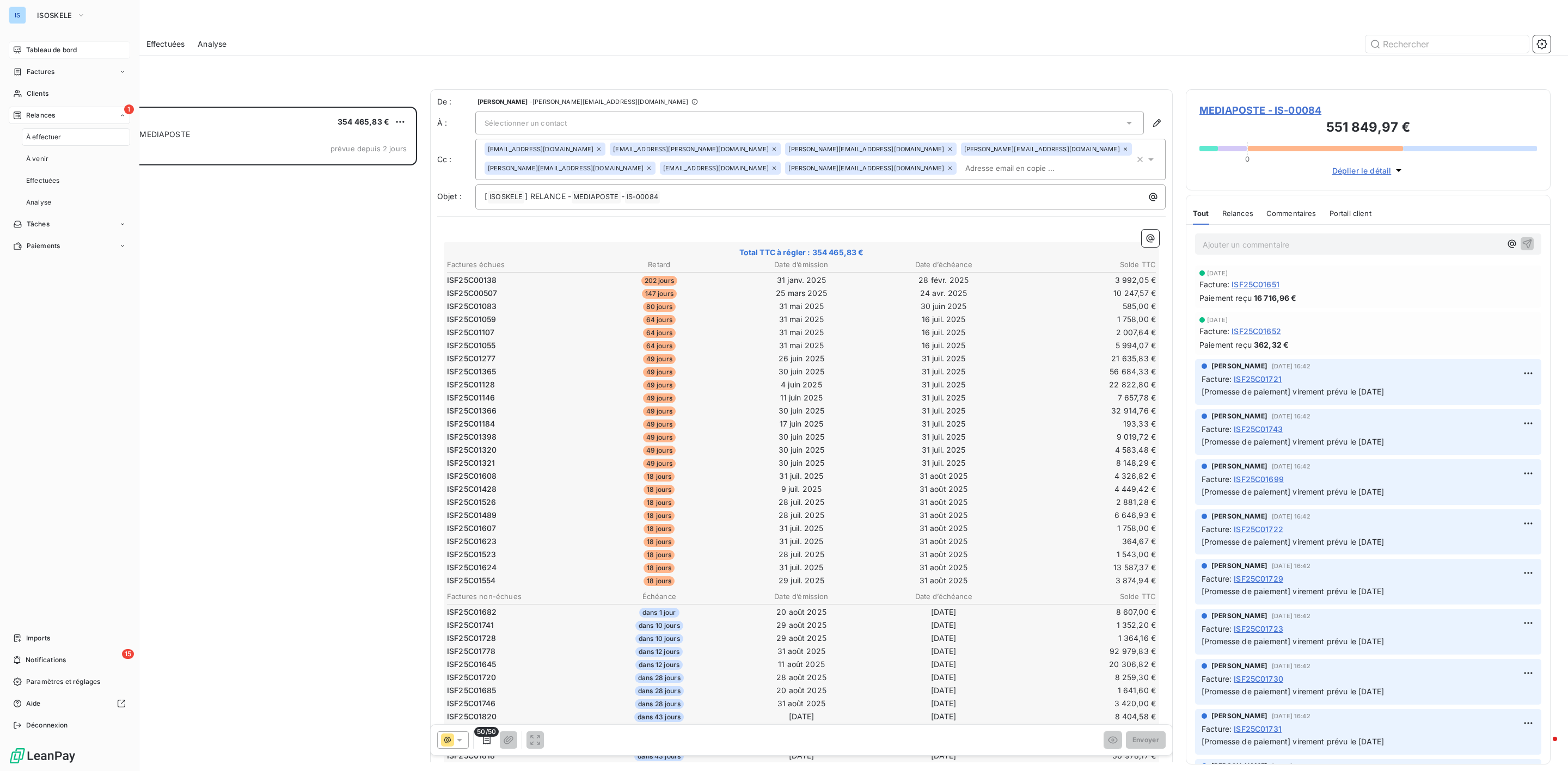
scroll to position [653, 351]
click at [30, 113] on span "Relances" at bounding box center [40, 115] width 29 height 10
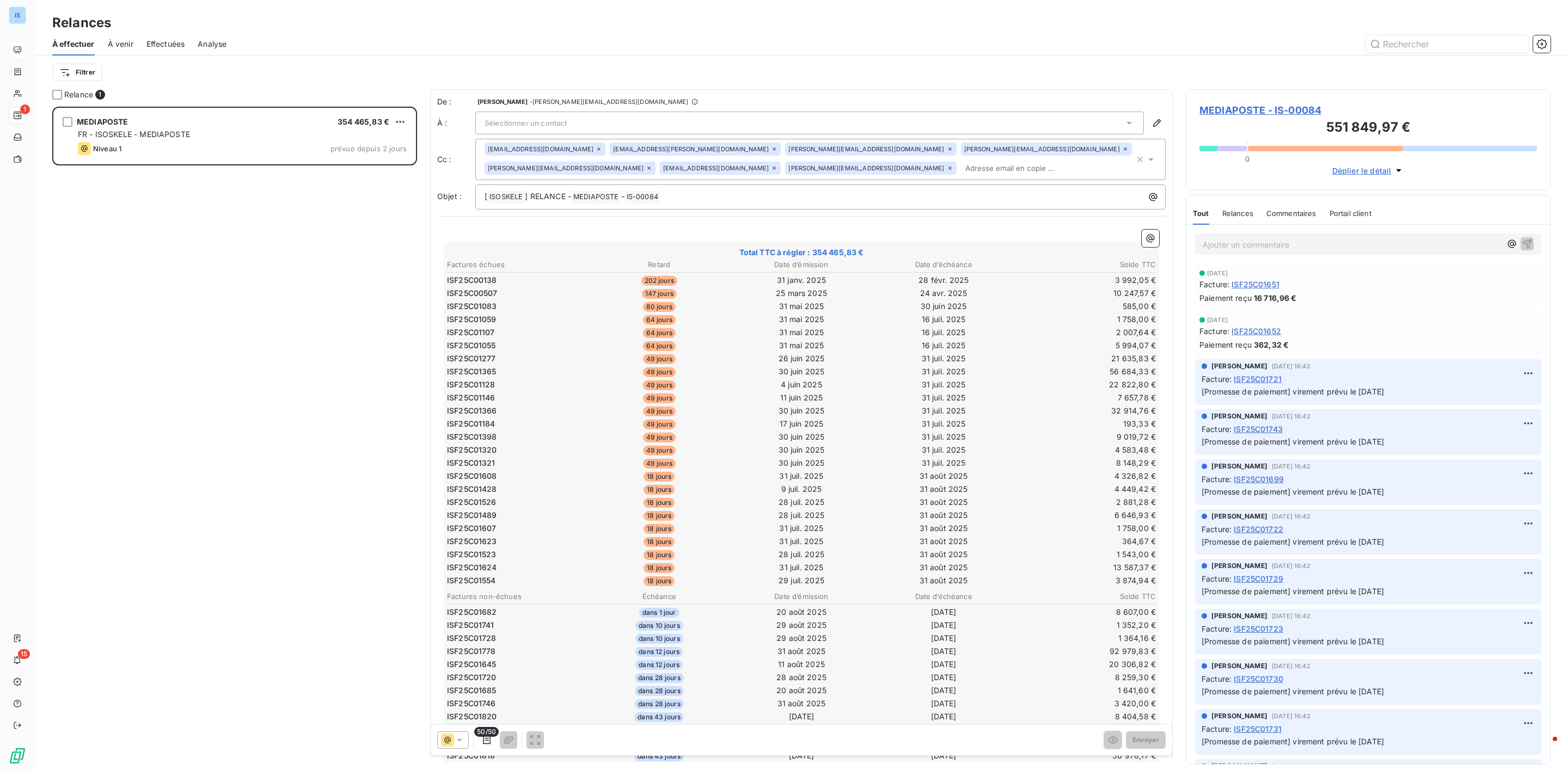
click at [261, 65] on div "Filtrer" at bounding box center [802, 72] width 1498 height 20
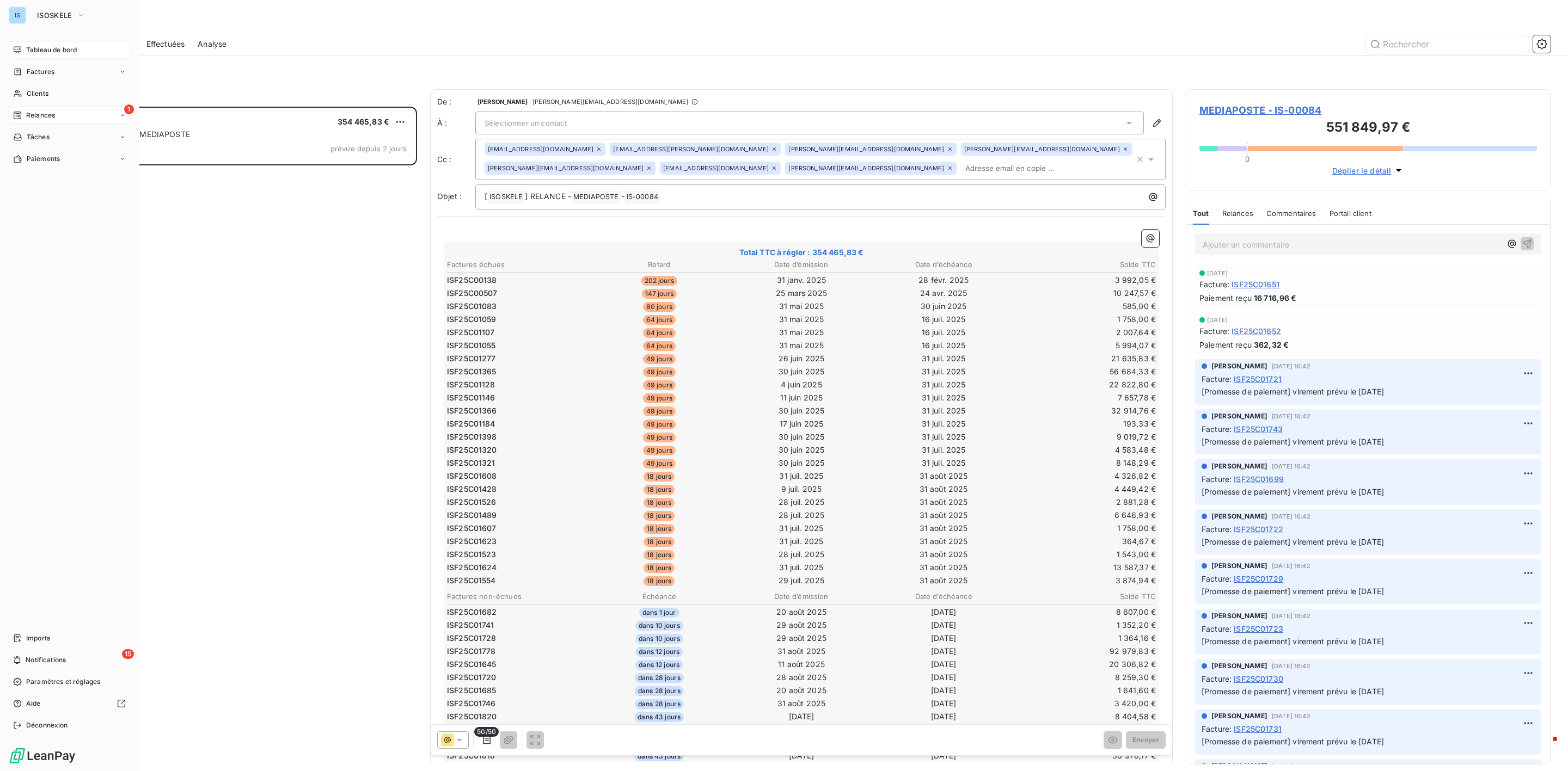
click at [35, 116] on span "Relances" at bounding box center [40, 115] width 29 height 10
click at [53, 97] on div "Clients" at bounding box center [69, 93] width 122 height 18
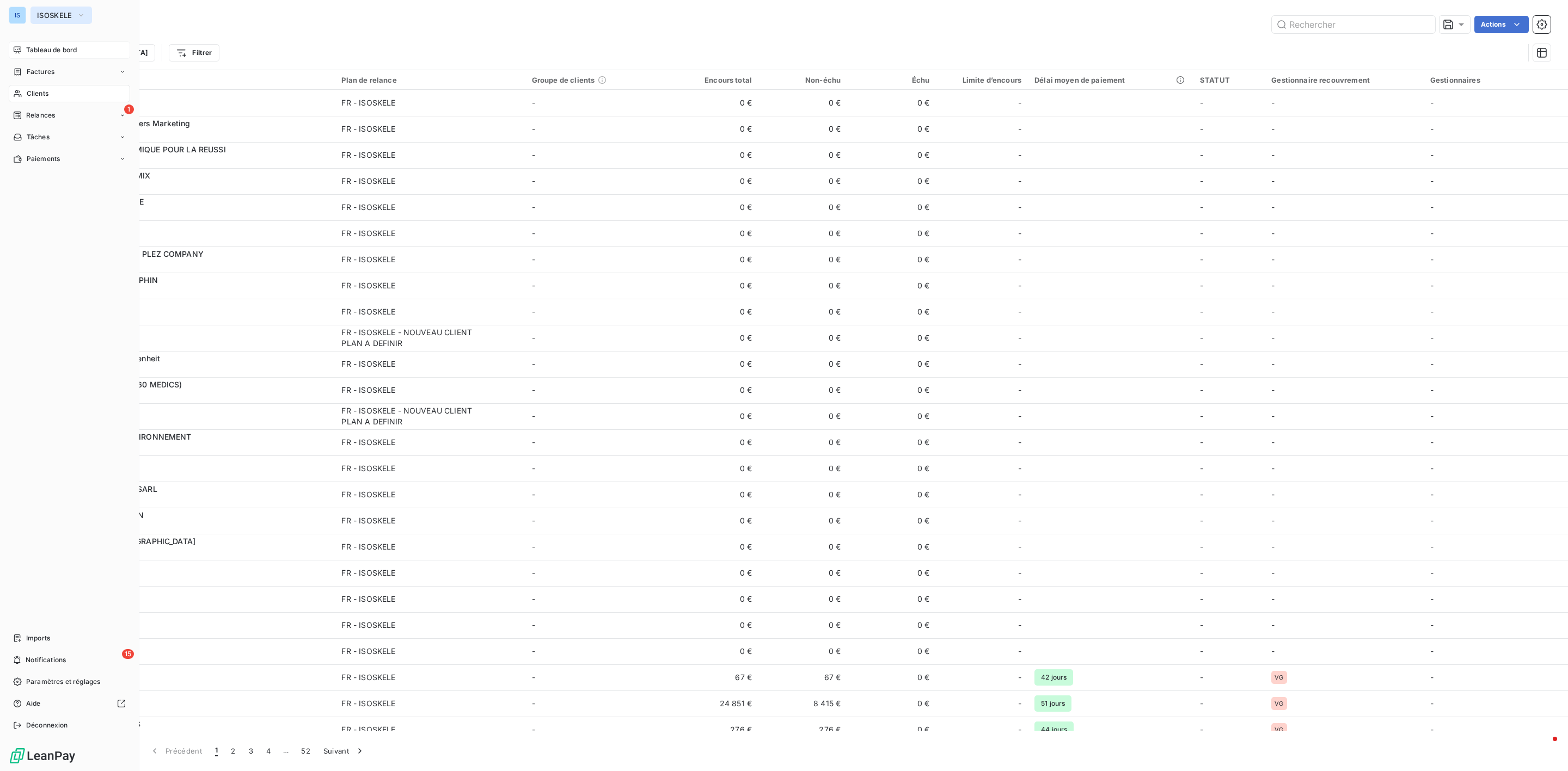
click at [36, 21] on button "ISOSKELE" at bounding box center [61, 15] width 62 height 18
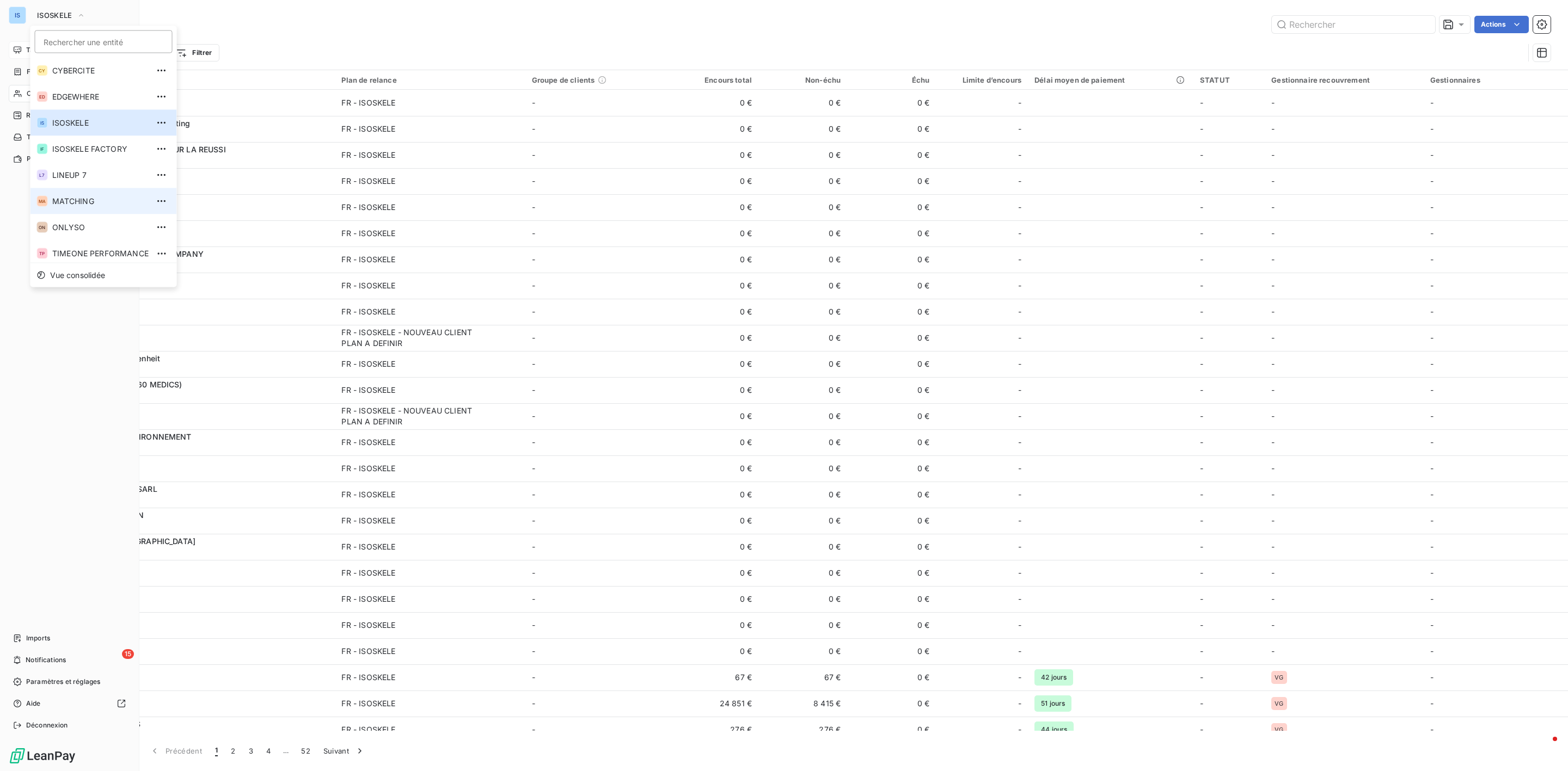
click at [82, 209] on li "MA MATCHING" at bounding box center [103, 201] width 147 height 26
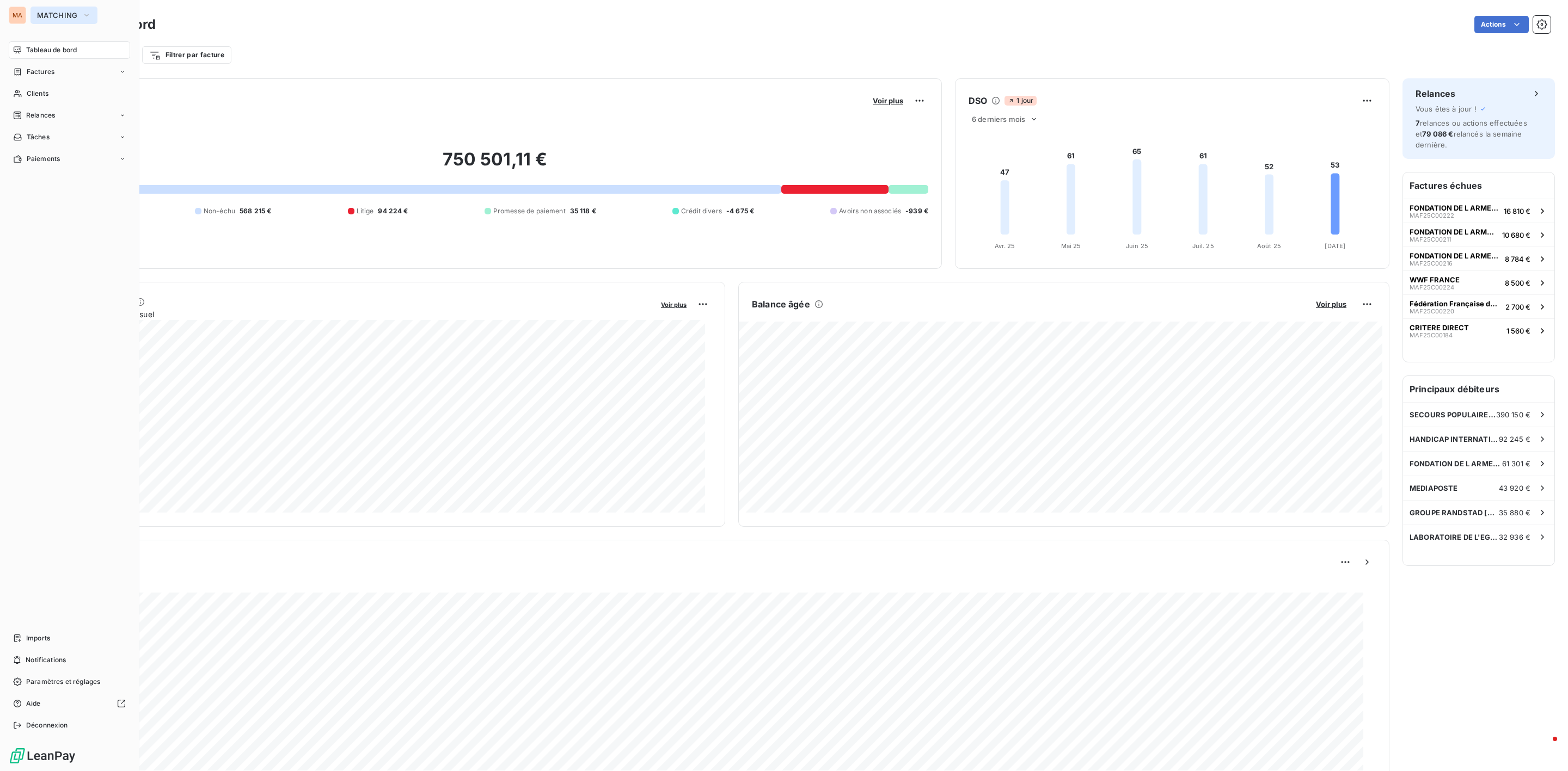
click at [69, 8] on button "MATCHING" at bounding box center [64, 15] width 67 height 18
click at [47, 113] on span "Relances" at bounding box center [40, 115] width 29 height 10
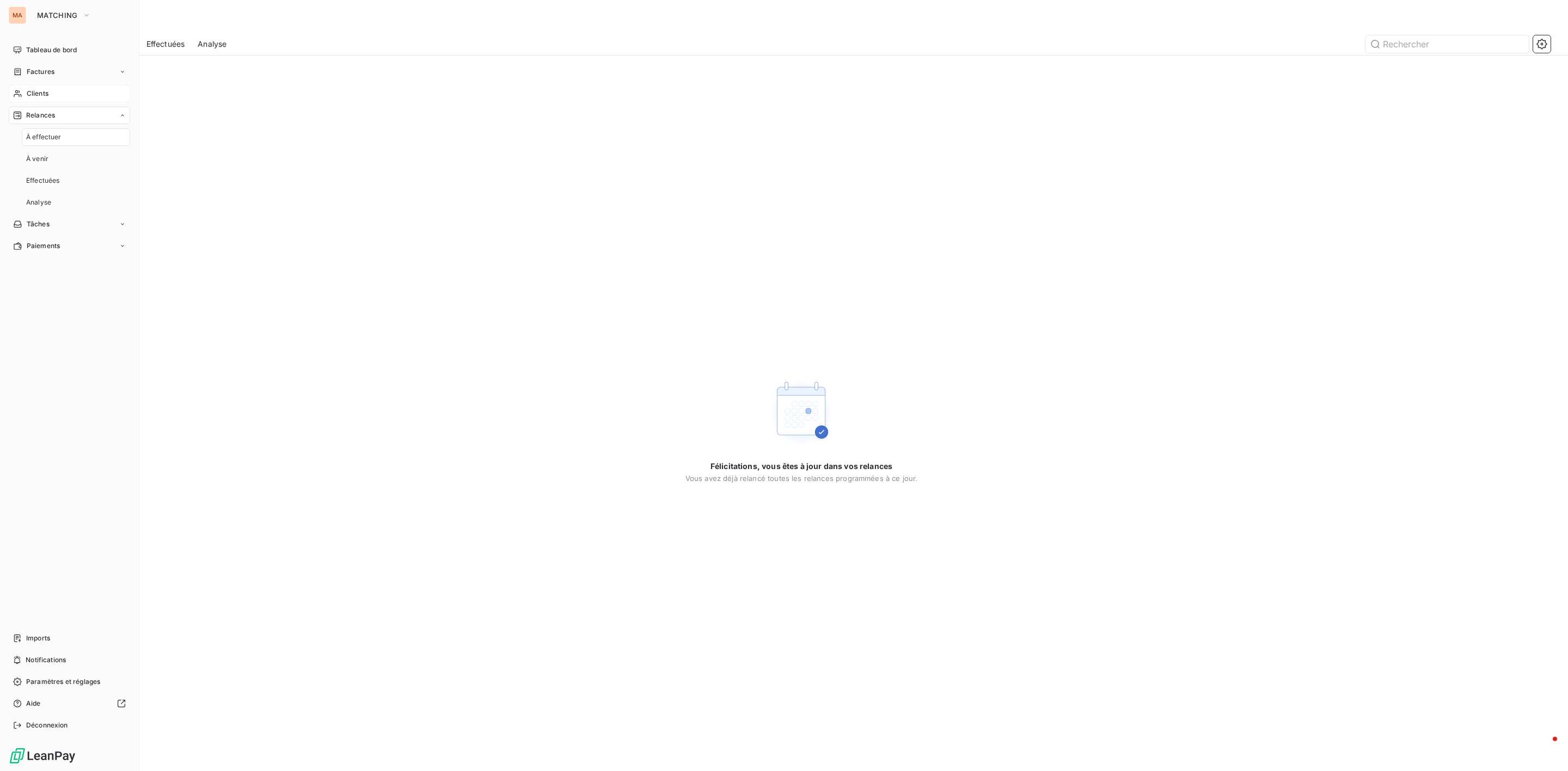
click at [47, 97] on span "Clients" at bounding box center [38, 93] width 22 height 10
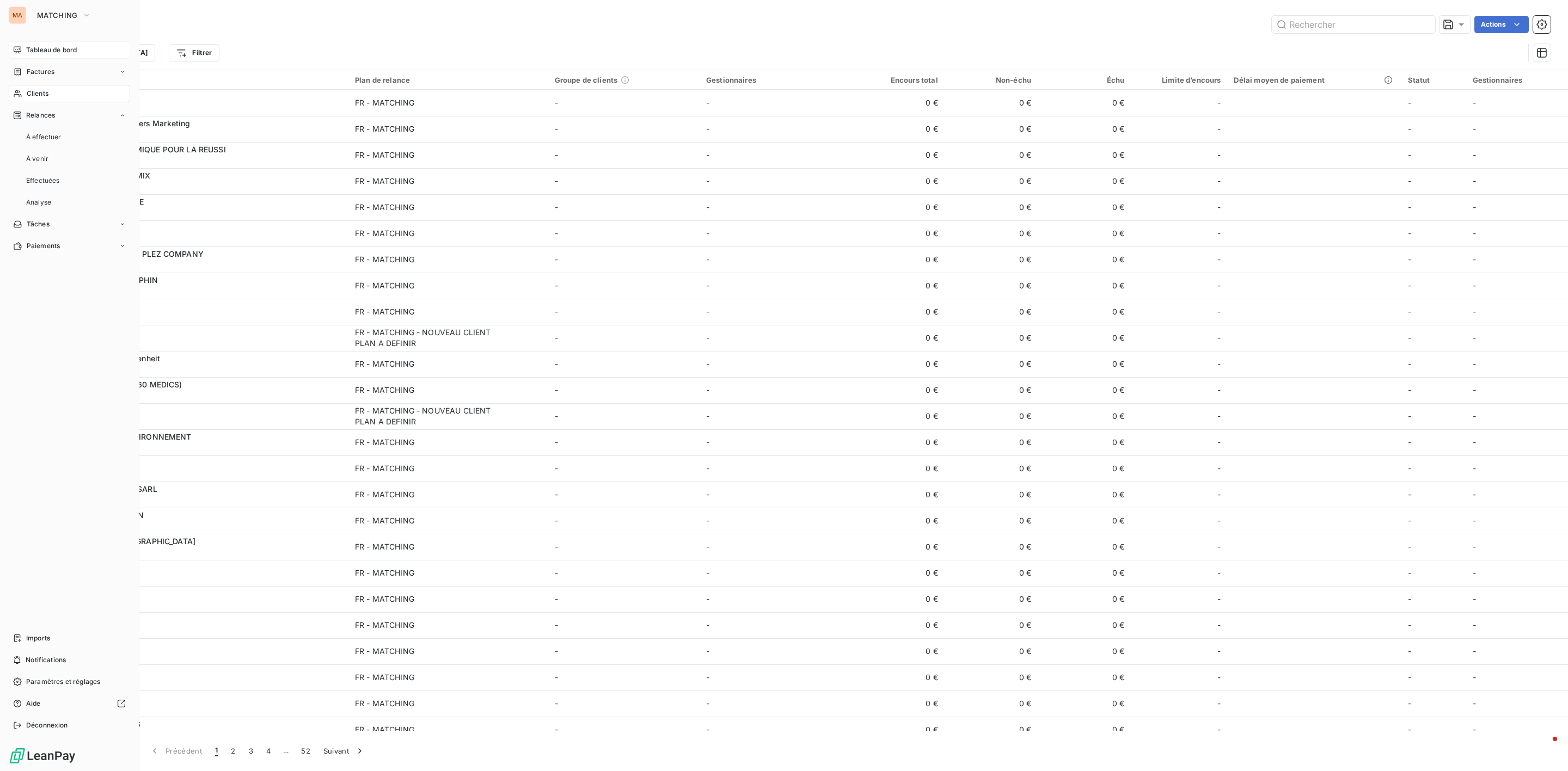
click at [47, 51] on span "Tableau de bord" at bounding box center [51, 50] width 51 height 10
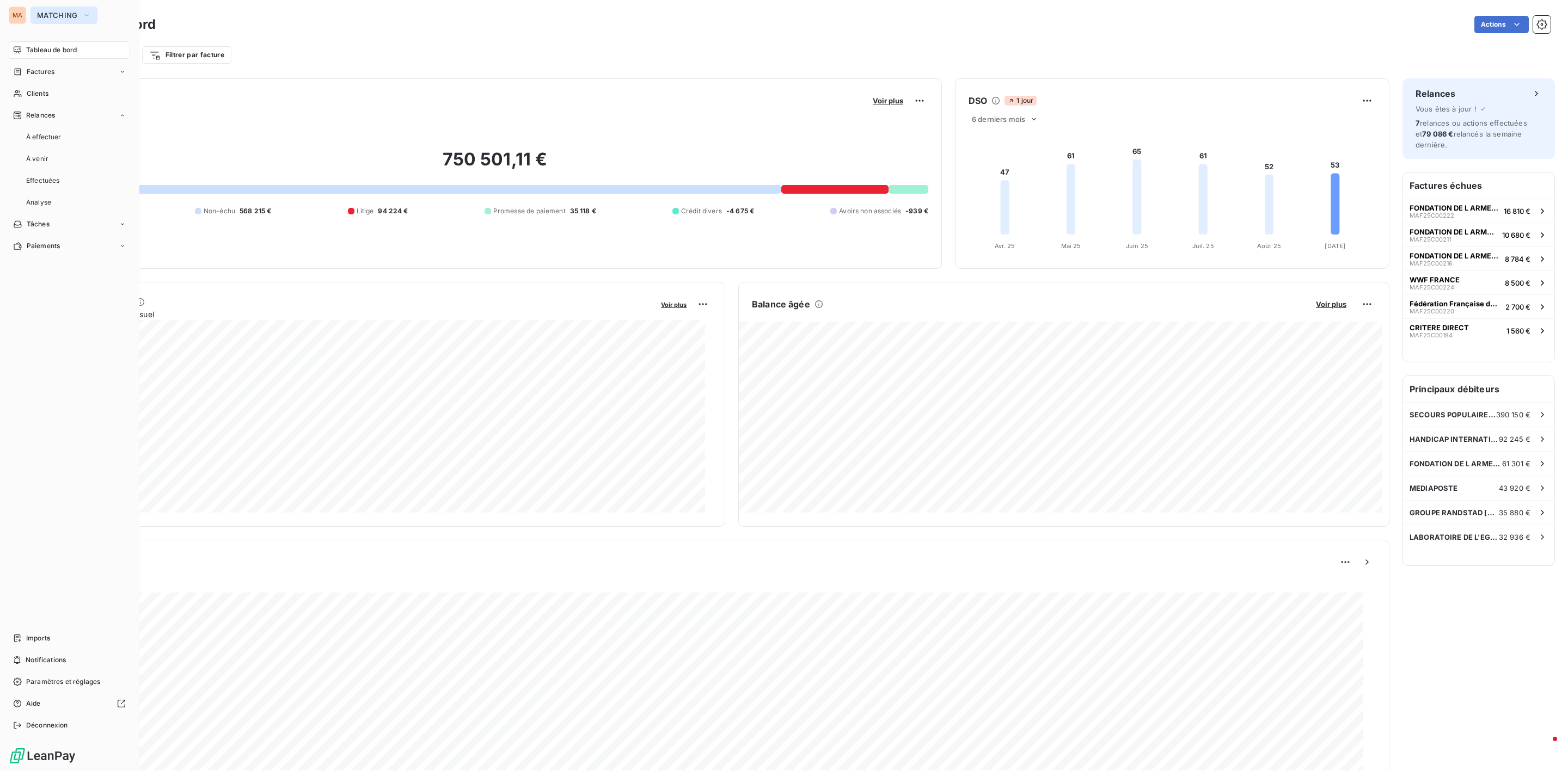
click at [65, 13] on span "MATCHING" at bounding box center [57, 15] width 41 height 8
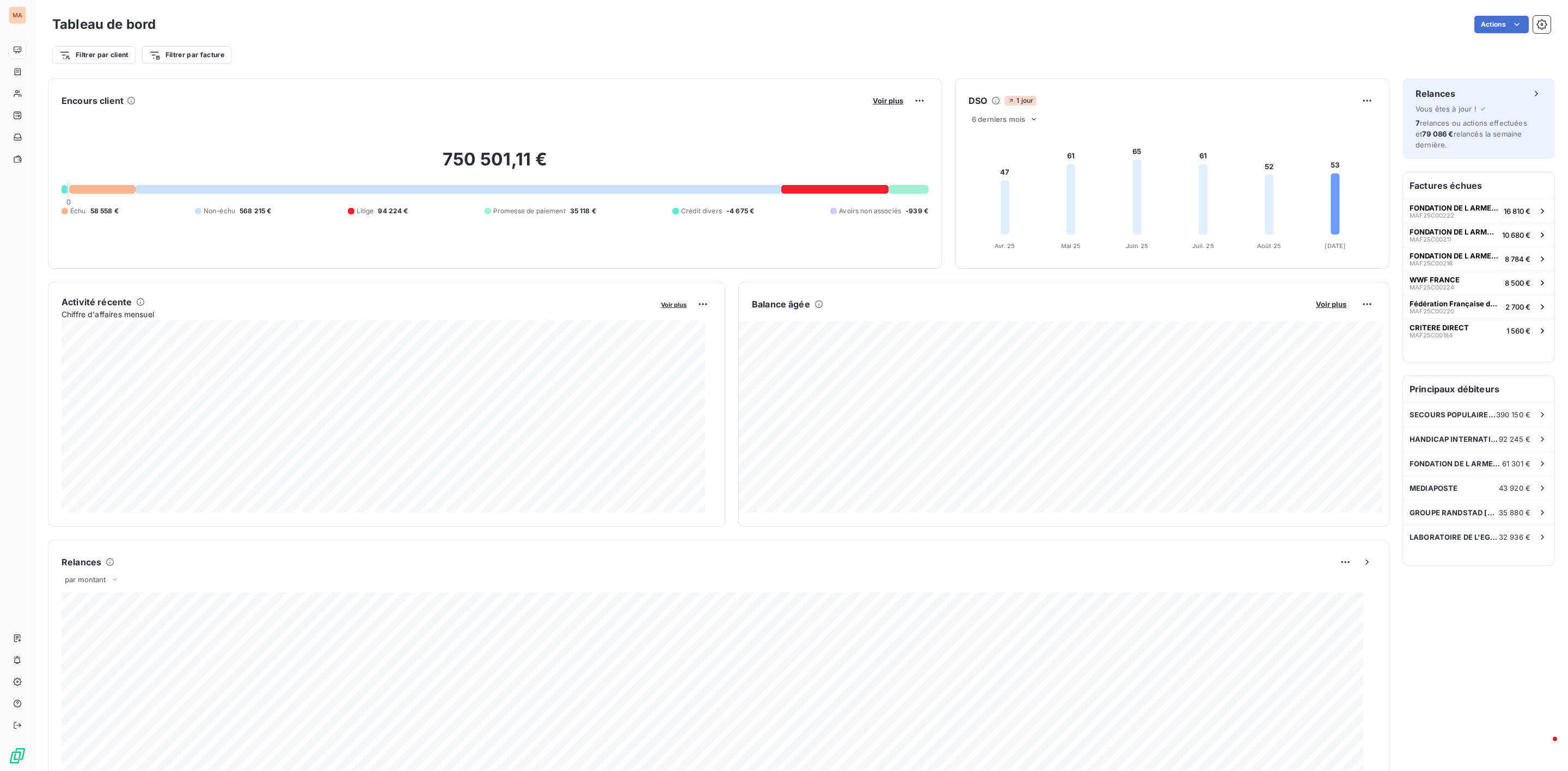
click at [360, 18] on div "Actions" at bounding box center [860, 24] width 1382 height 18
click at [103, 185] on div at bounding box center [102, 189] width 66 height 8
click at [103, 188] on div at bounding box center [102, 189] width 66 height 8
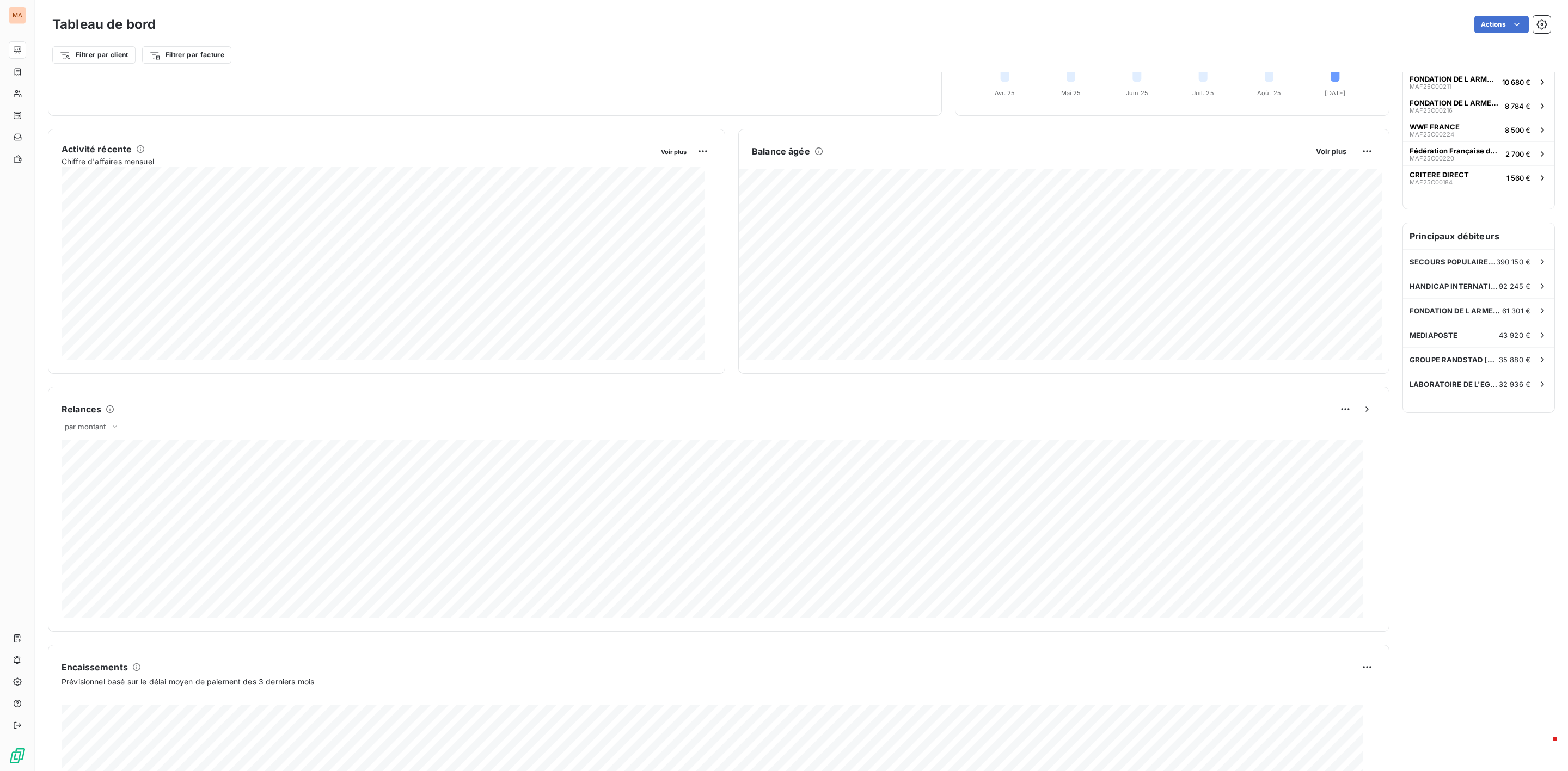
scroll to position [290, 0]
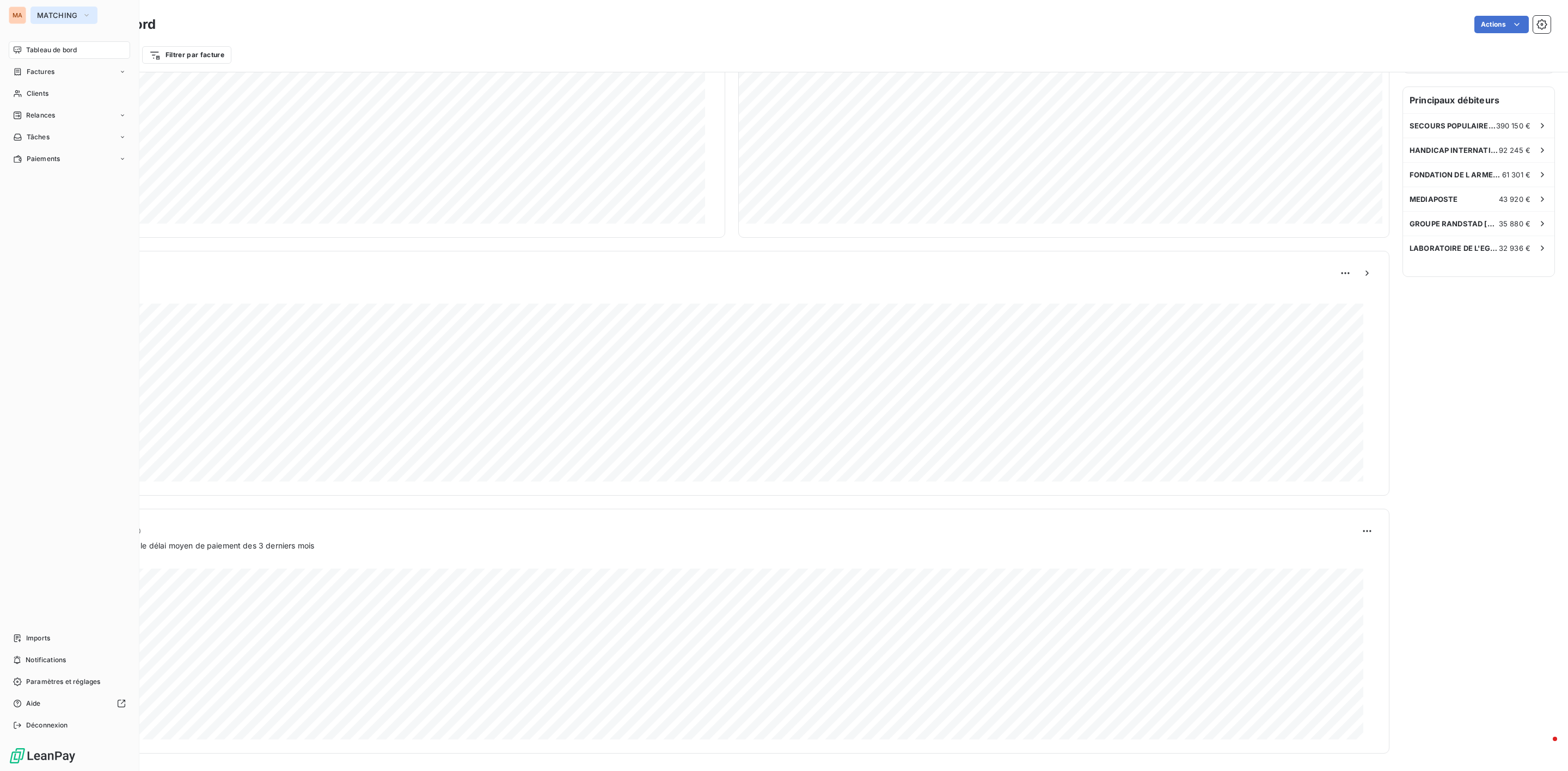
click at [35, 18] on button "MATCHING" at bounding box center [64, 15] width 67 height 18
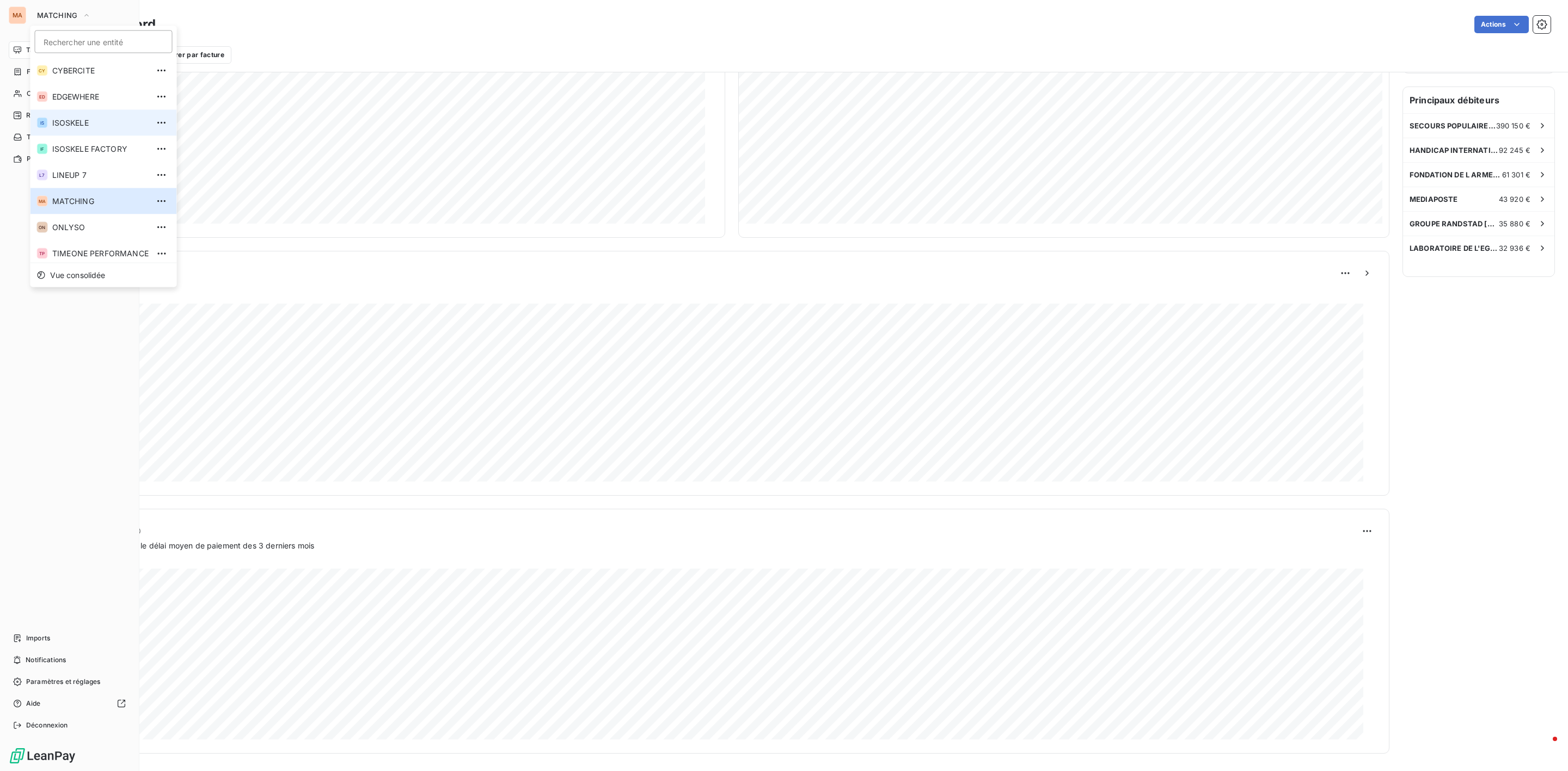
click at [89, 125] on span "ISOSKELE" at bounding box center [101, 123] width 96 height 11
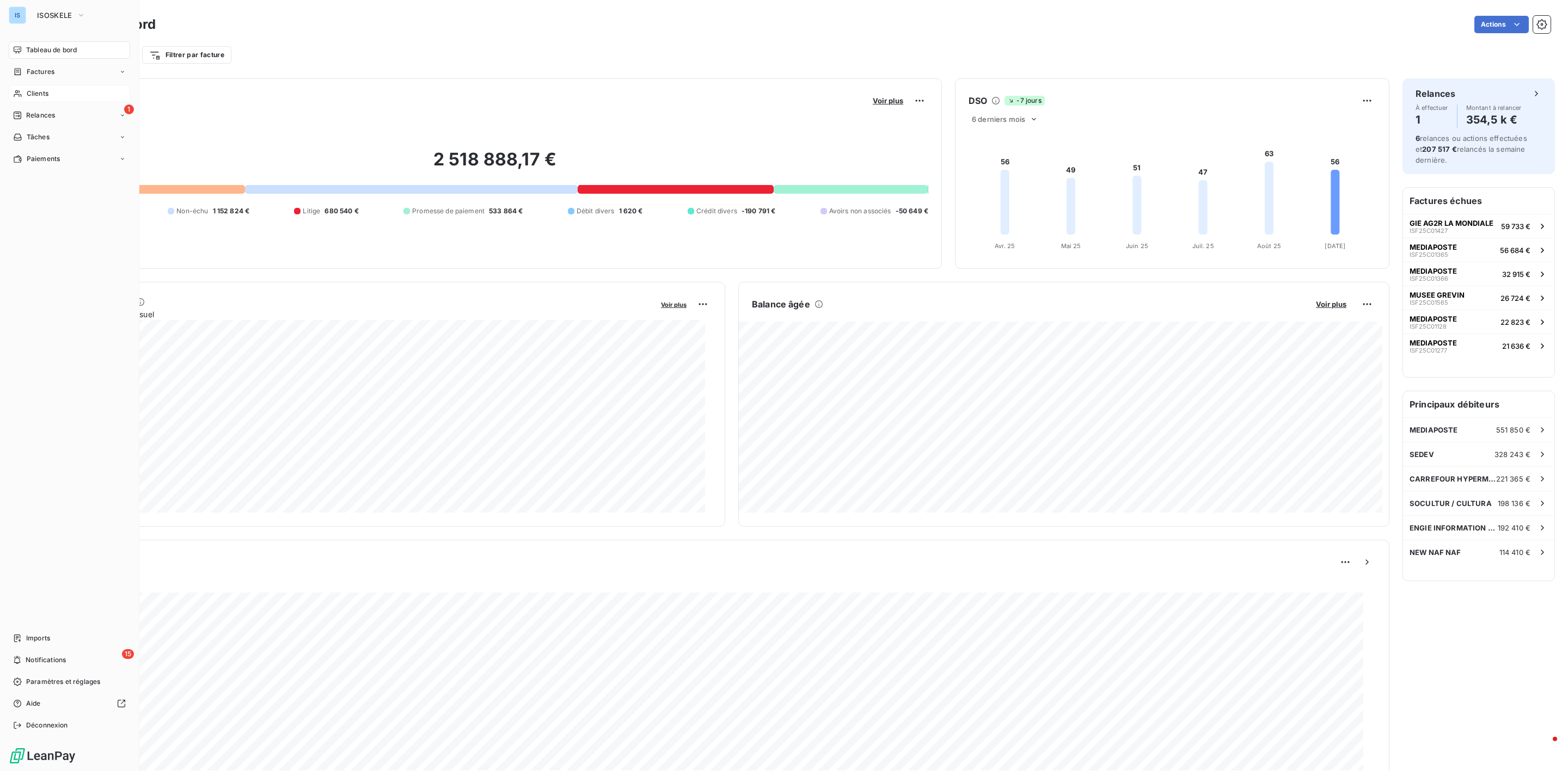
click at [38, 91] on span "Clients" at bounding box center [38, 93] width 22 height 10
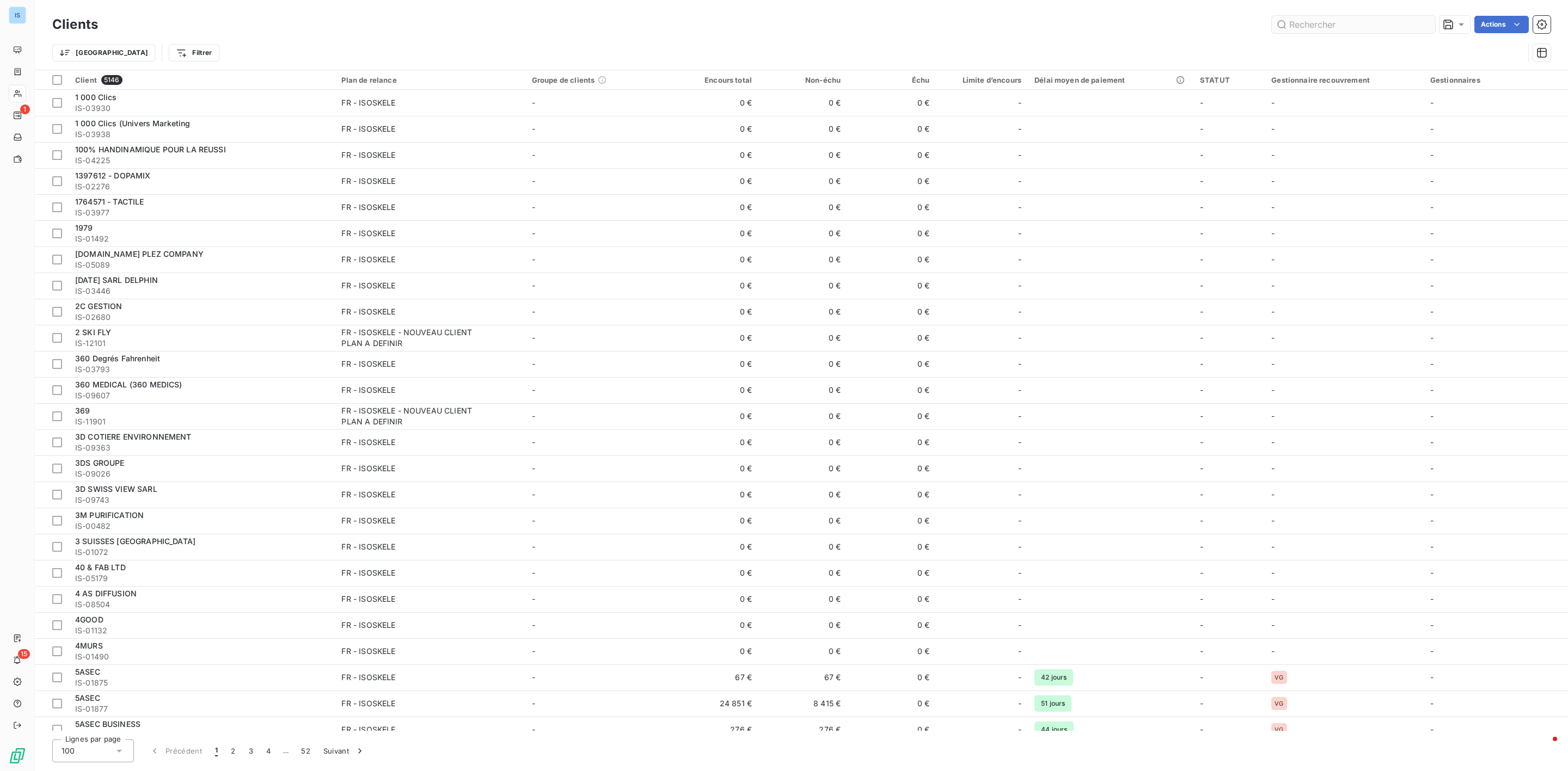
click at [1339, 22] on input "text" at bounding box center [1353, 24] width 163 height 18
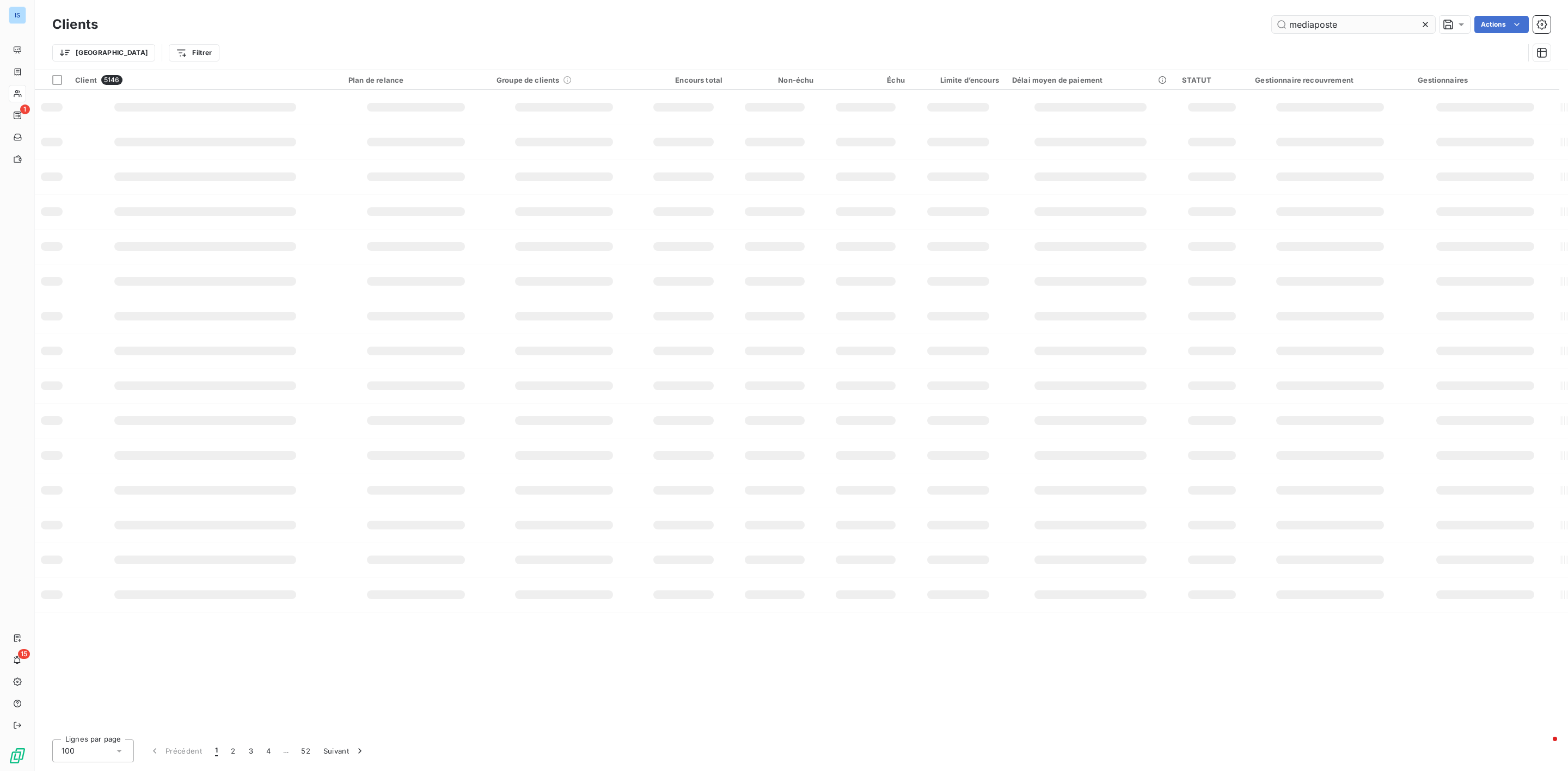
type input "mediaposte"
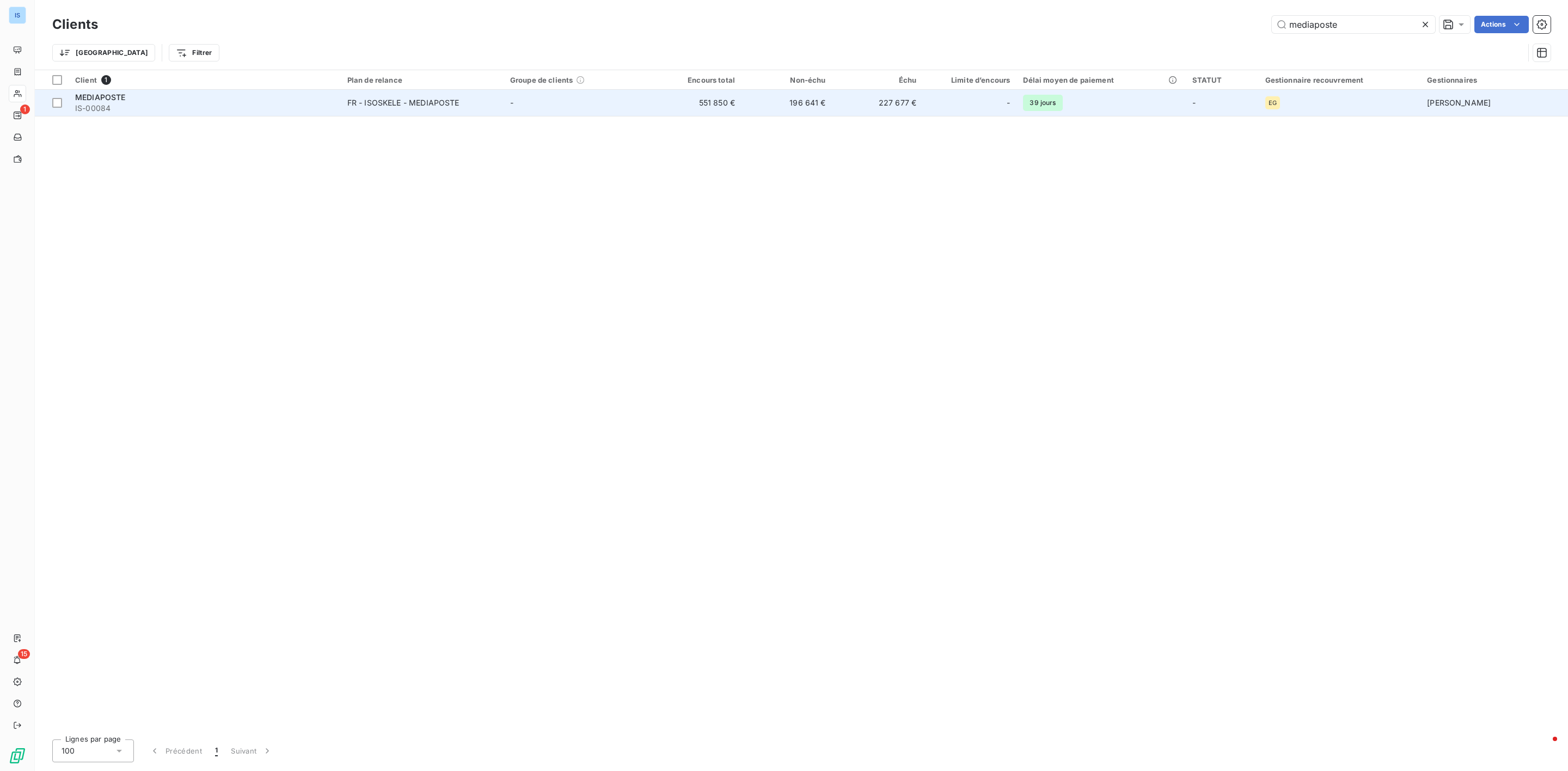
click at [97, 108] on span "IS-00084" at bounding box center [204, 109] width 259 height 11
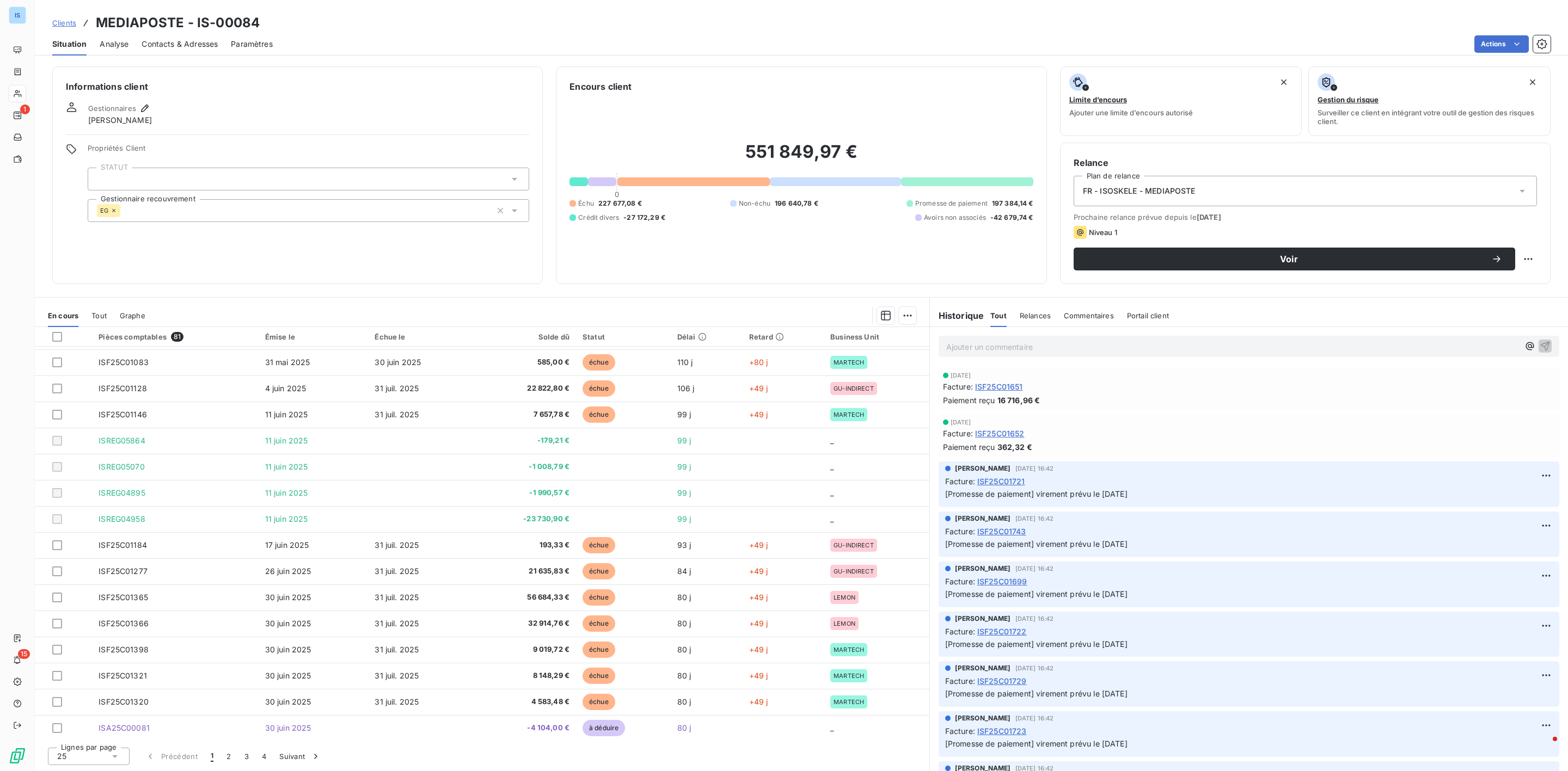
scroll to position [262, 0]
click at [232, 760] on button "2" at bounding box center [228, 756] width 18 height 23
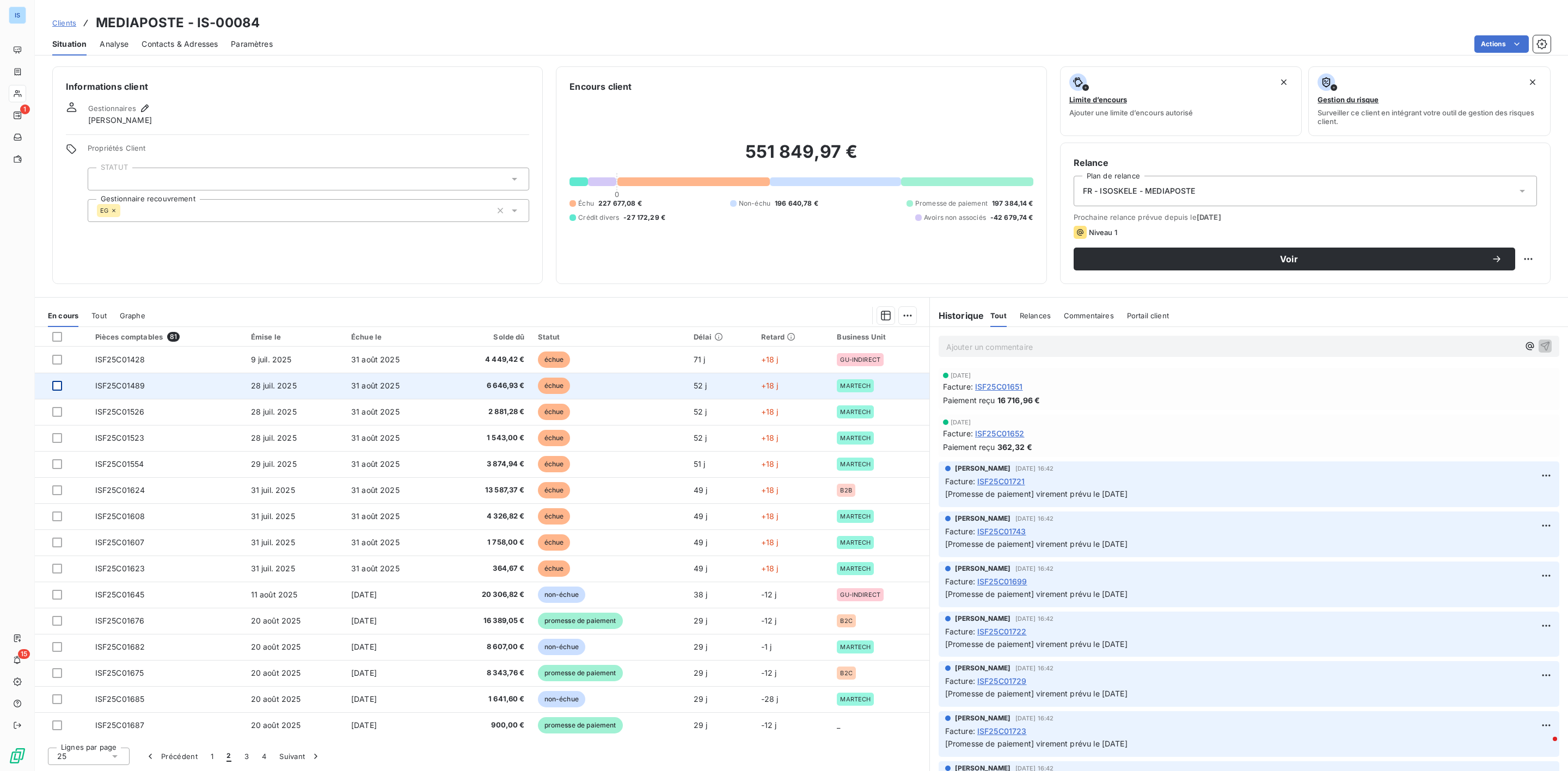
click at [57, 387] on div at bounding box center [57, 386] width 10 height 10
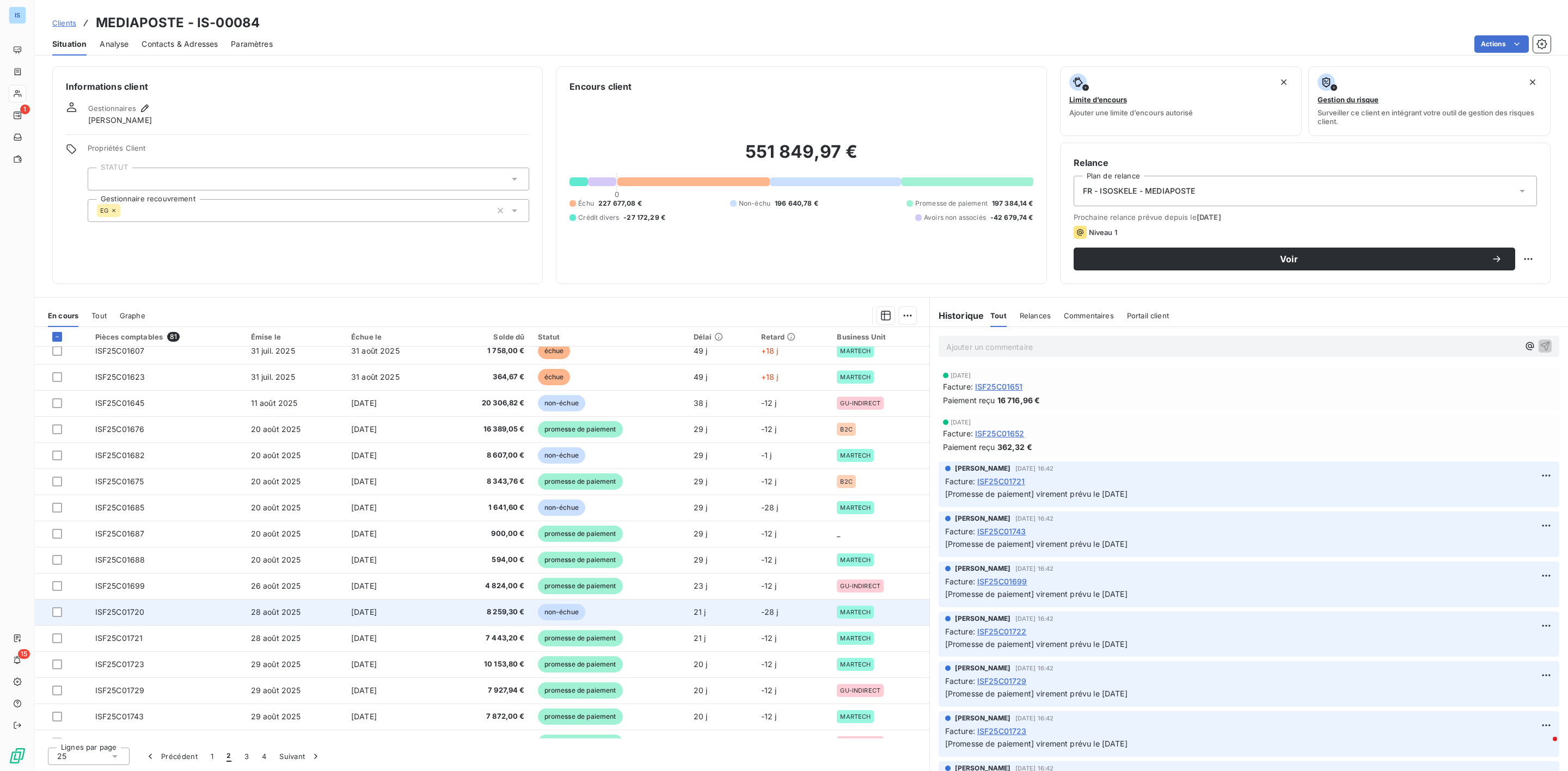
scroll to position [163, 0]
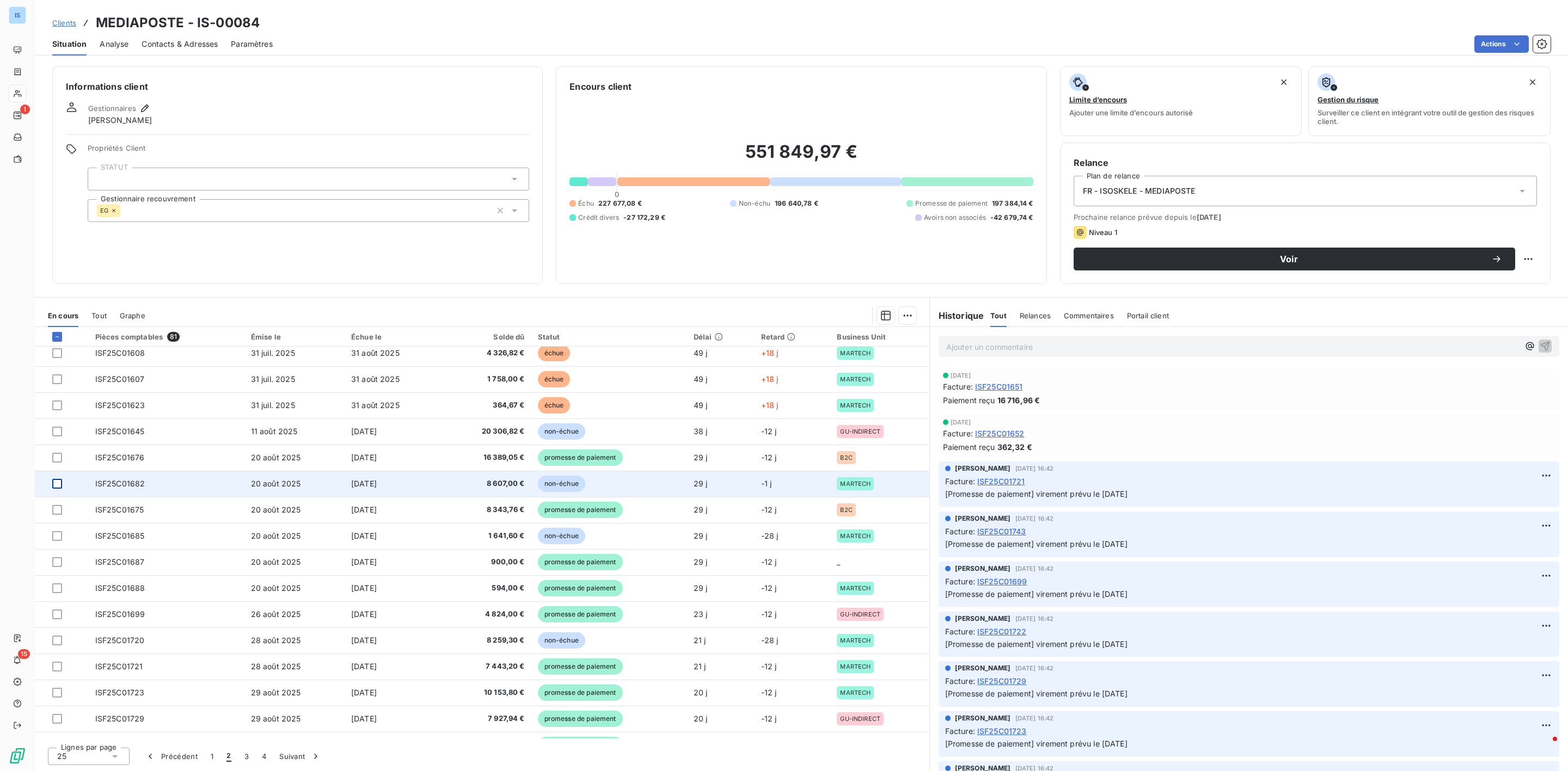
click at [54, 485] on div at bounding box center [57, 483] width 10 height 10
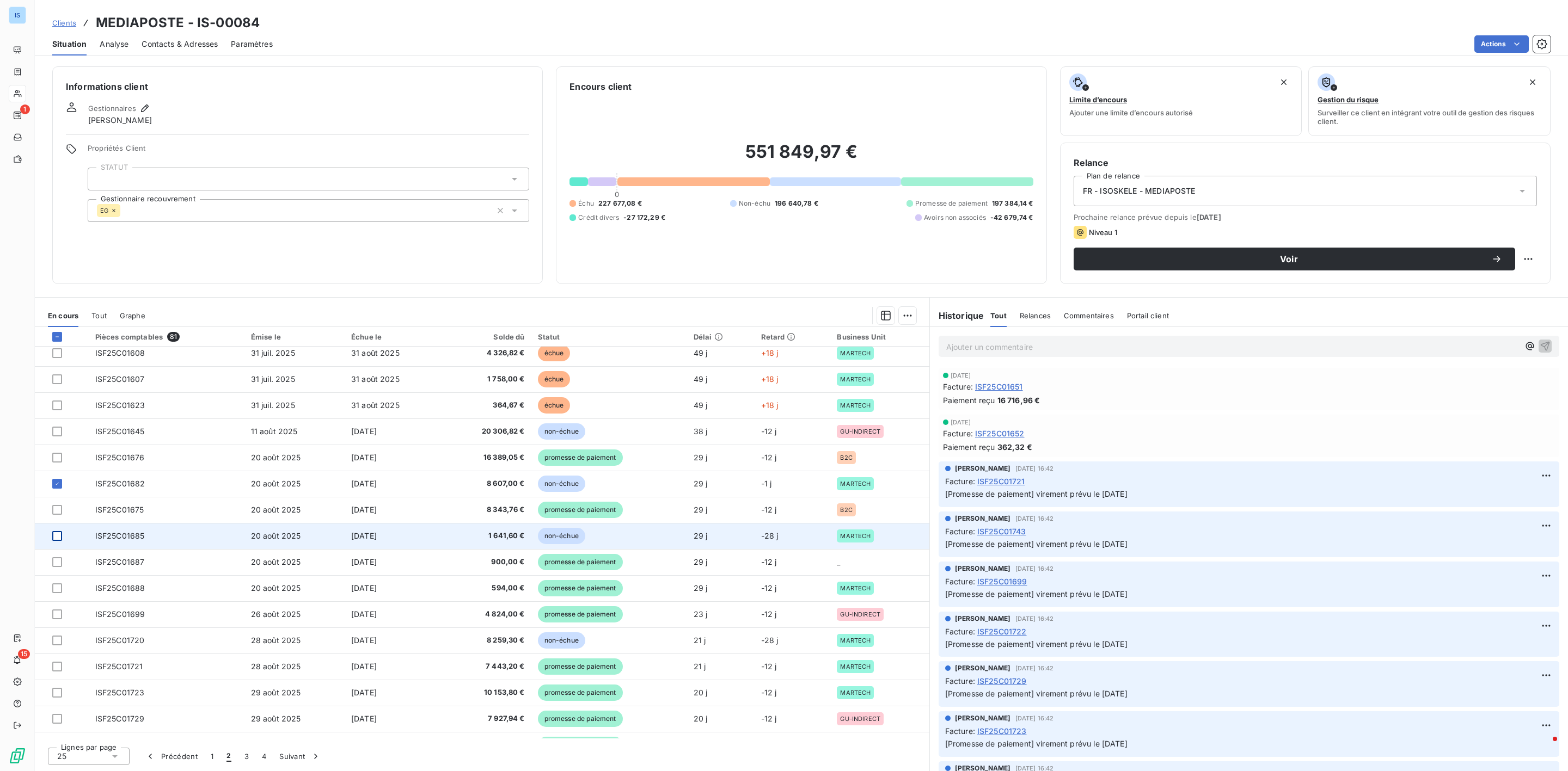
click at [61, 537] on div at bounding box center [57, 536] width 10 height 10
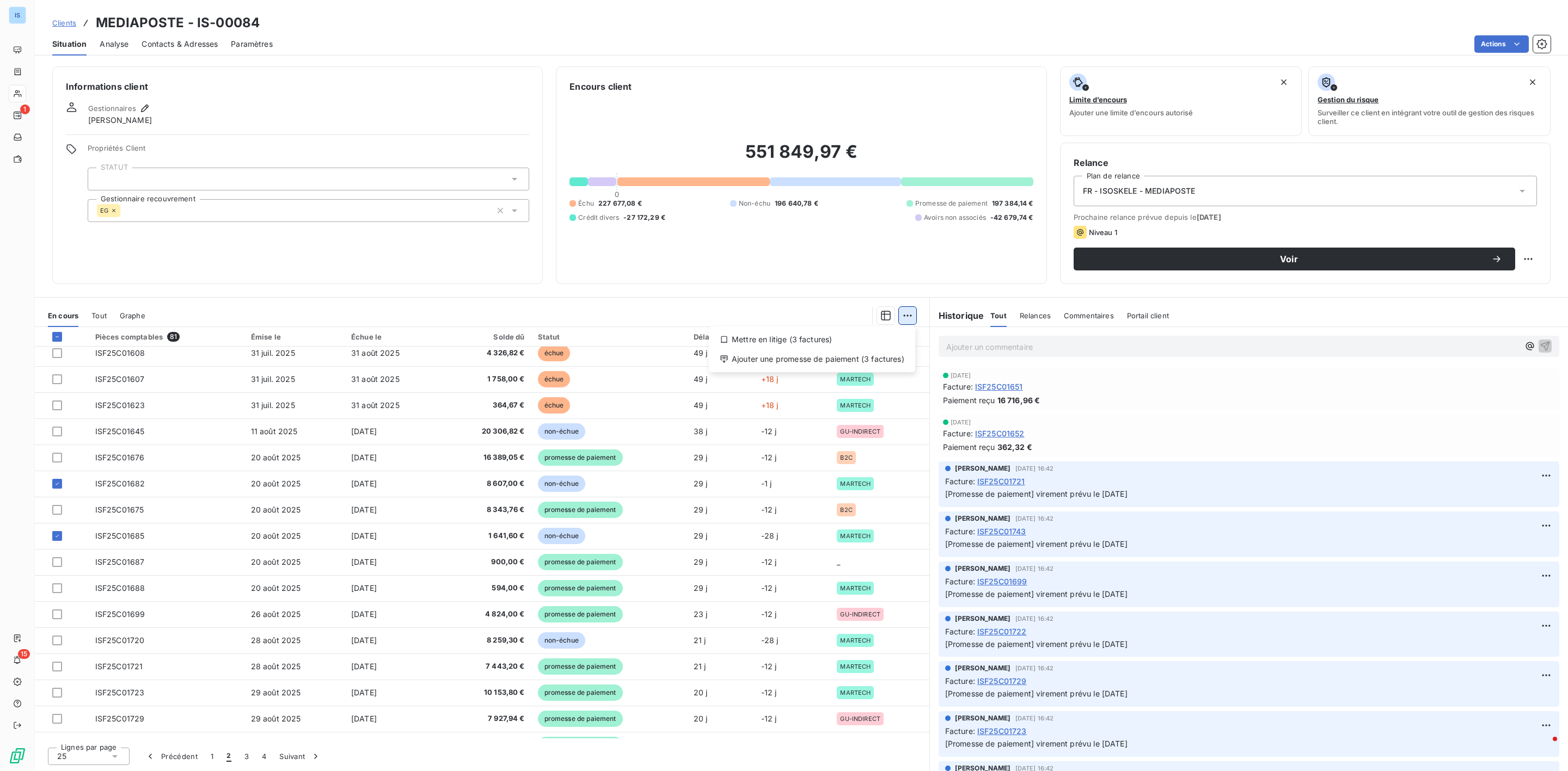
click at [909, 319] on html "IS 1 15 Clients MEDIAPOSTE - IS-00084 Situation Analyse Contacts & Adresses Par…" at bounding box center [784, 386] width 1568 height 771
click at [779, 361] on div "Ajouter une promesse de paiement (3 factures)" at bounding box center [812, 359] width 197 height 18
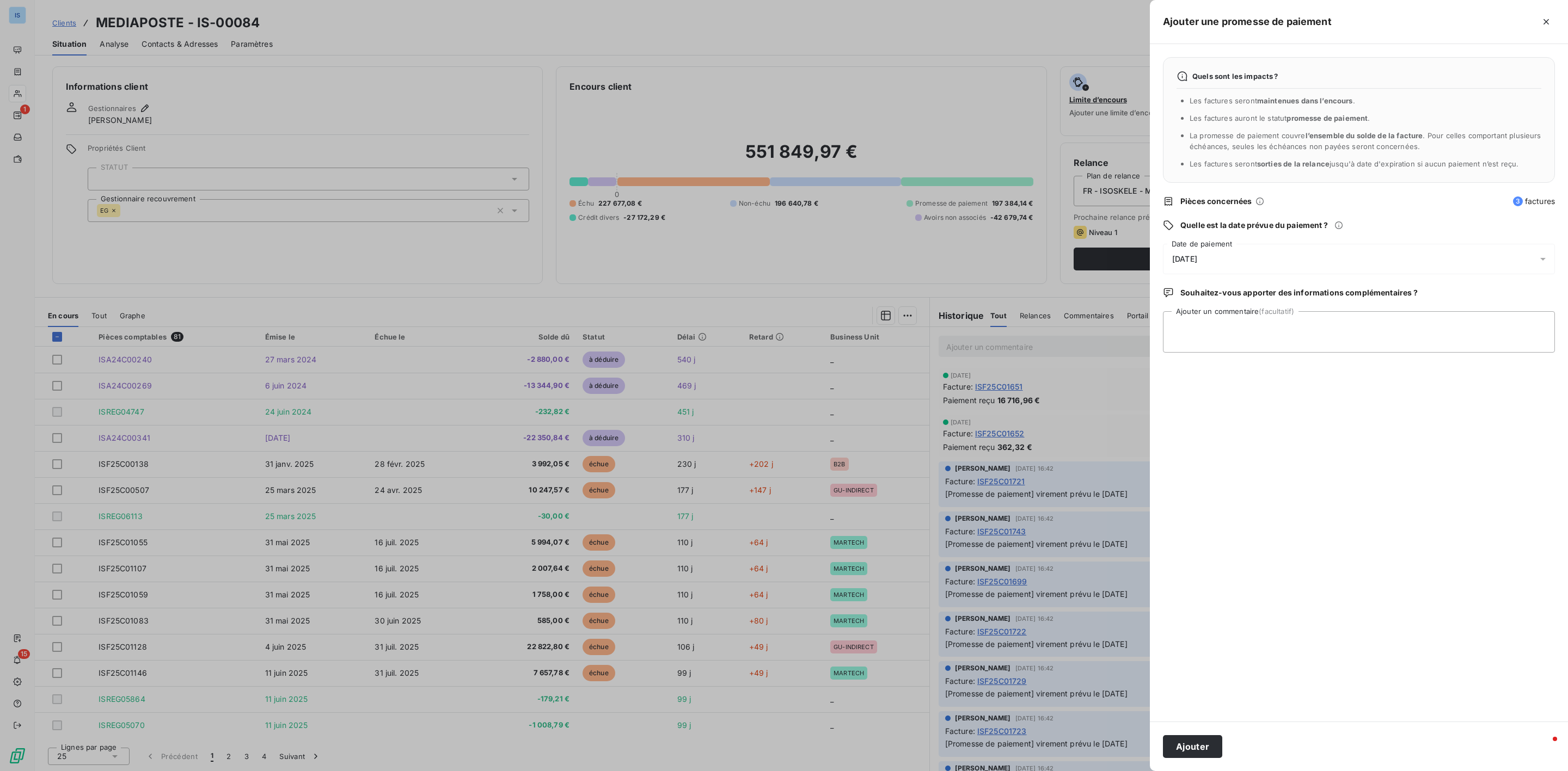
click at [1197, 261] on span "[DATE]" at bounding box center [1184, 258] width 25 height 8
click at [1215, 433] on button "30" at bounding box center [1217, 438] width 22 height 22
click at [1320, 301] on button "Go to next month" at bounding box center [1325, 307] width 22 height 22
click at [1382, 341] on textarea "Ajouter un commentaire (facultatif)" at bounding box center [1359, 332] width 392 height 42
click at [1185, 316] on textarea "Ajouter un commentaire (facultatif)" at bounding box center [1359, 332] width 392 height 42
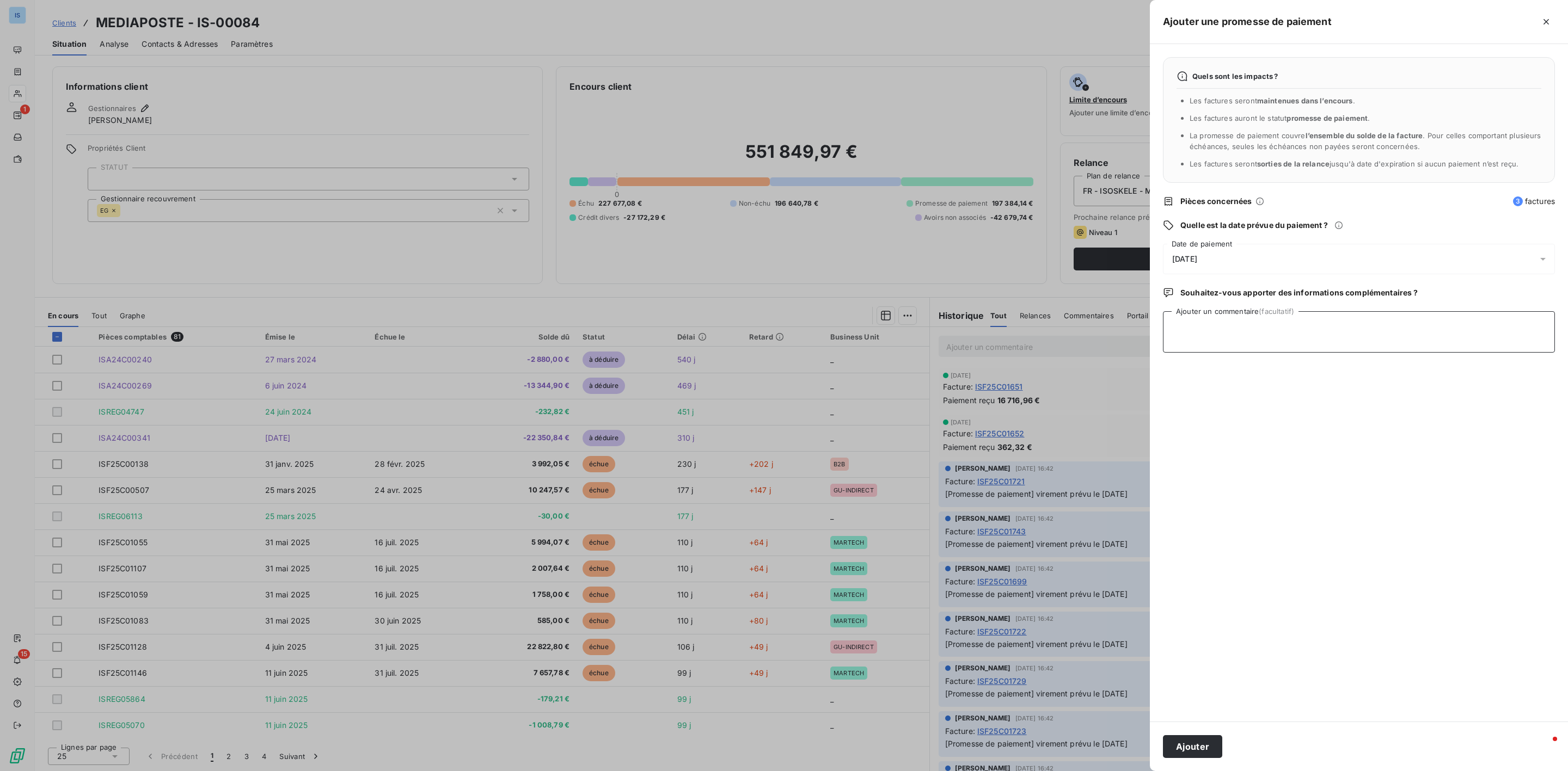
paste textarea "Numéro de règlement : 1400068033 Date de règlement : [DATE] Devise du règlement…"
type textarea "Numéro de règlement : 1400068033 Date de règlement : [DATE] Devise du règlement…"
click at [1204, 741] on button "Ajouter" at bounding box center [1193, 746] width 59 height 23
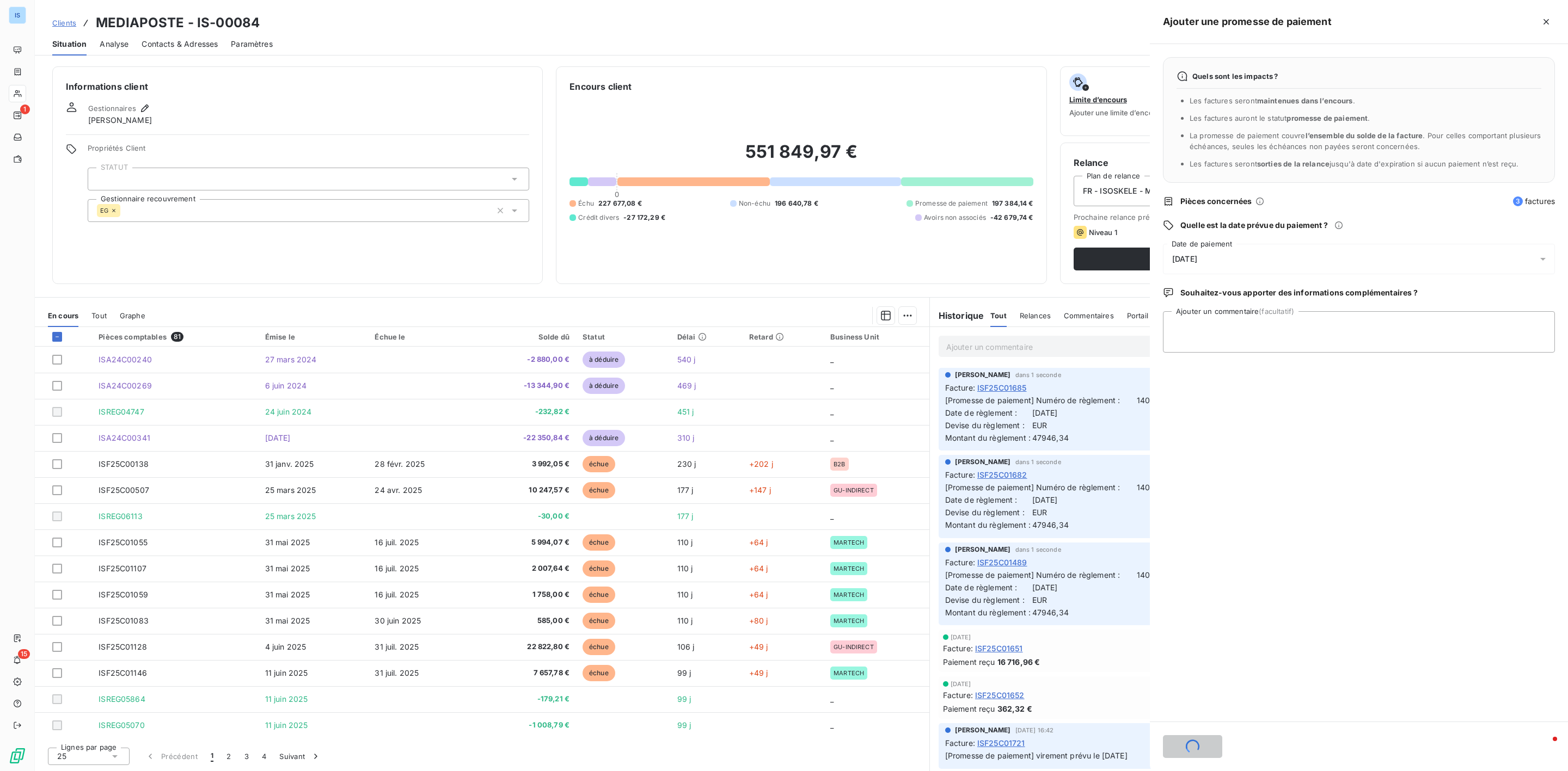
scroll to position [0, 0]
